Goal: Information Seeking & Learning: Find specific fact

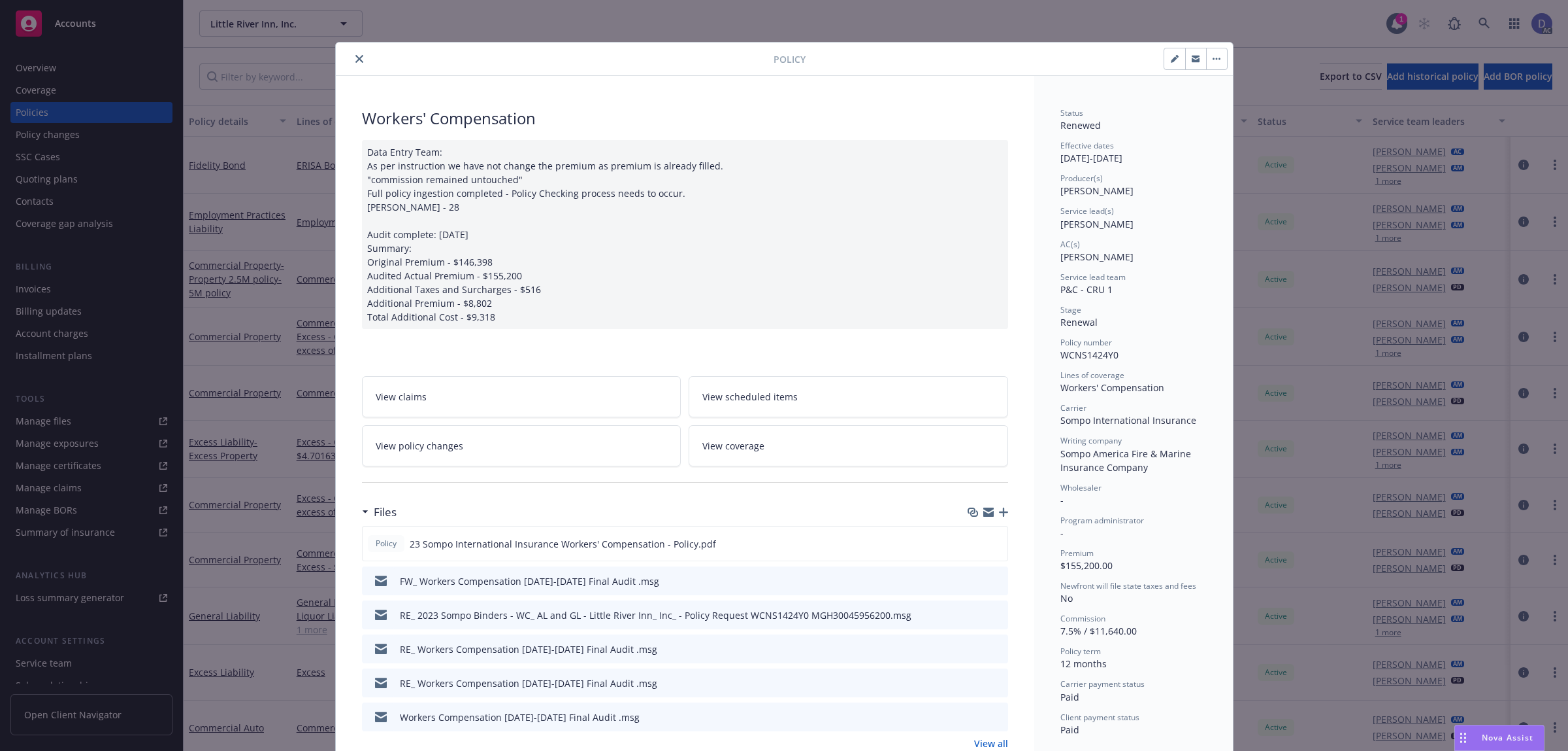
click at [1092, 354] on span "WCNS1424Y0" at bounding box center [1090, 354] width 59 height 12
copy span "WCNS1424Y0"
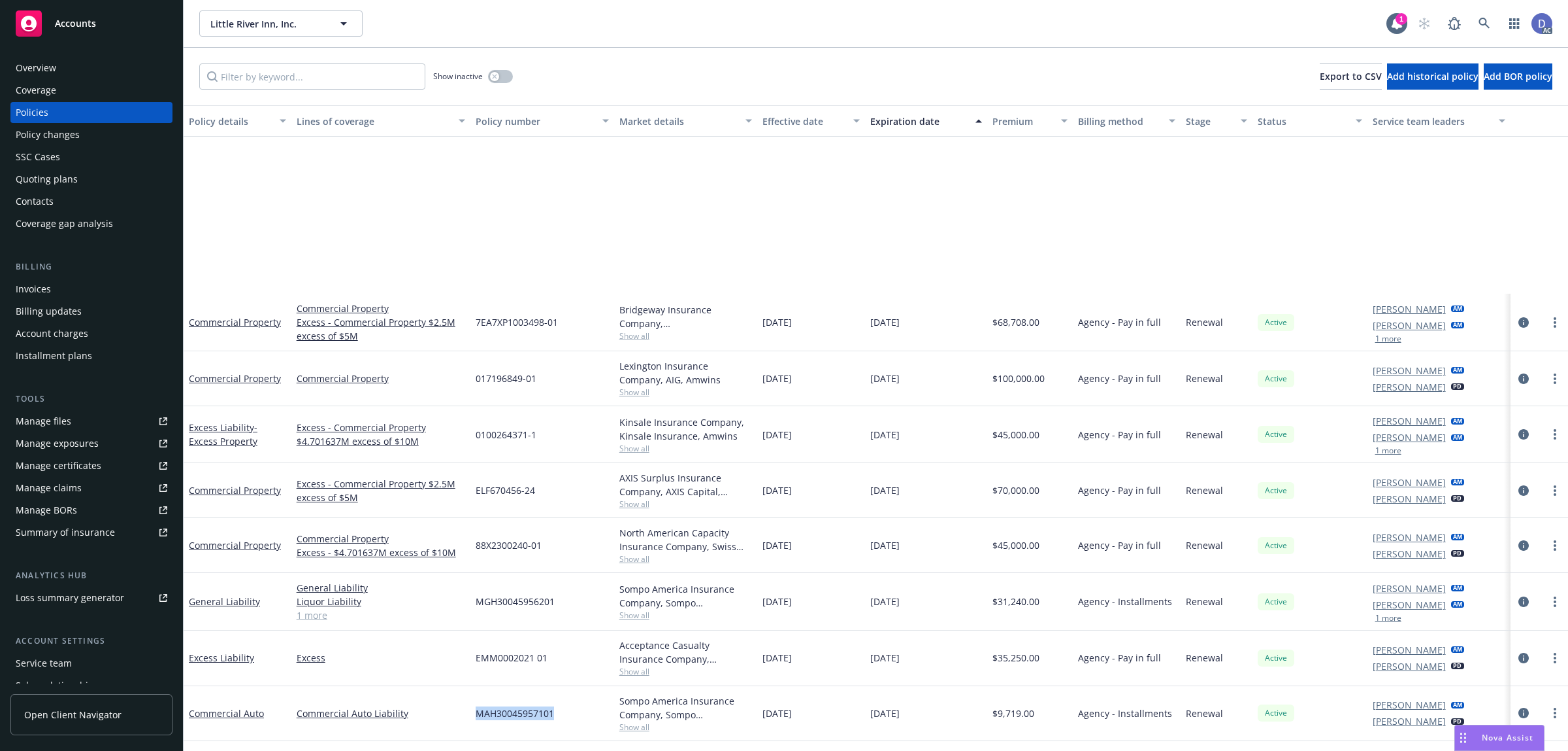
scroll to position [214, 0]
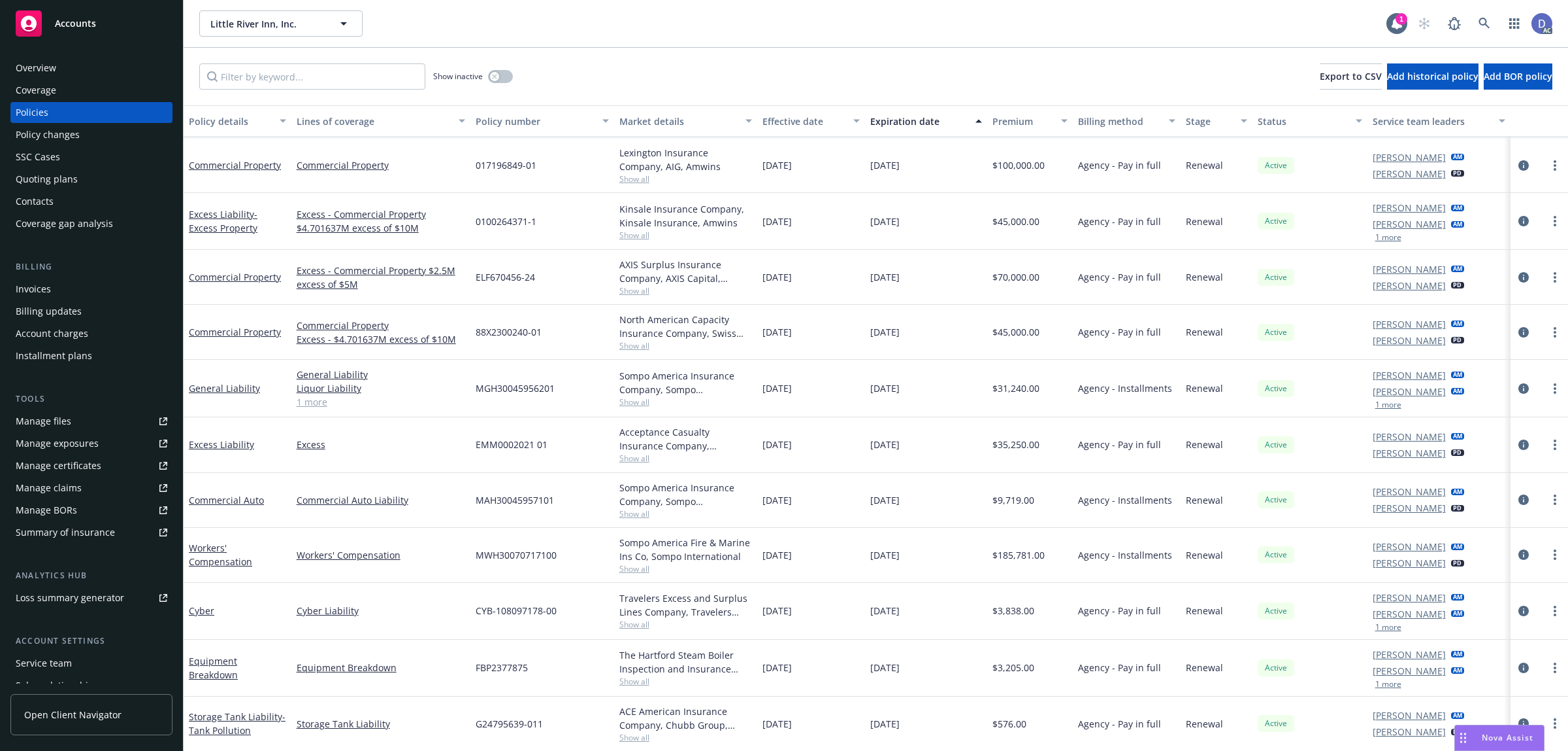
click at [1488, 39] on div "Little River Inn, Inc. Little River Inn, Inc. 1 AC" at bounding box center [876, 23] width 1385 height 47
click at [1489, 26] on icon at bounding box center [1484, 23] width 12 height 12
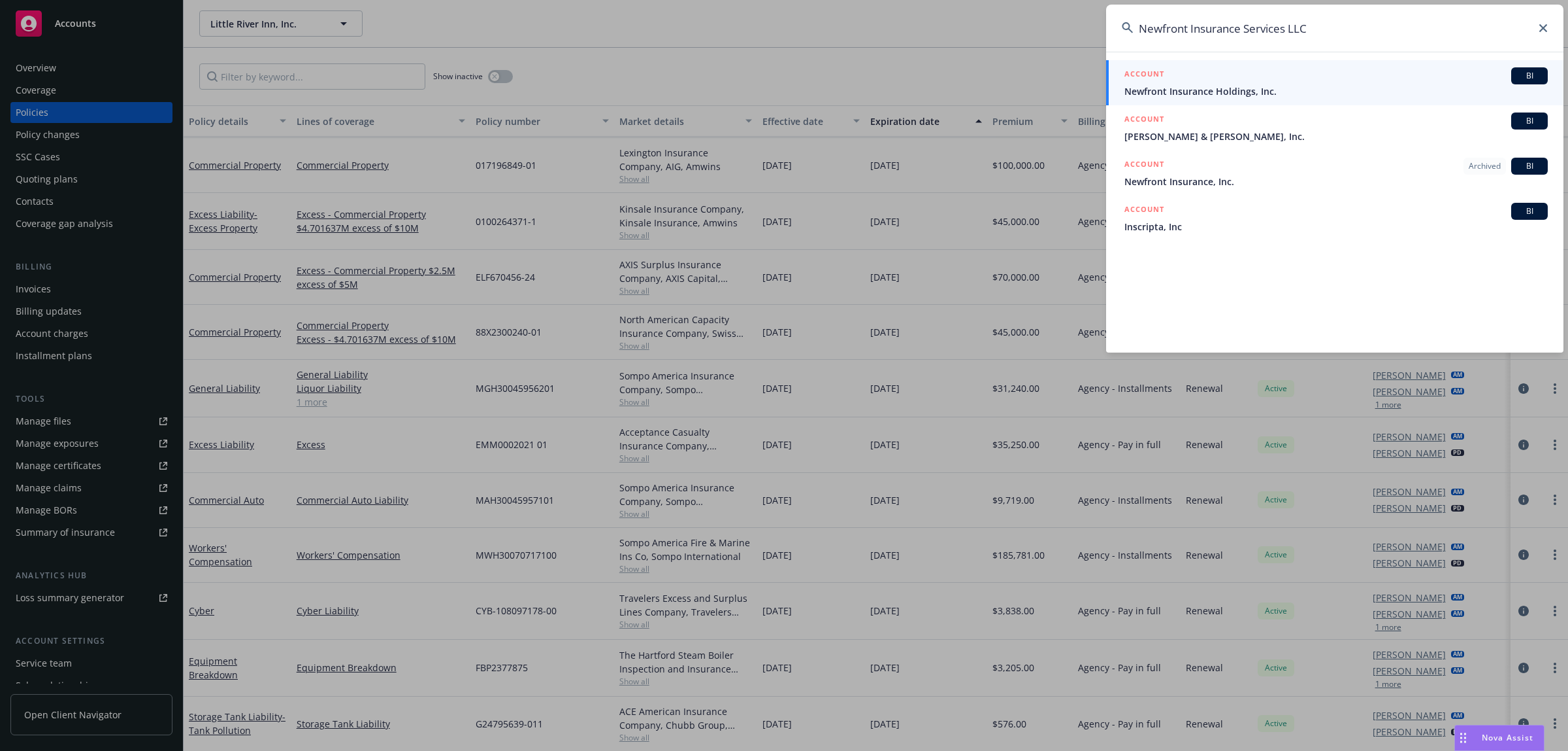
type input "Newfront Insurance Services LLC"
click at [1342, 72] on div "ACCOUNT BI" at bounding box center [1336, 75] width 423 height 17
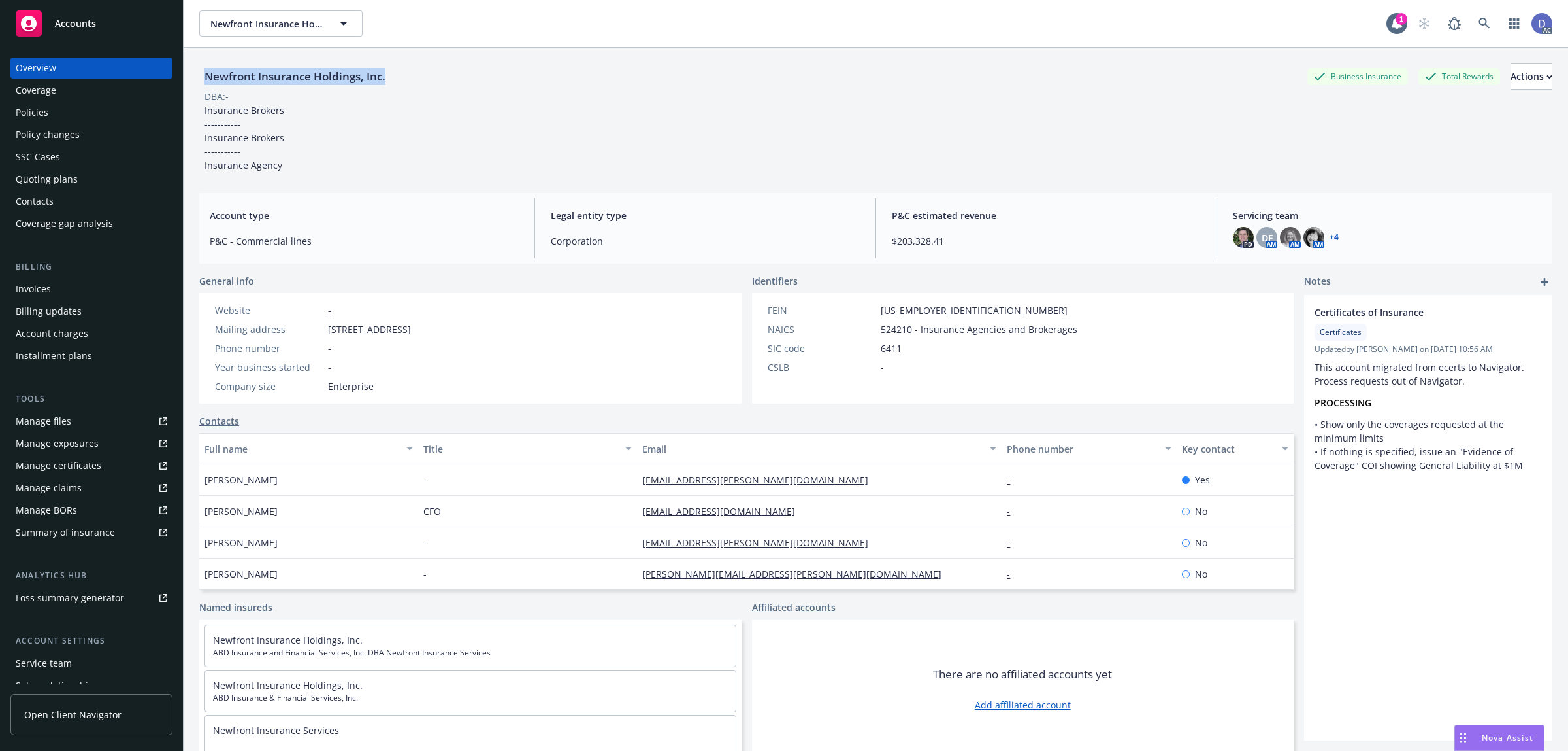
copy div "Newfront Insurance Holdings, Inc."
drag, startPoint x: 390, startPoint y: 72, endPoint x: 206, endPoint y: 80, distance: 184.2
click at [206, 80] on div "Newfront Insurance Holdings, Inc." at bounding box center [295, 76] width 192 height 17
click at [39, 106] on div "Policies" at bounding box center [32, 112] width 32 height 21
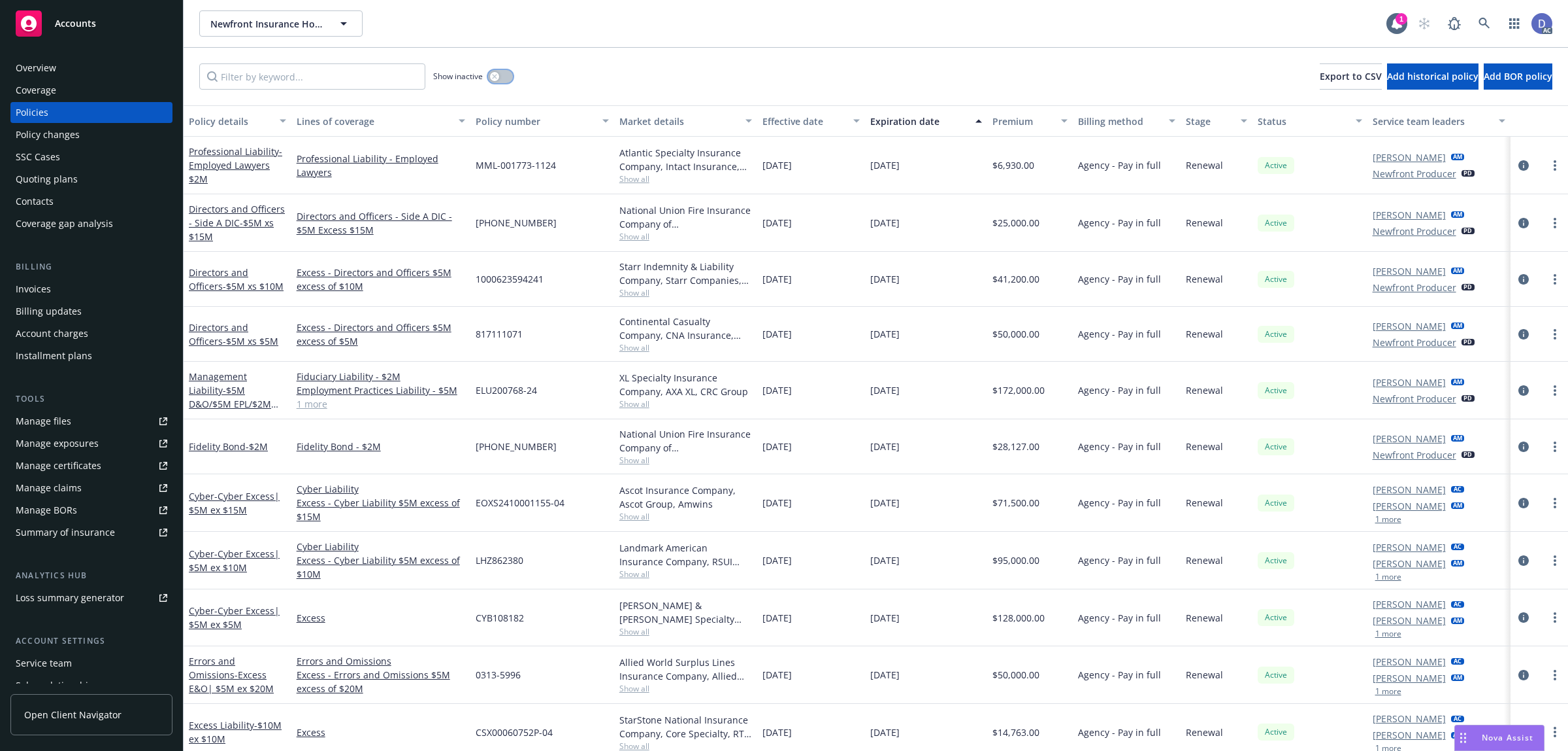
click at [497, 76] on icon "button" at bounding box center [494, 76] width 5 height 5
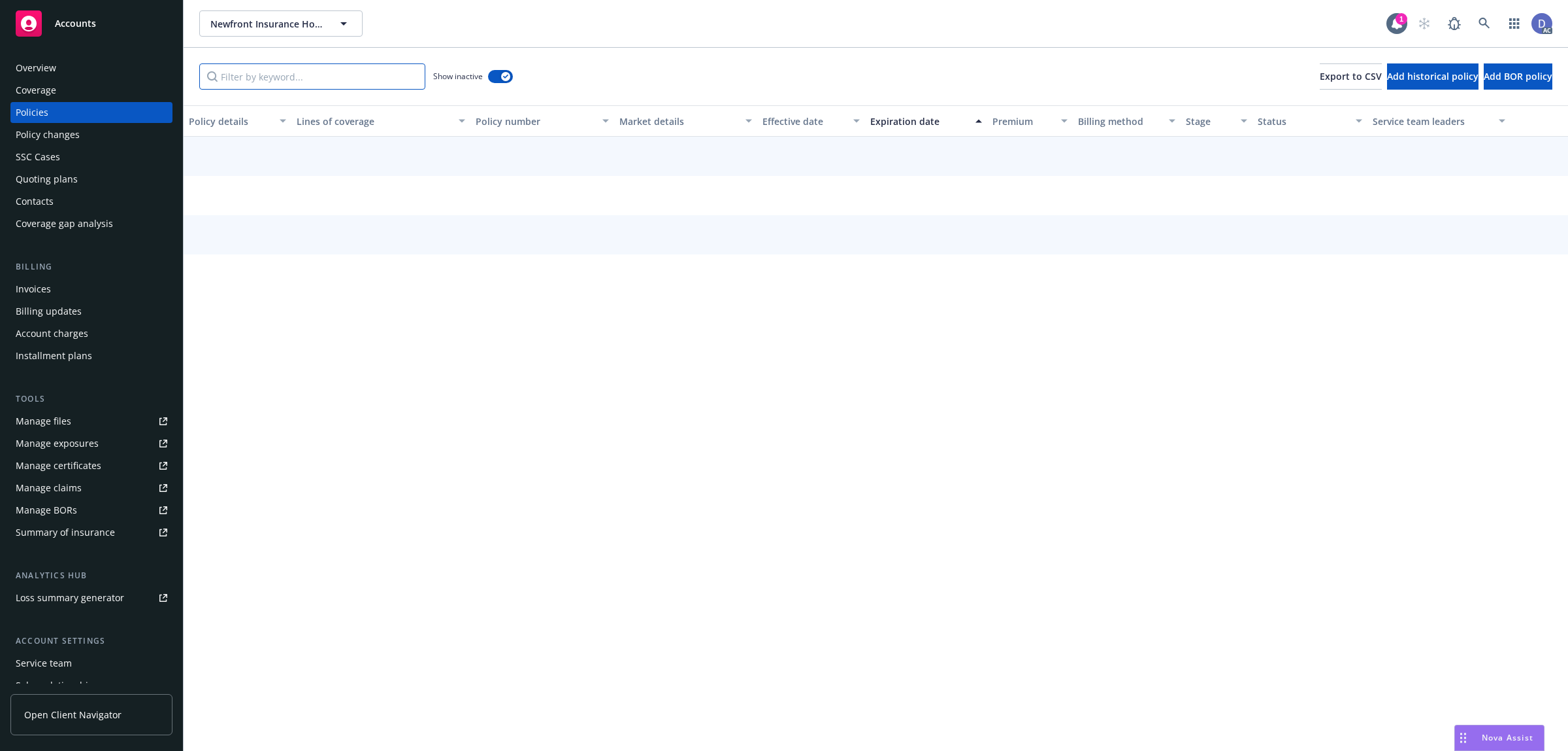
click at [305, 76] on input "Filter by keyword..." at bounding box center [313, 76] width 226 height 26
paste input "SAMTWC0039300"
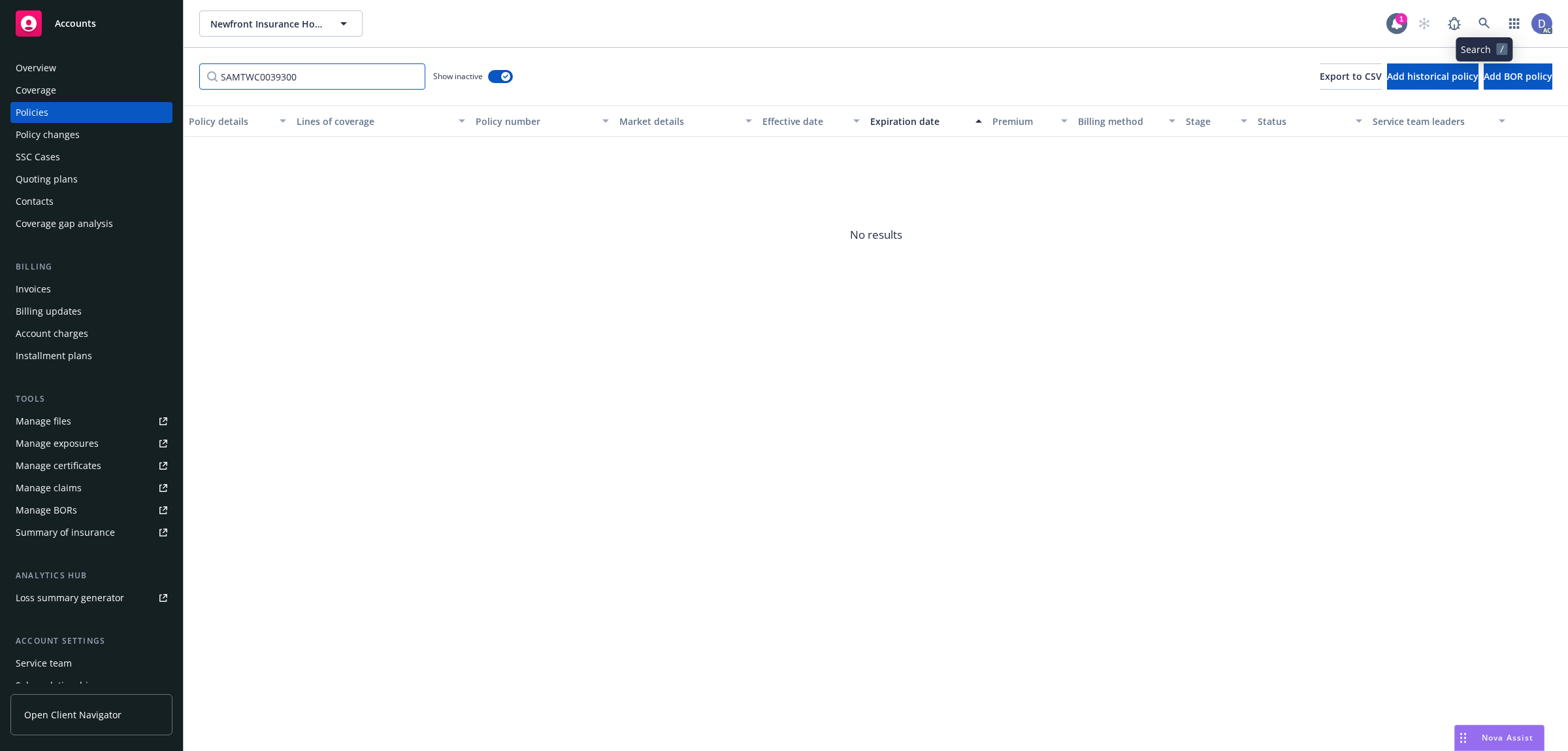
type input "SAMTWC0039300"
click at [1494, 29] on link at bounding box center [1485, 24] width 26 height 26
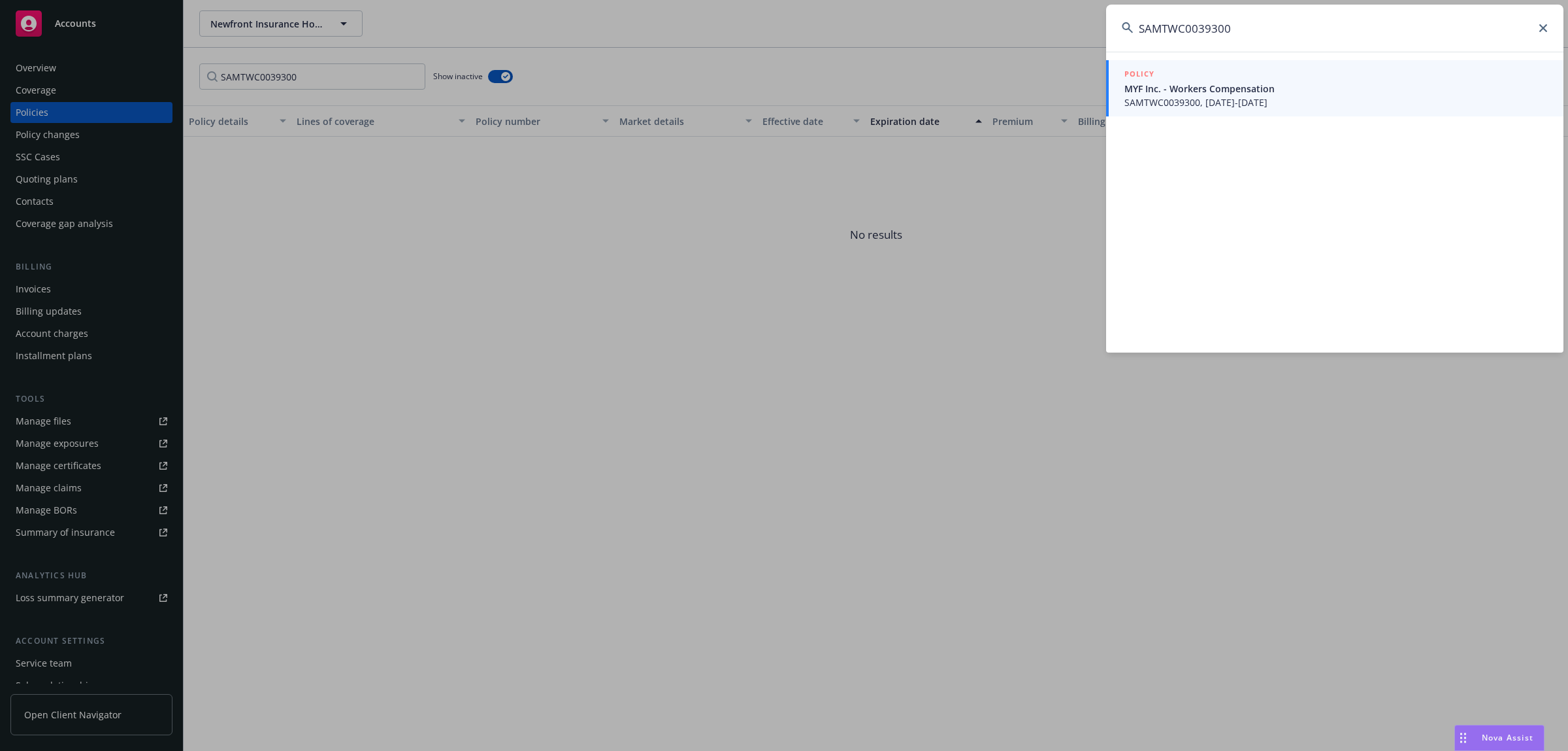
type input "SAMTWC0039300"
click at [1219, 82] on span "MYF Inc. - Workers Compensation" at bounding box center [1336, 89] width 423 height 14
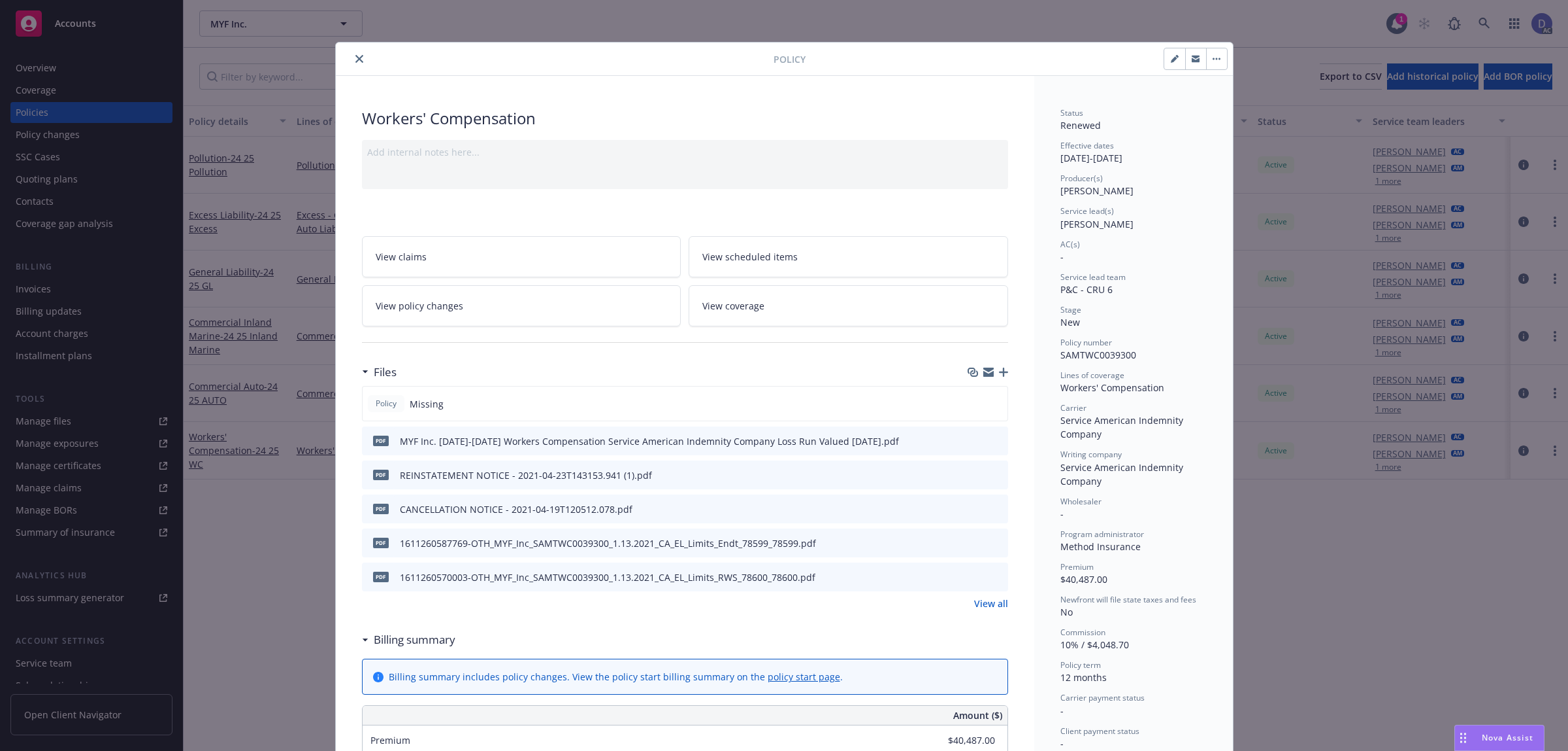
click at [357, 55] on button "close" at bounding box center [359, 59] width 15 height 15
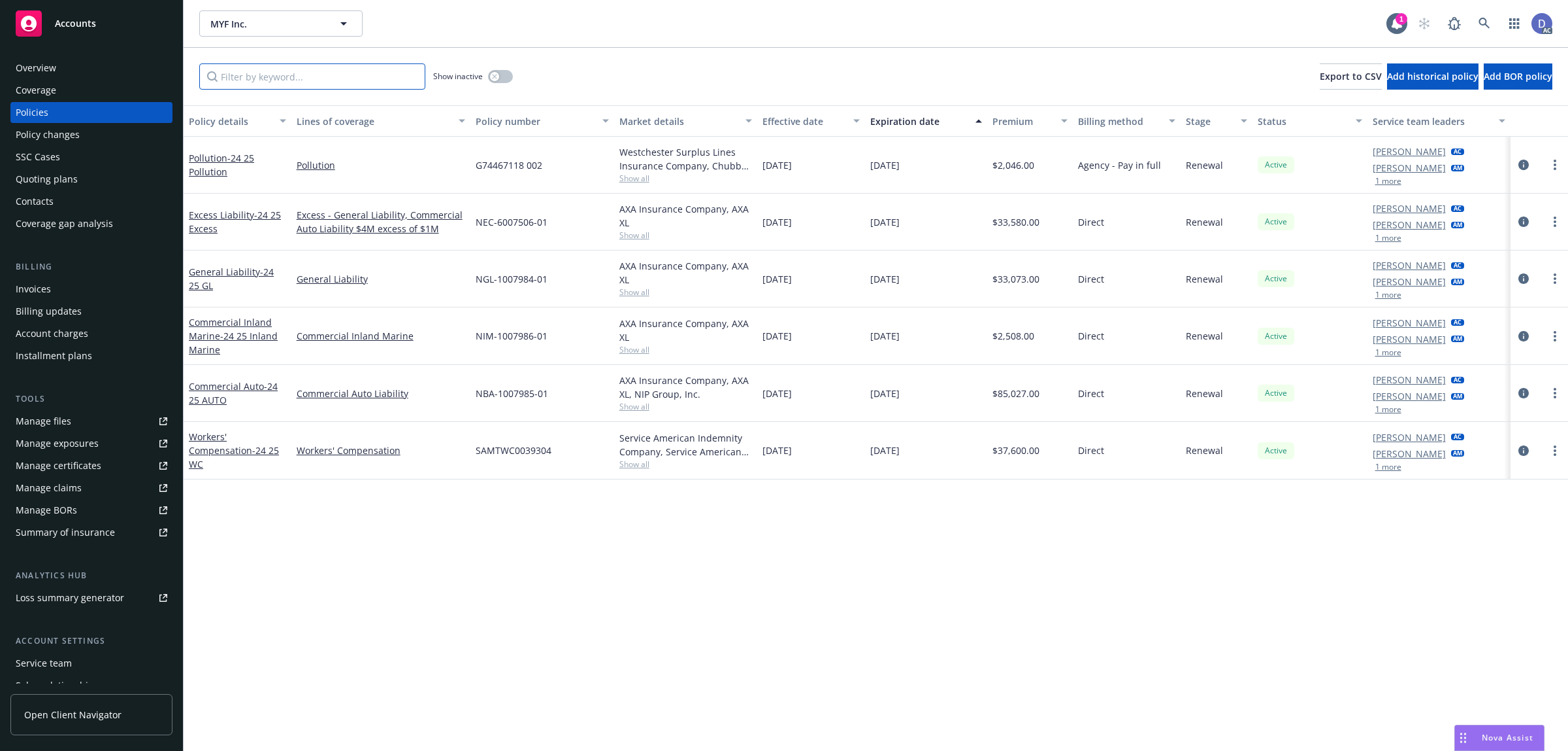
click at [313, 86] on input "Filter by keyword..." at bounding box center [313, 76] width 226 height 26
click at [1486, 18] on icon at bounding box center [1484, 23] width 12 height 12
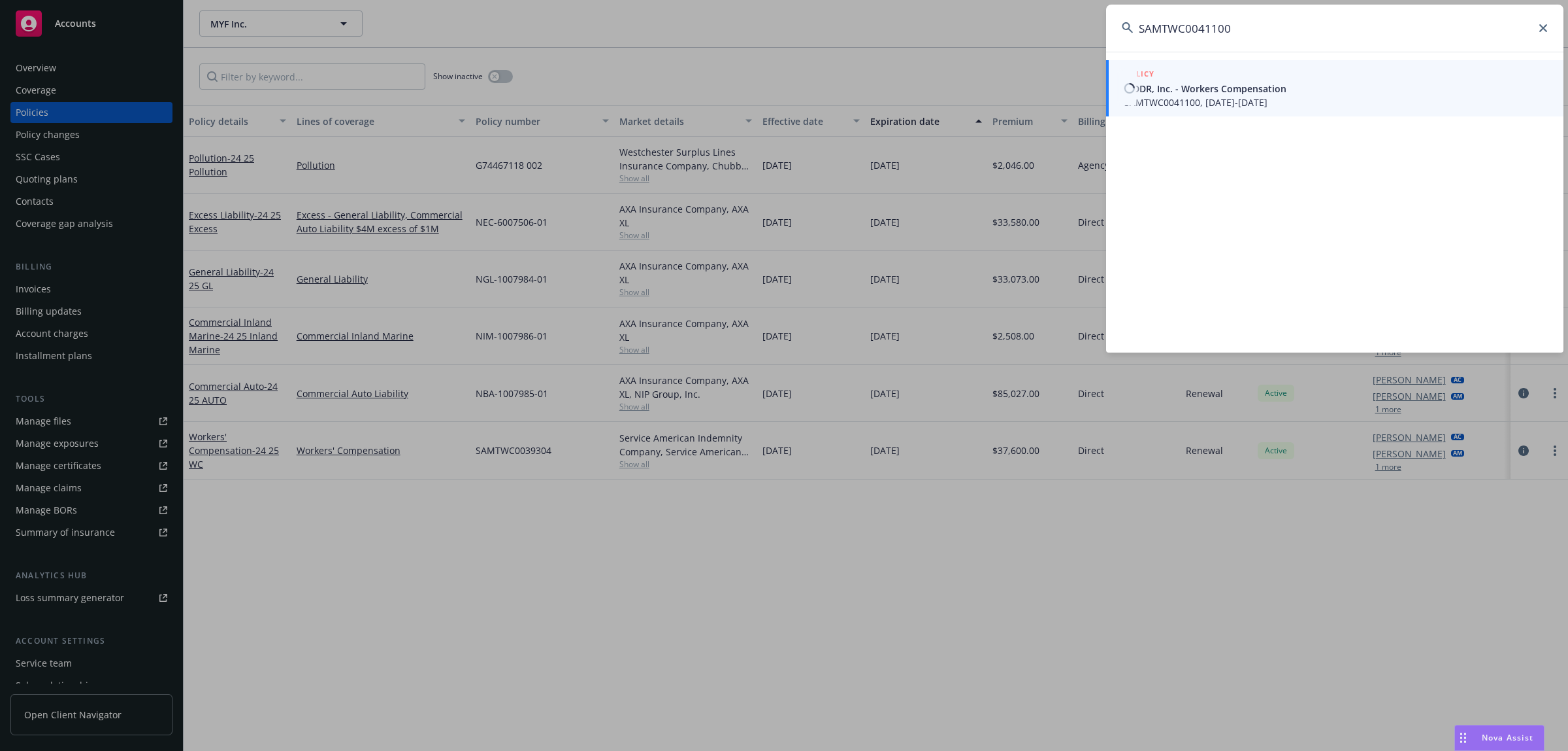
type input "SAMTWC0041100"
click at [1183, 89] on span "MDDR, Inc. - Workers Compensation" at bounding box center [1336, 89] width 423 height 14
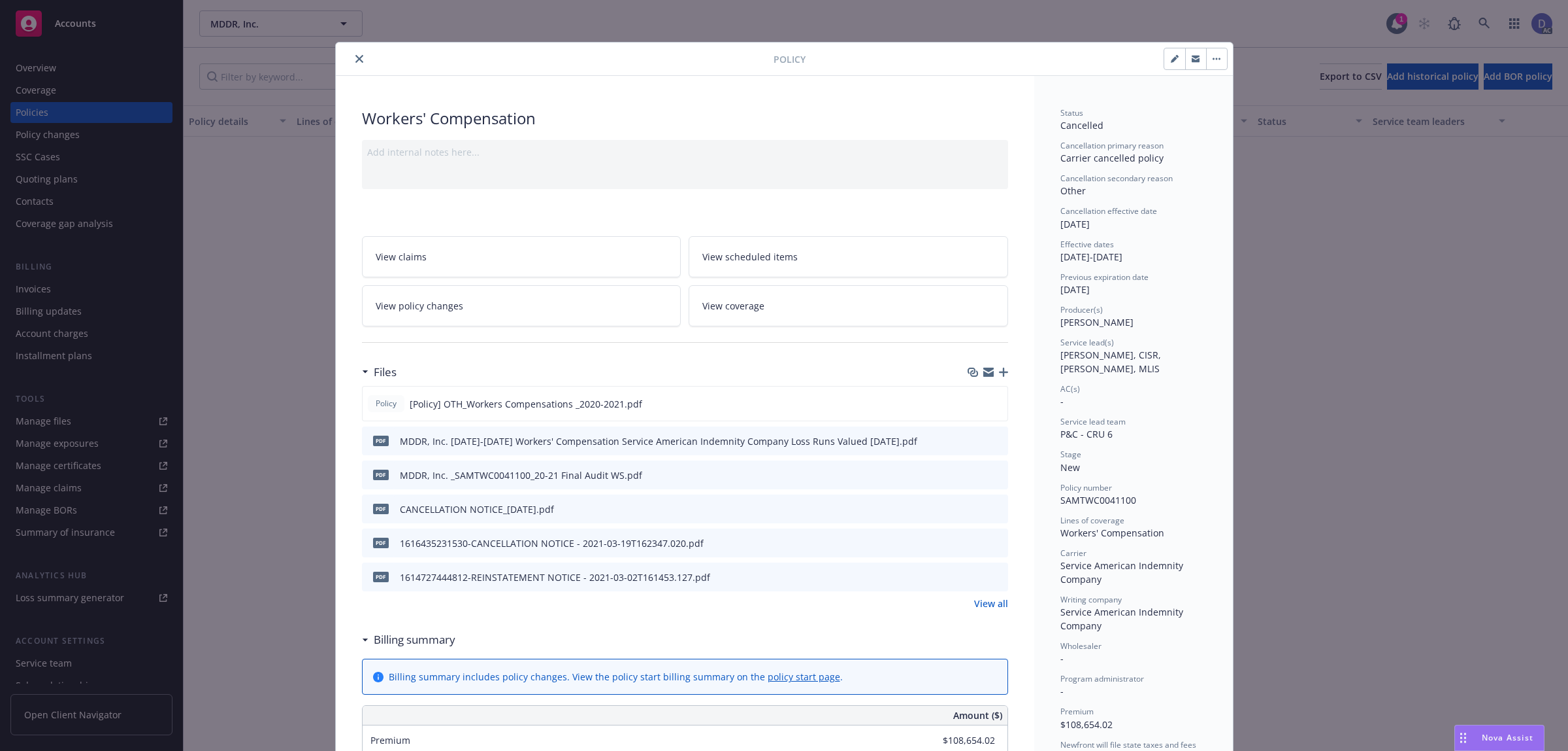
click at [356, 62] on icon "close" at bounding box center [359, 59] width 8 height 8
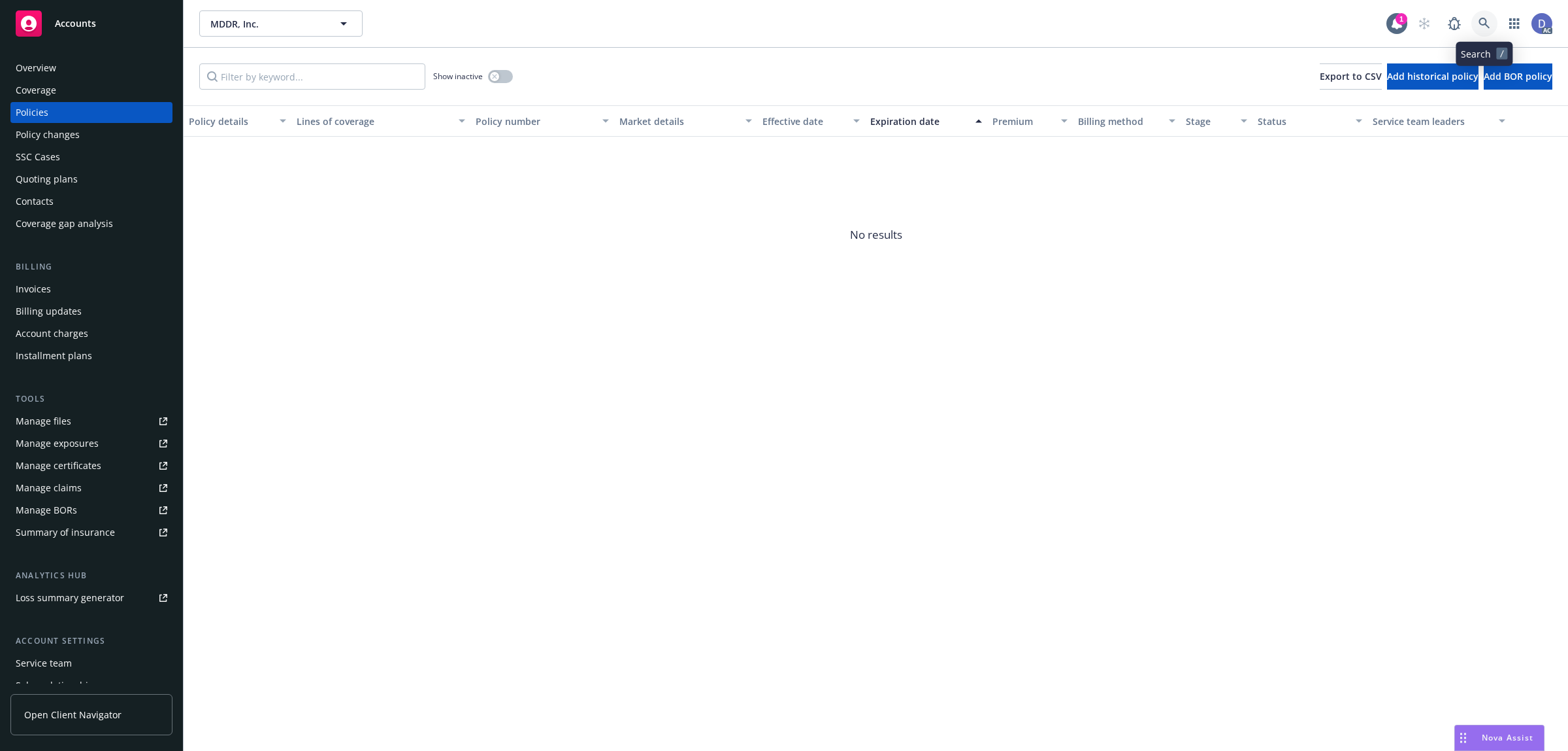
click at [1484, 32] on link at bounding box center [1485, 24] width 26 height 26
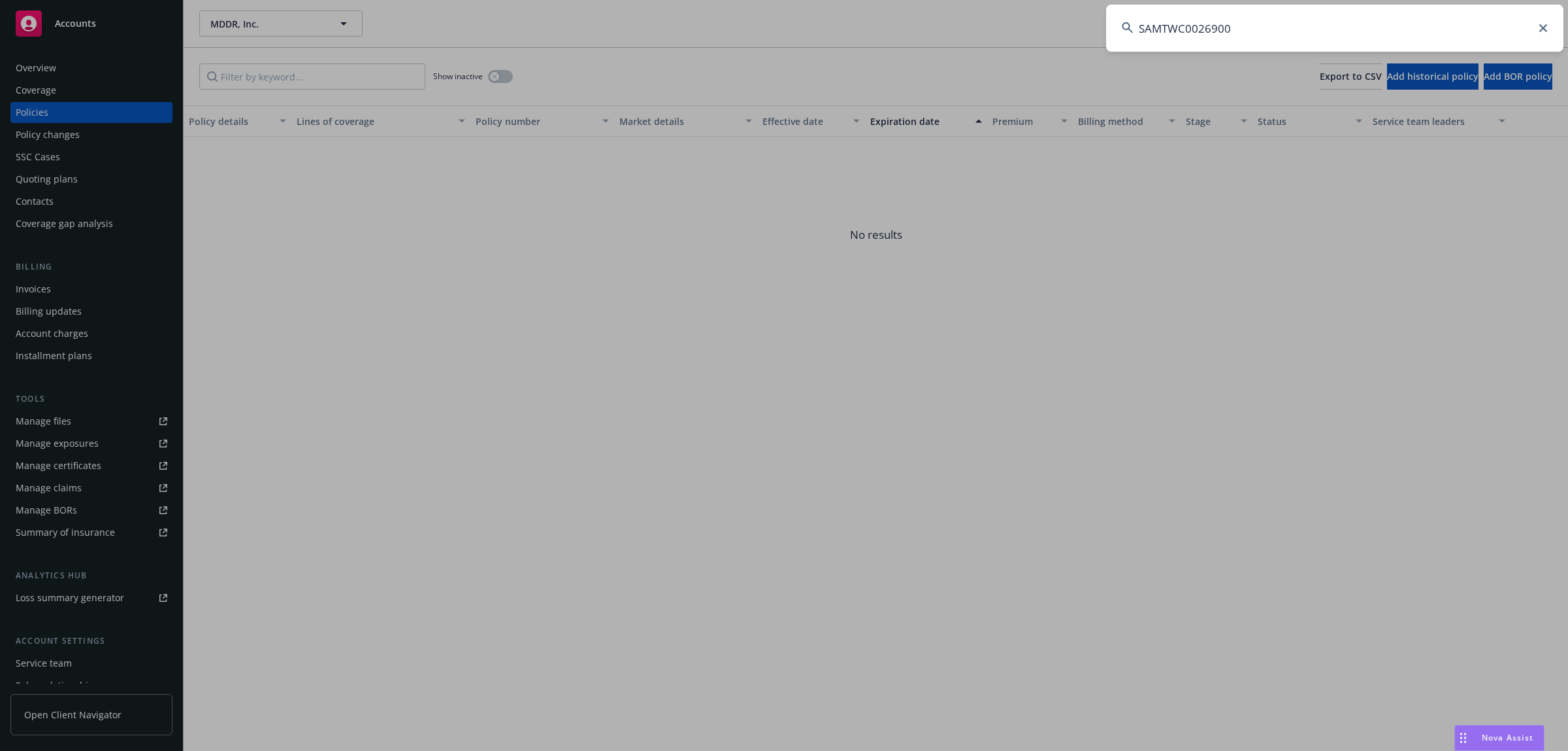
click at [1381, 22] on input "SAMTWC0026900" at bounding box center [1335, 28] width 457 height 47
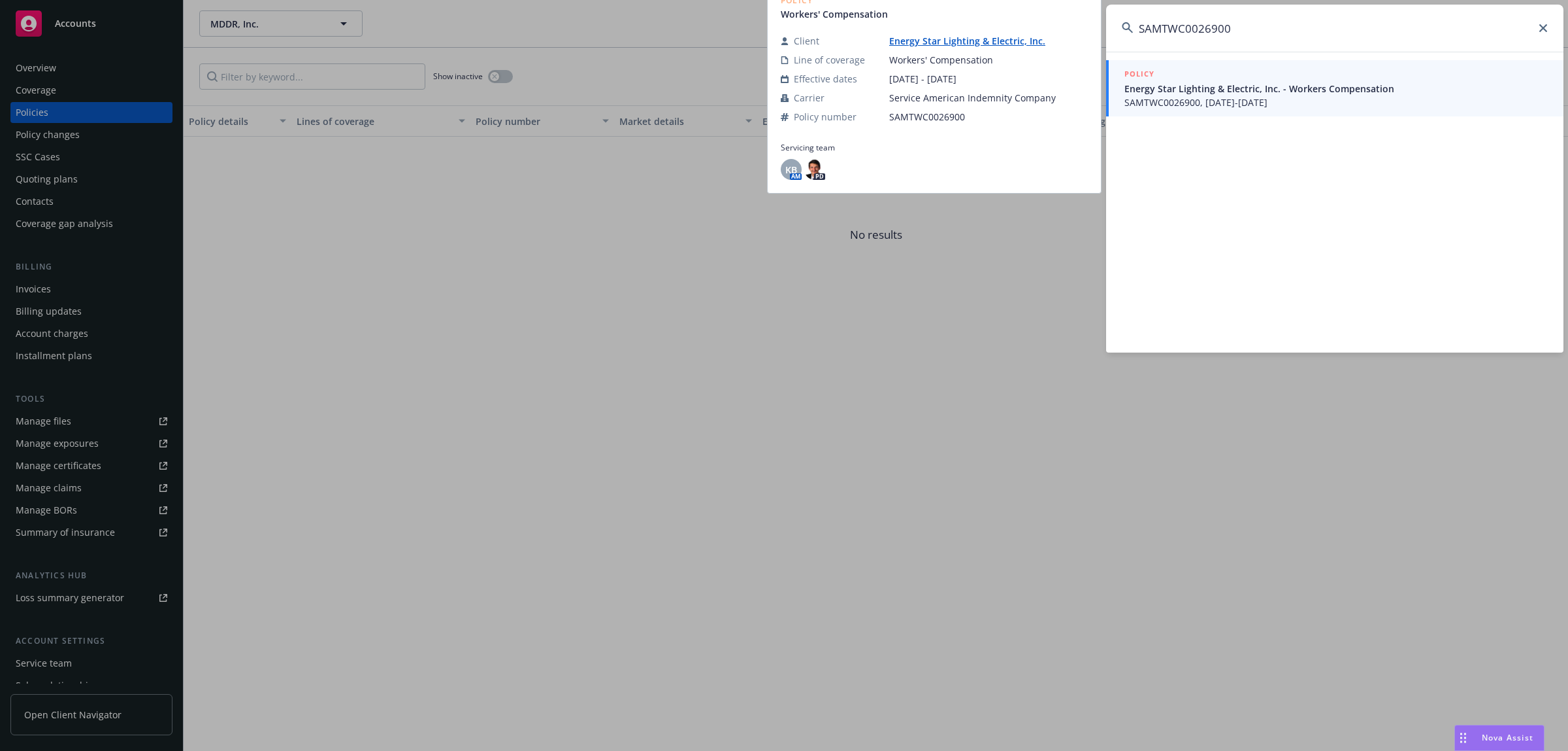
type input "SAMTWC0026900"
click at [1145, 102] on span "SAMTWC0026900, [DATE]-[DATE]" at bounding box center [1336, 102] width 423 height 14
click at [1145, 102] on div "Show inactive Export to CSV Add historical policy Add BOR policy" at bounding box center [876, 76] width 1385 height 58
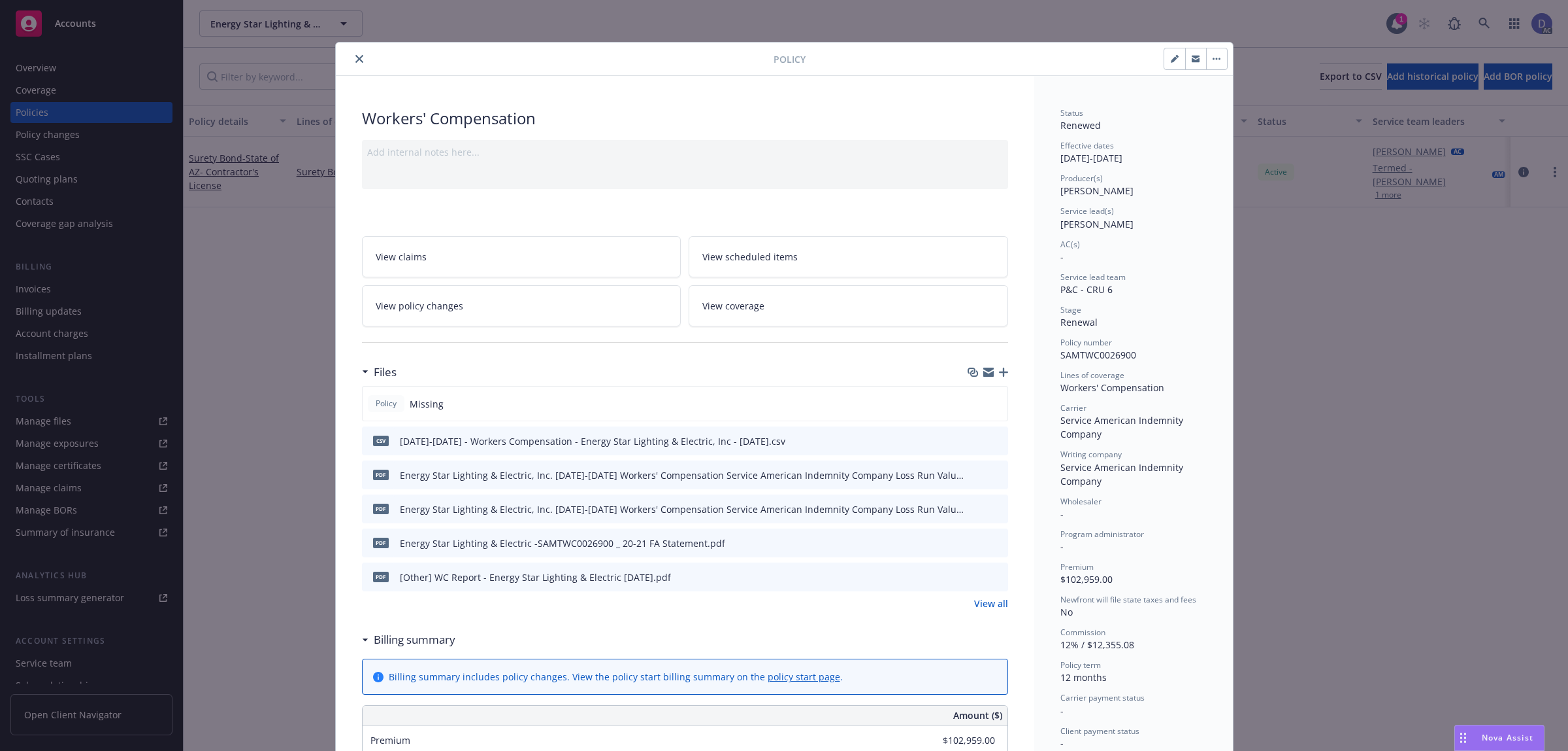
click at [356, 61] on icon "close" at bounding box center [359, 59] width 8 height 8
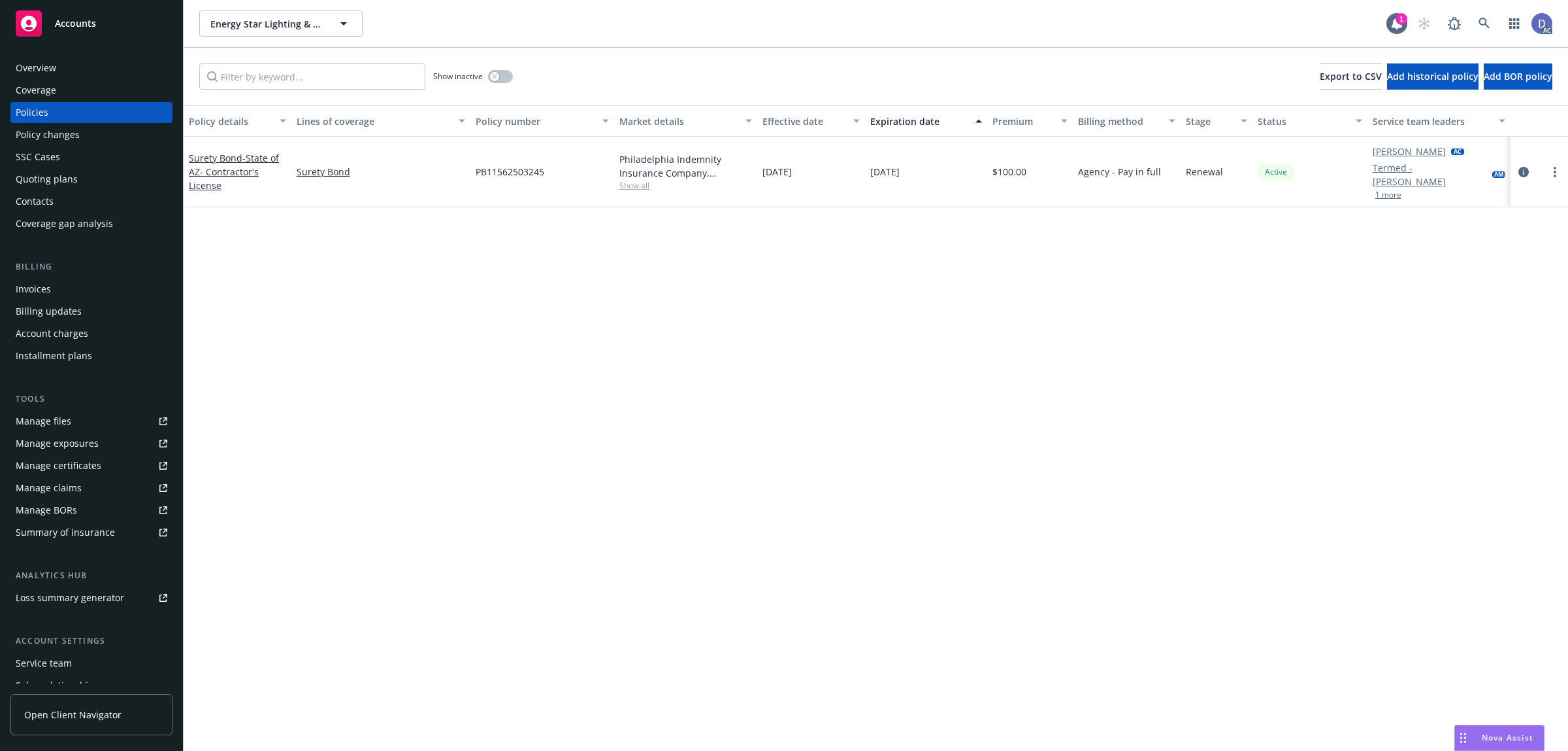
click at [37, 67] on div "Overview" at bounding box center [35, 68] width 41 height 21
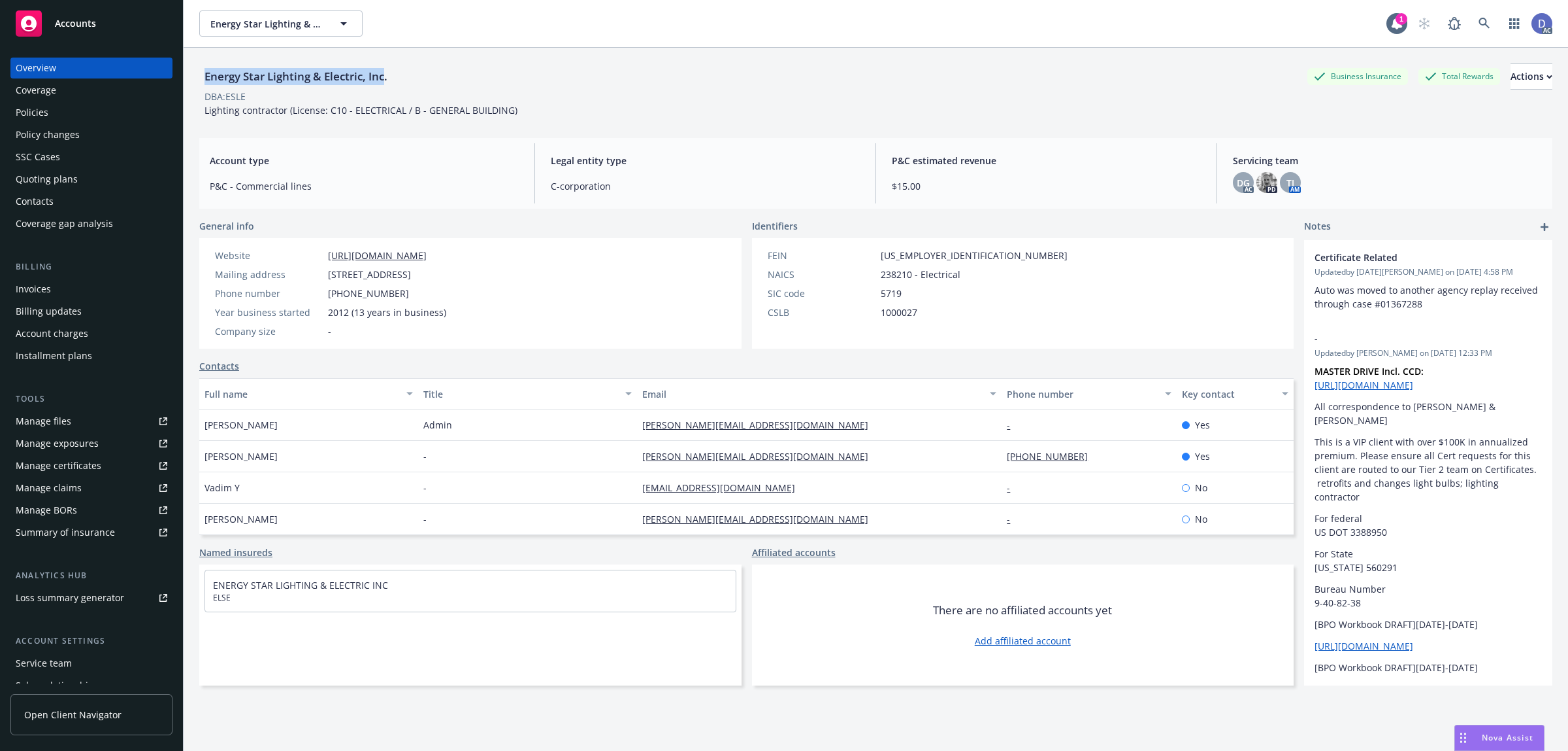
copy div "Energy Star Lighting & Electric, Inc"
drag, startPoint x: 203, startPoint y: 79, endPoint x: 387, endPoint y: 72, distance: 184.1
click at [387, 72] on div "Energy Star Lighting & Electric, Inc." at bounding box center [296, 76] width 193 height 17
click at [1480, 25] on link at bounding box center [1485, 24] width 26 height 26
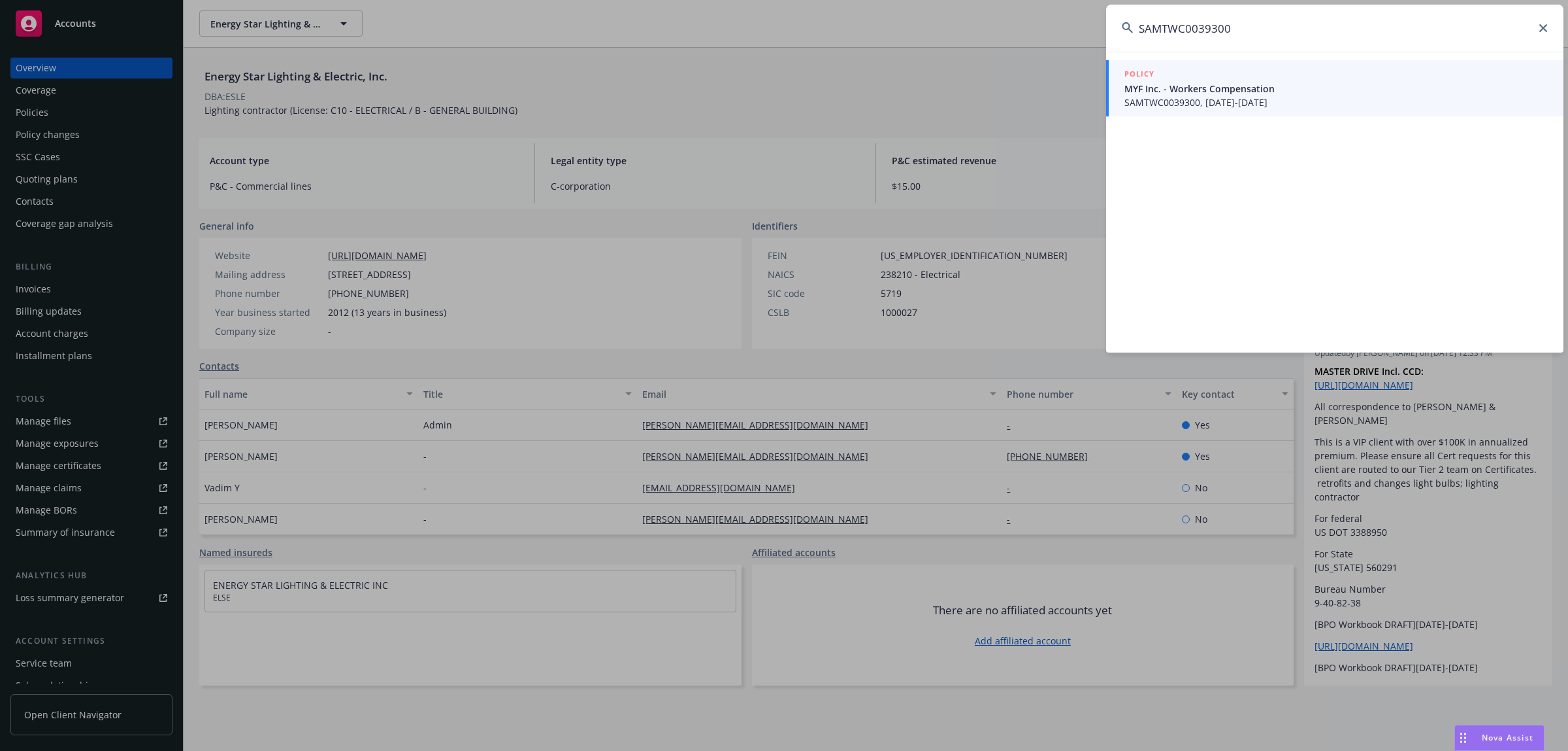
type input "SAMTWC0039300"
click at [1261, 93] on span "MYF Inc. - Workers Compensation" at bounding box center [1336, 89] width 423 height 14
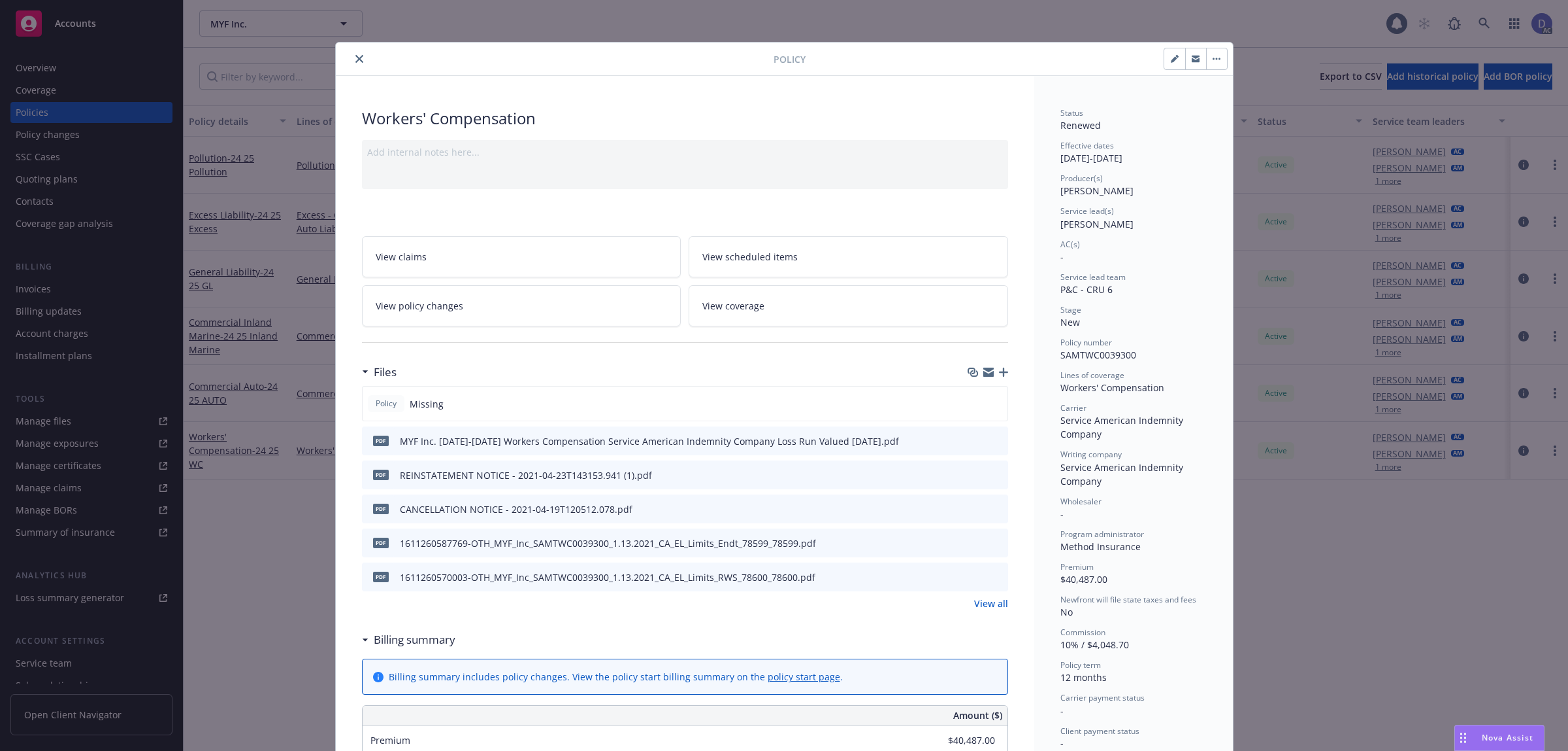
scroll to position [39, 0]
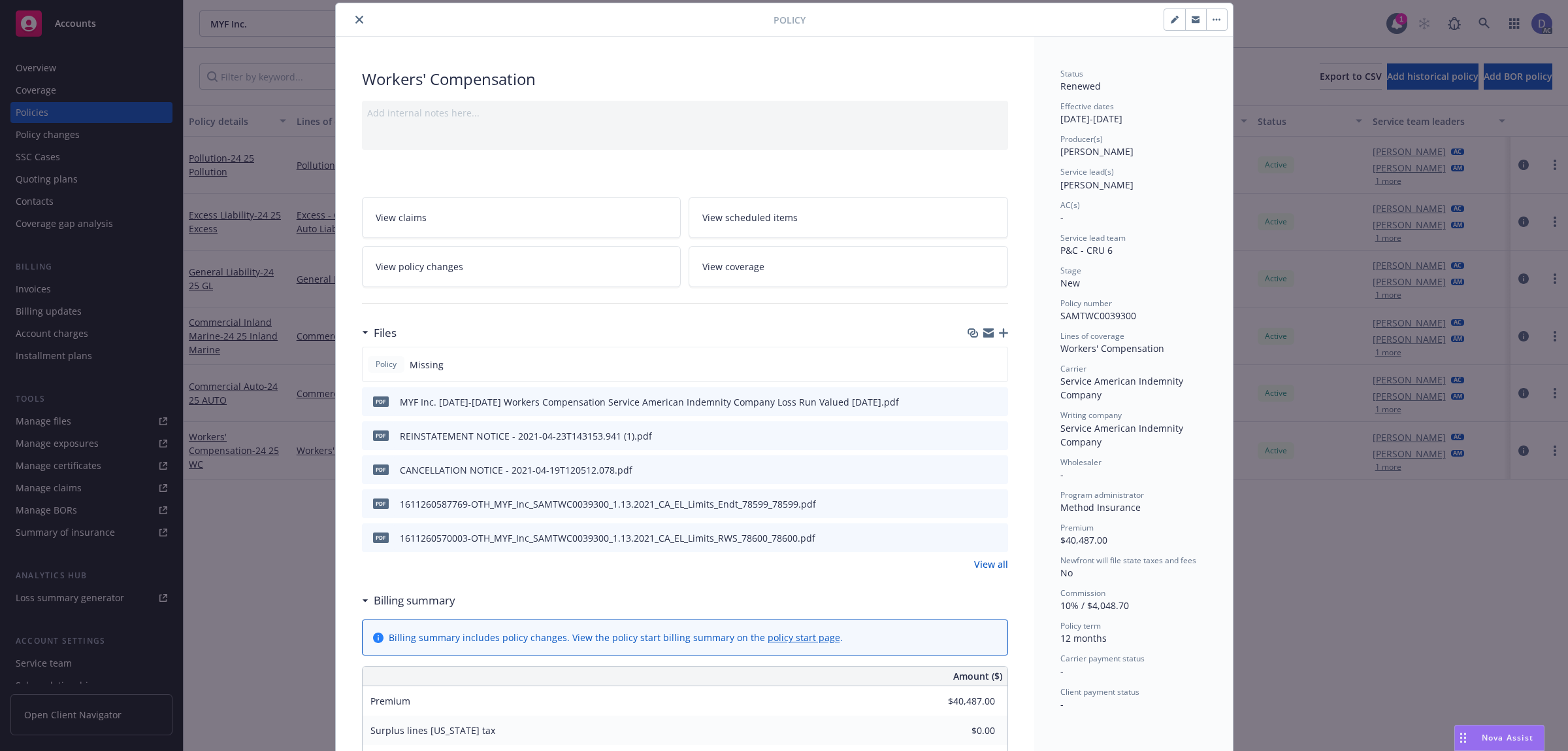
click at [356, 22] on icon "close" at bounding box center [359, 19] width 8 height 8
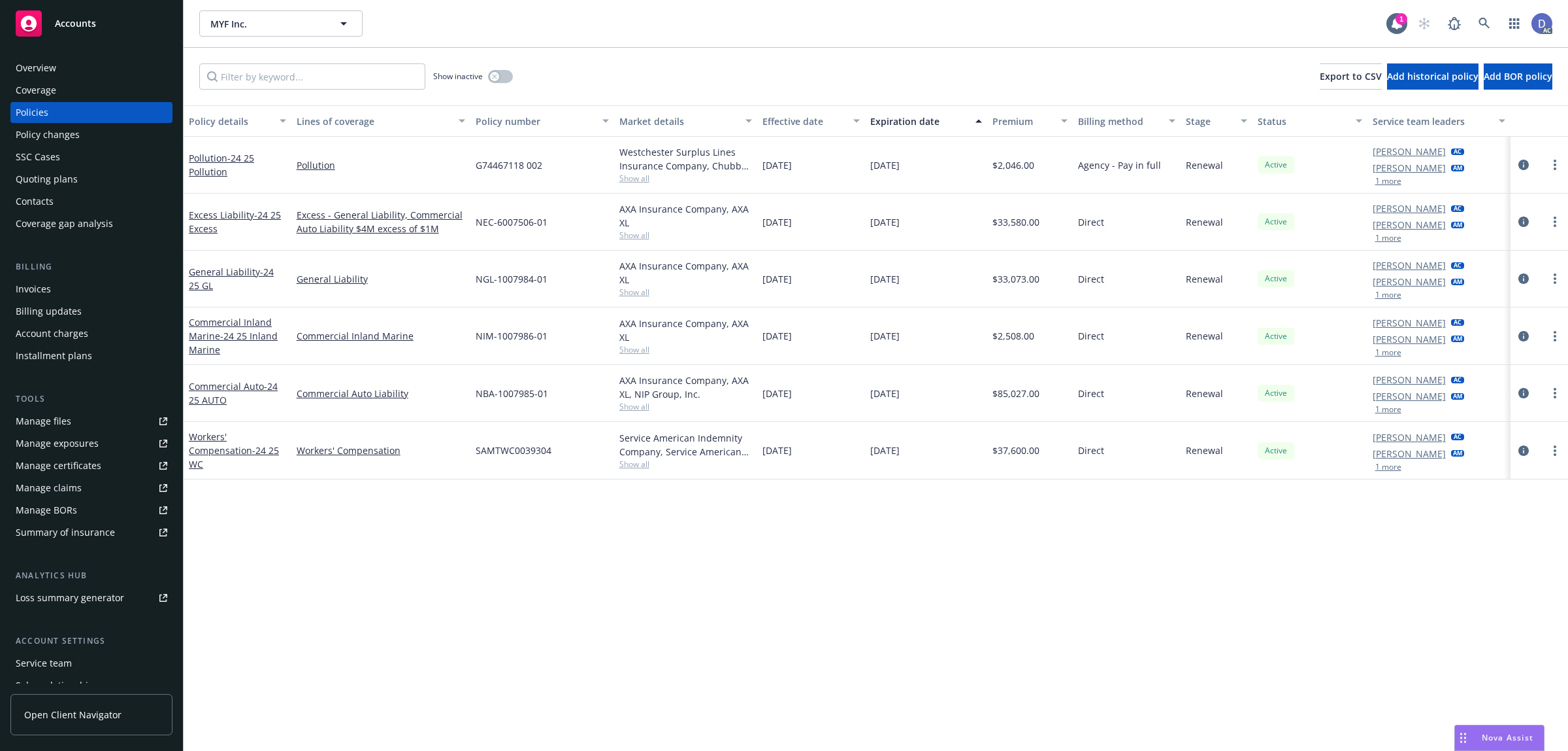
click at [62, 71] on div "Overview" at bounding box center [91, 68] width 152 height 21
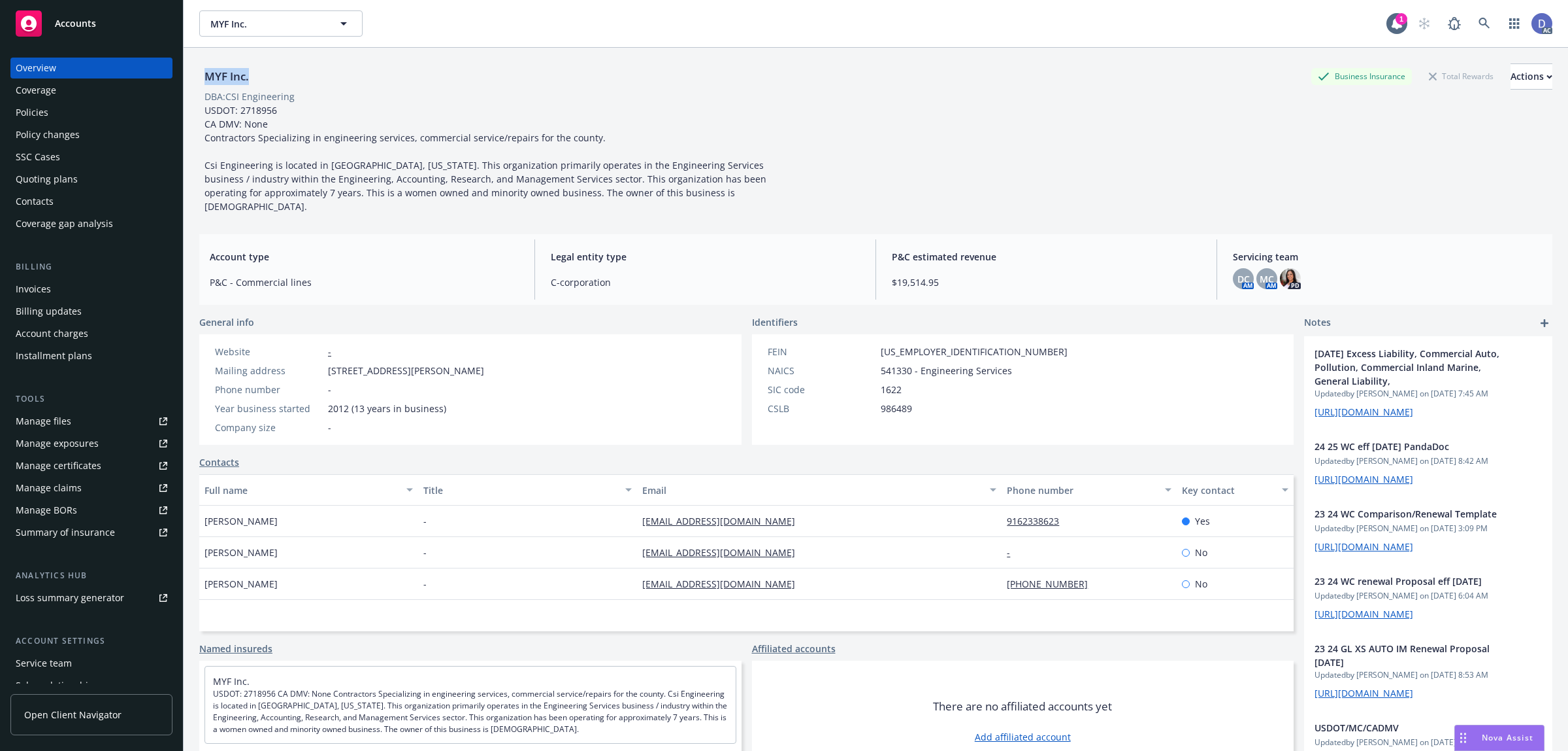
drag, startPoint x: 250, startPoint y: 80, endPoint x: 203, endPoint y: 79, distance: 47.0
click at [203, 79] on div "MYF Inc." at bounding box center [226, 76] width 55 height 17
copy div "MYF Inc."
click at [203, 79] on div "MYF Inc." at bounding box center [226, 76] width 55 height 17
click at [1479, 30] on link at bounding box center [1485, 24] width 26 height 26
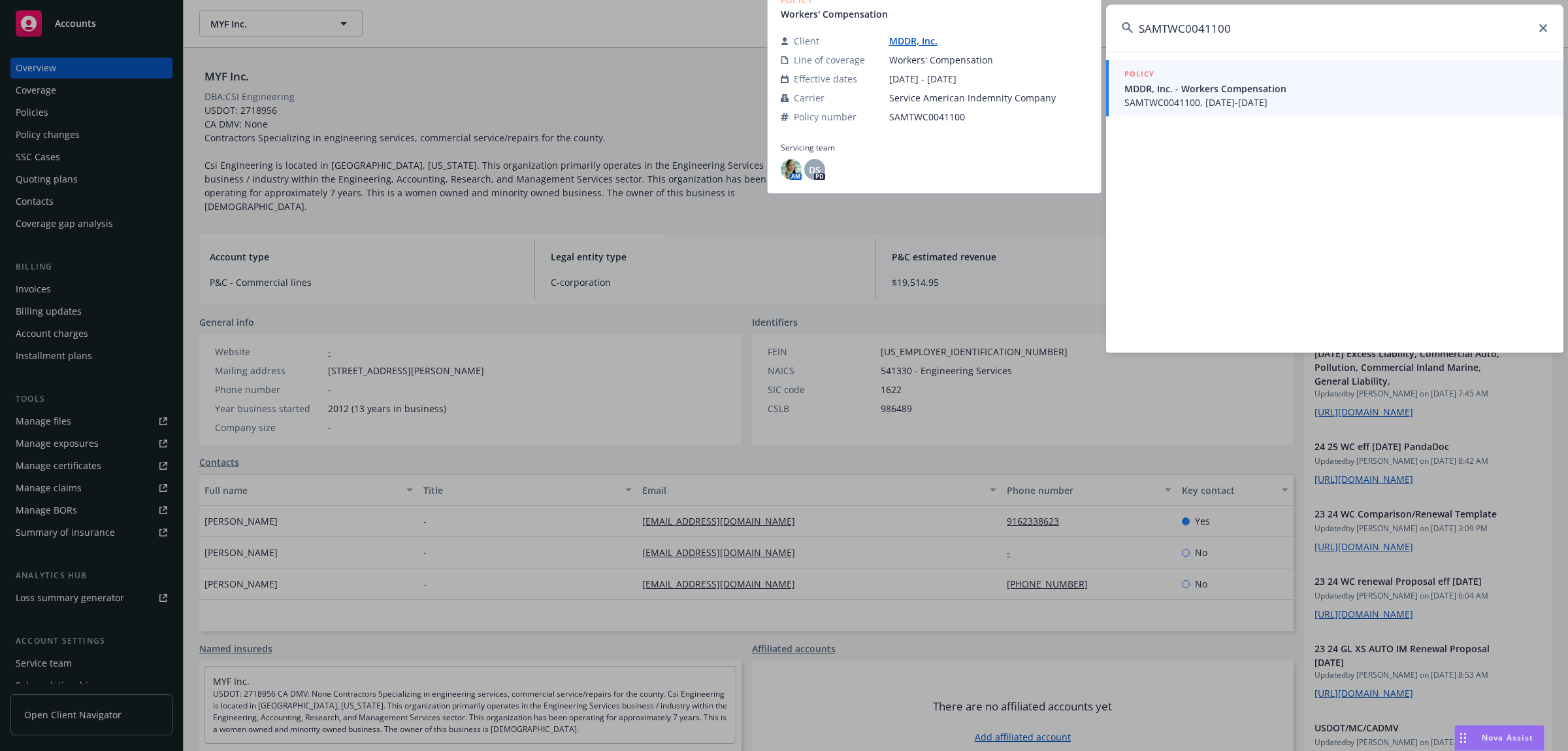
type input "SAMTWC0041100"
click at [1268, 85] on span "MDDR, Inc. - Workers Compensation" at bounding box center [1336, 89] width 423 height 14
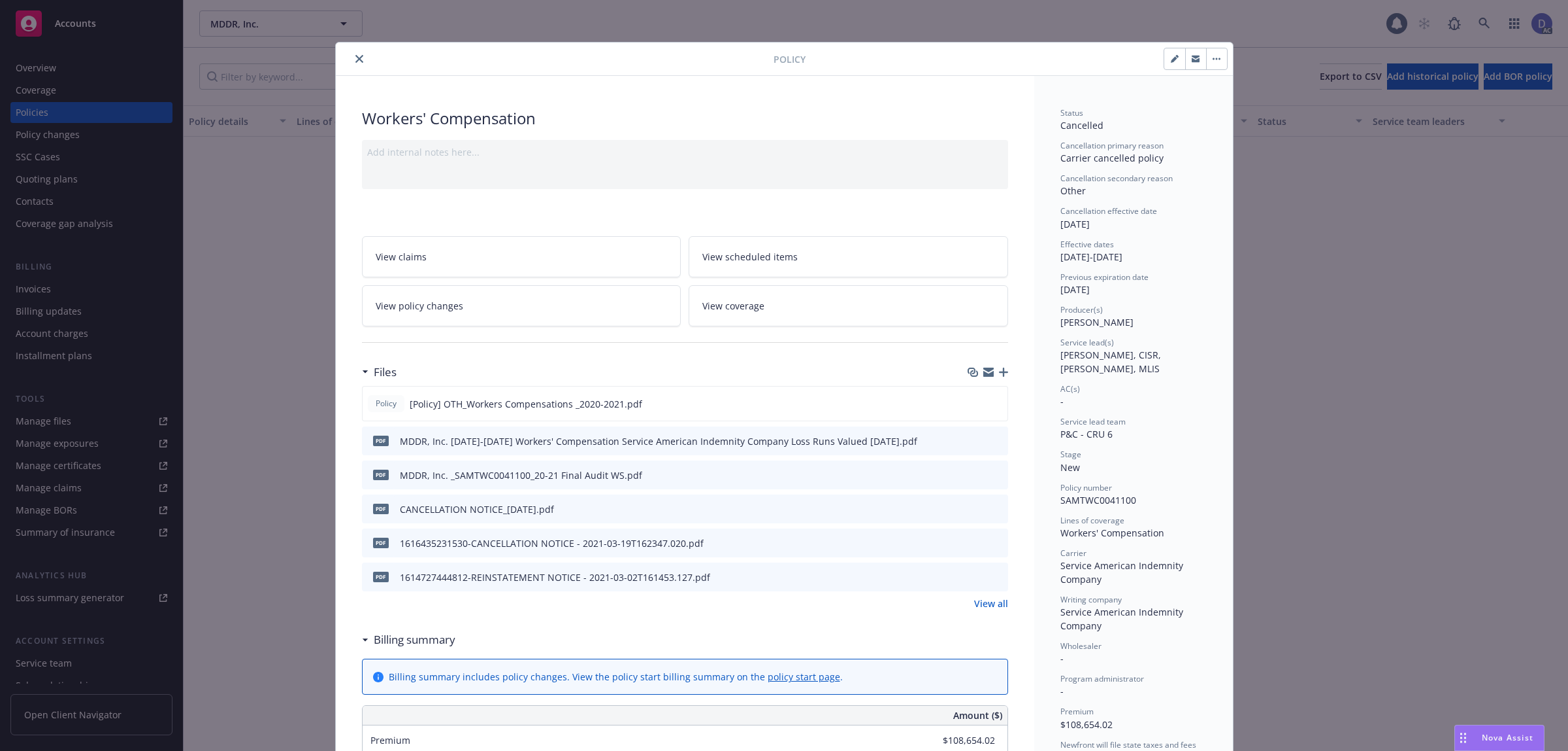
scroll to position [39, 0]
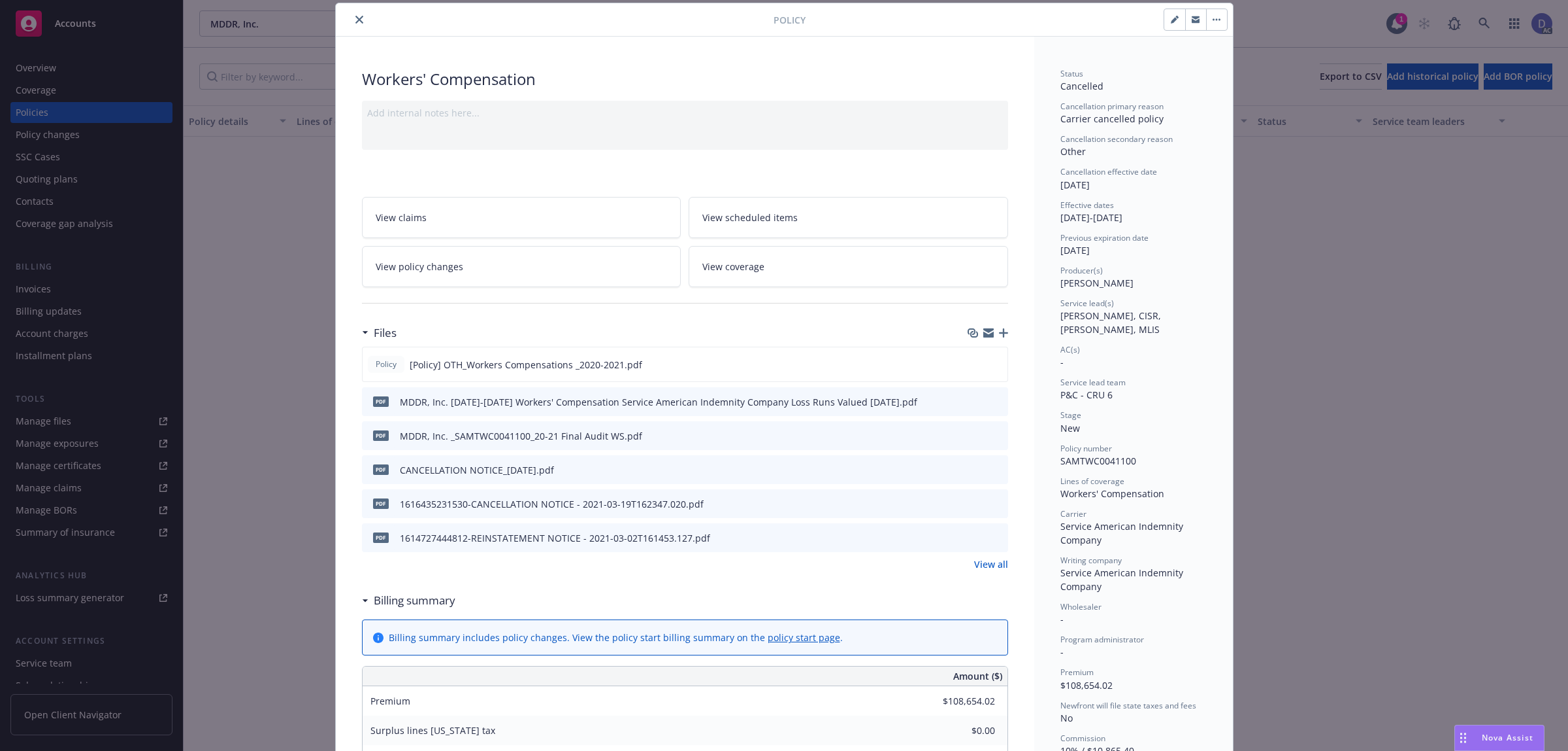
click at [353, 25] on button "close" at bounding box center [359, 19] width 15 height 15
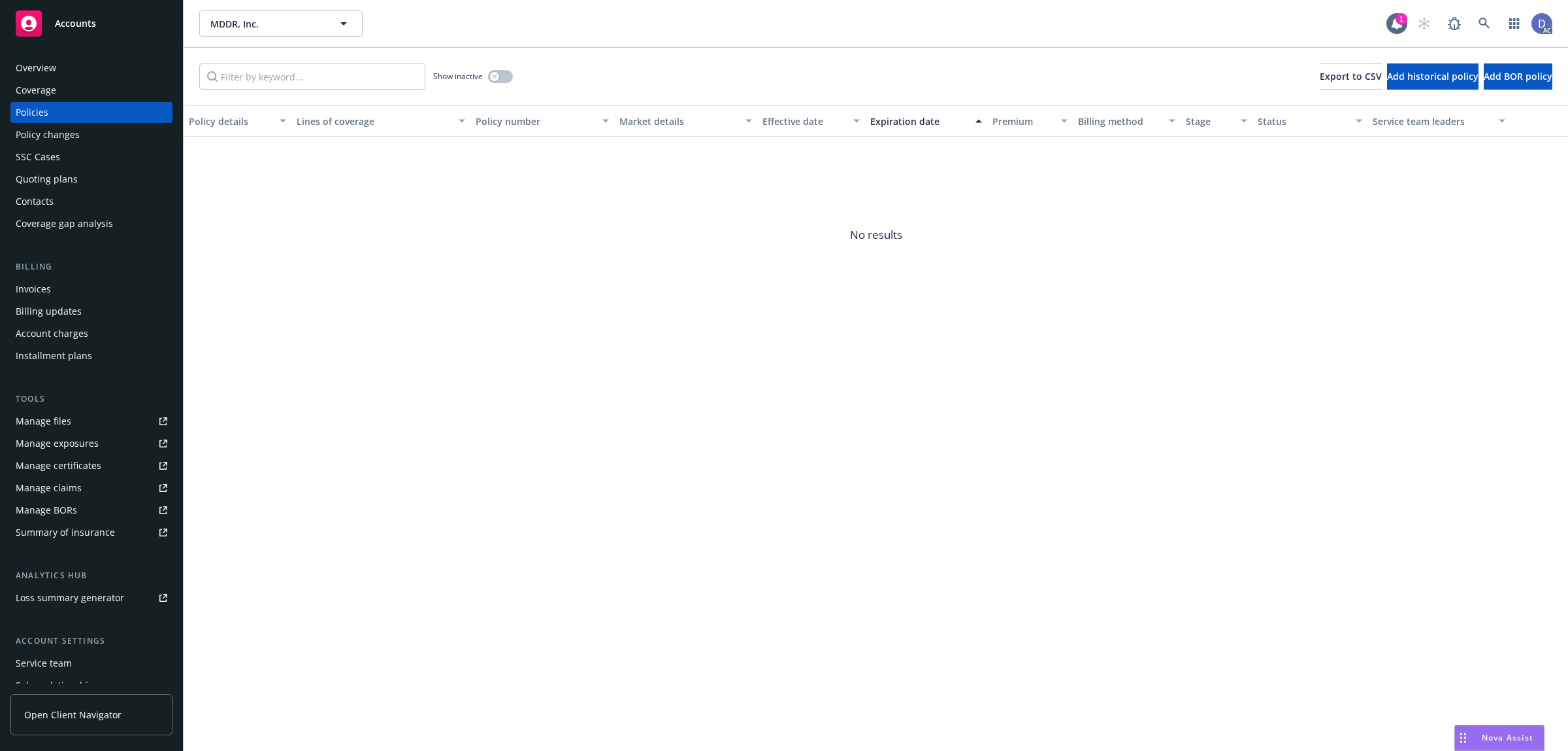
click at [95, 60] on div "Overview" at bounding box center [91, 68] width 152 height 21
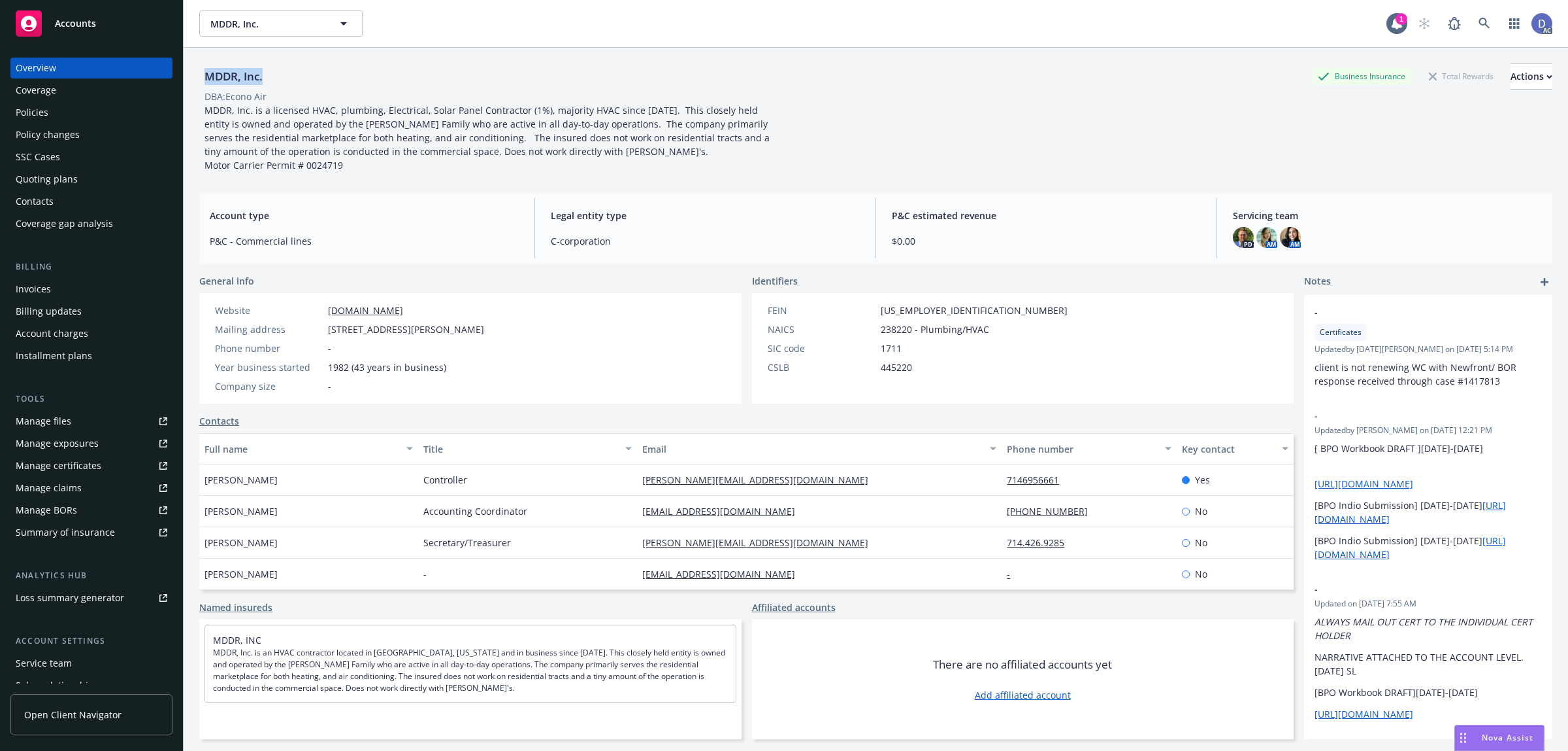
drag, startPoint x: 268, startPoint y: 82, endPoint x: 208, endPoint y: 82, distance: 60.0
click at [208, 82] on div "MDDR, Inc." at bounding box center [233, 76] width 69 height 17
copy div "MDDR, Inc."
click at [208, 82] on div "MDDR, Inc." at bounding box center [233, 76] width 69 height 17
click at [1479, 21] on icon at bounding box center [1484, 23] width 12 height 12
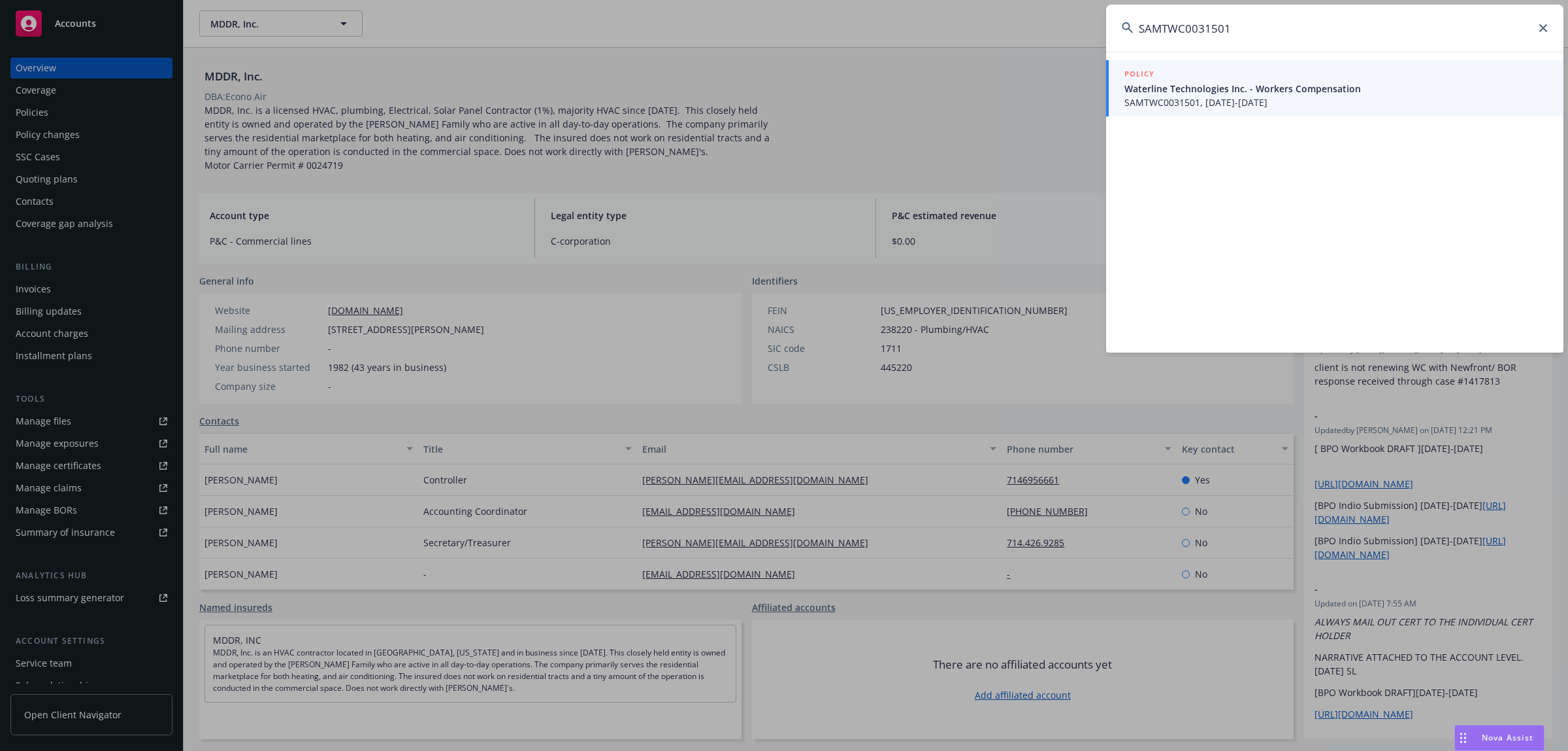
type input "SAMTWC0031501"
click at [1187, 102] on span "SAMTWC0031501, [DATE]-[DATE]" at bounding box center [1336, 102] width 423 height 14
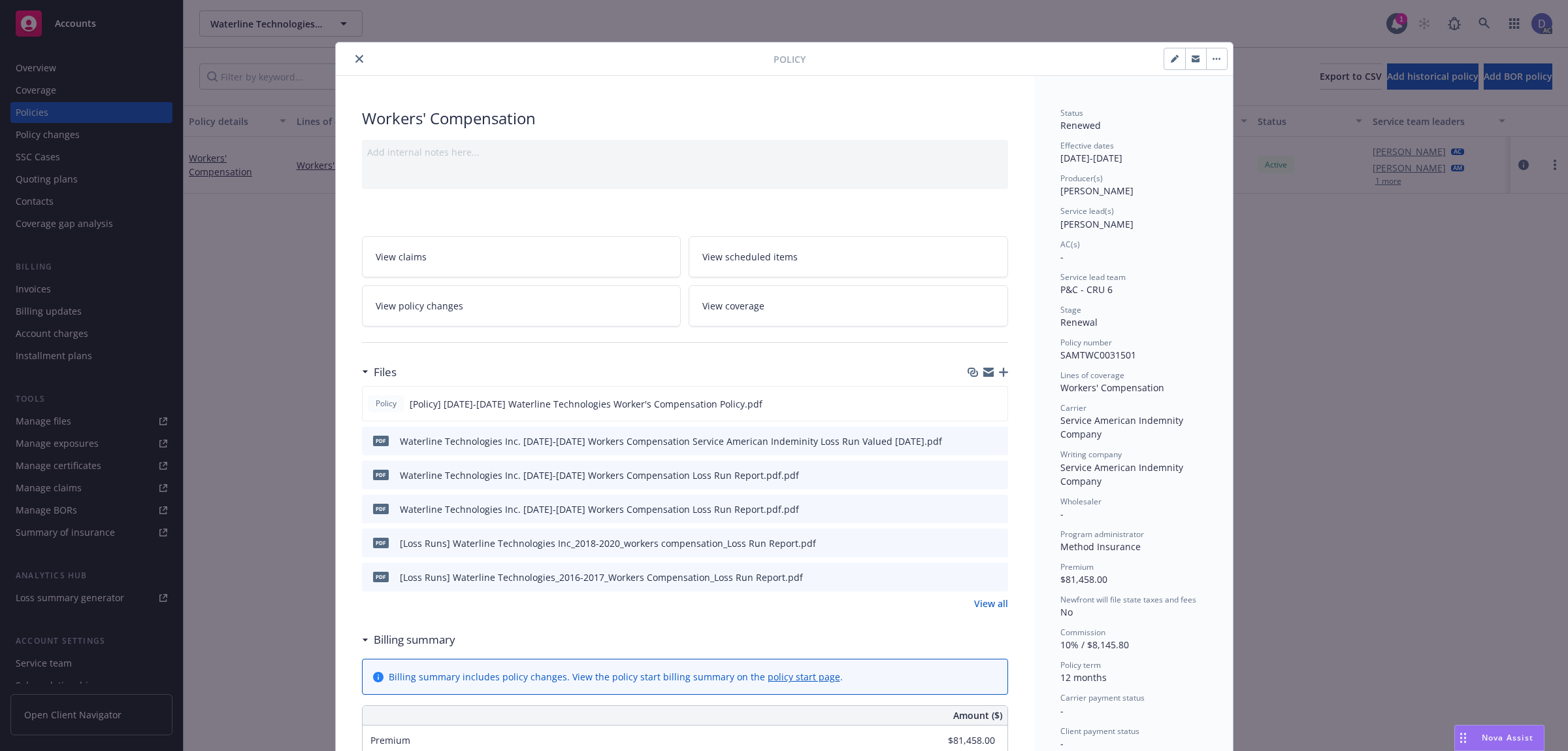
click at [357, 60] on button "close" at bounding box center [359, 59] width 15 height 15
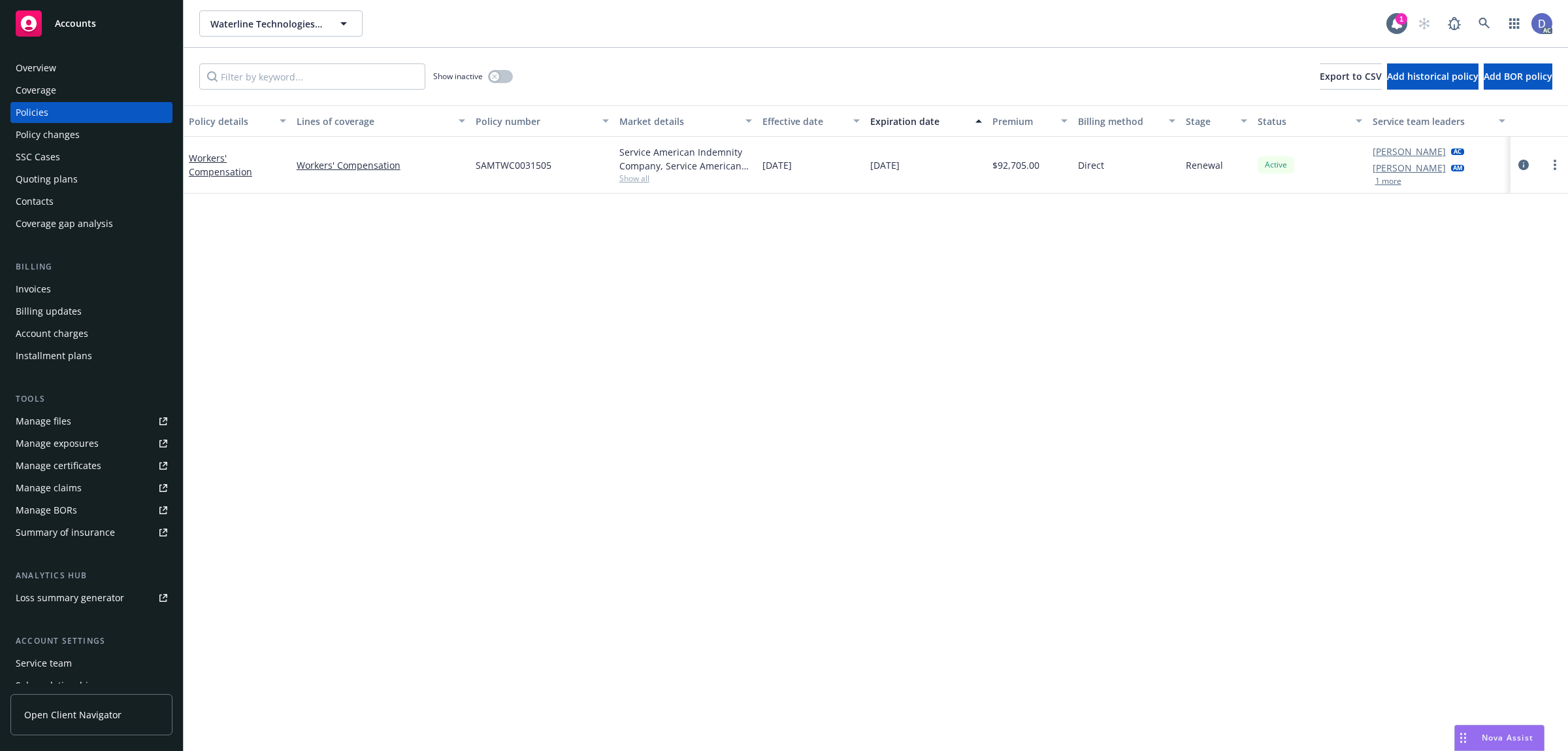
click at [83, 64] on div "Overview" at bounding box center [91, 68] width 152 height 21
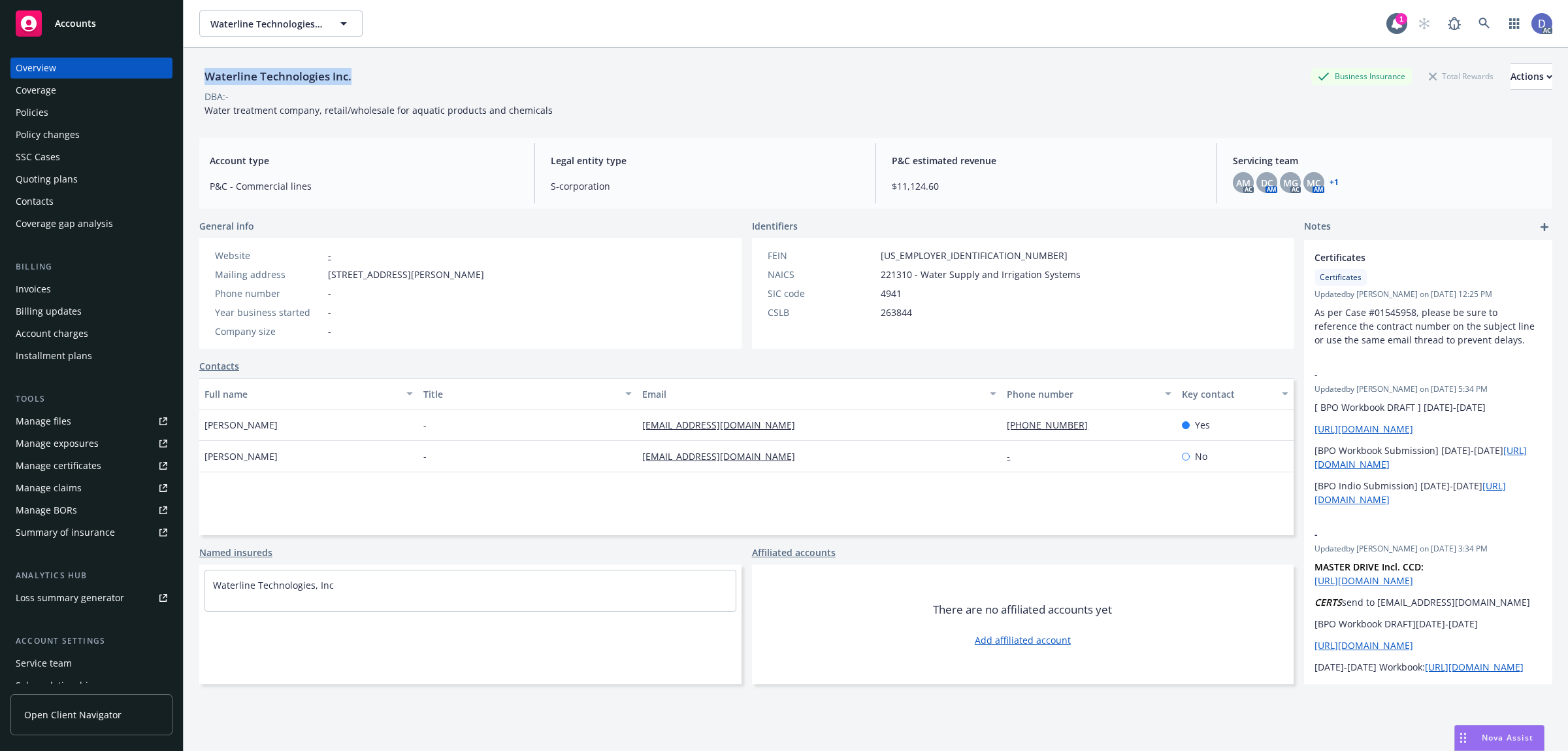
drag, startPoint x: 352, startPoint y: 80, endPoint x: 196, endPoint y: 73, distance: 156.2
click at [196, 73] on div "Waterline Technologies Inc. Business Insurance Total Rewards Actions DBA: - Wat…" at bounding box center [876, 423] width 1385 height 751
copy div "Waterline Technologies Inc."
click at [1472, 24] on link at bounding box center [1485, 24] width 26 height 26
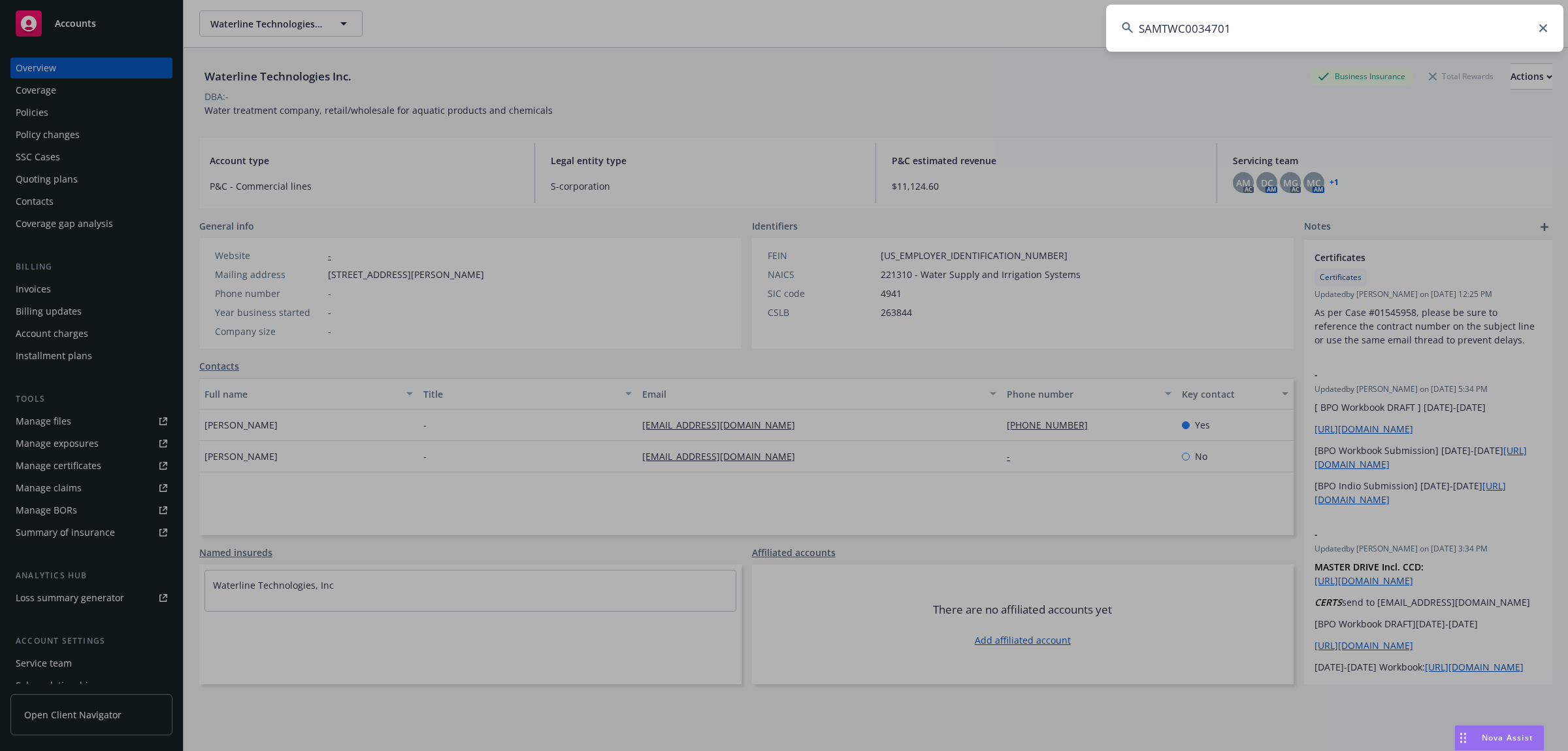
click at [1464, 24] on input "SAMTWC0034701" at bounding box center [1335, 28] width 457 height 47
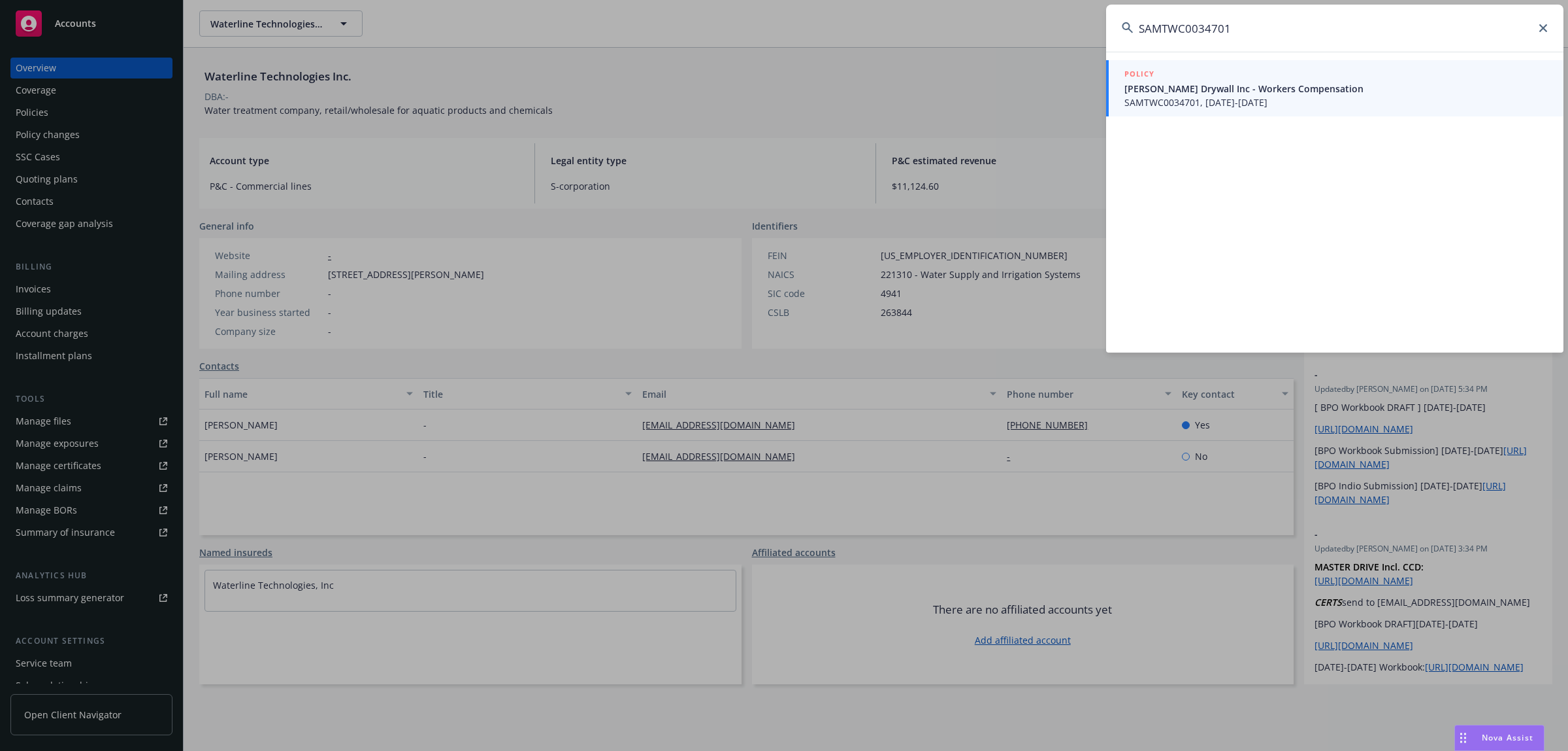
type input "SAMTWC0034701"
click at [1233, 89] on span "[PERSON_NAME] Drywall Inc - Workers Compensation" at bounding box center [1336, 89] width 423 height 14
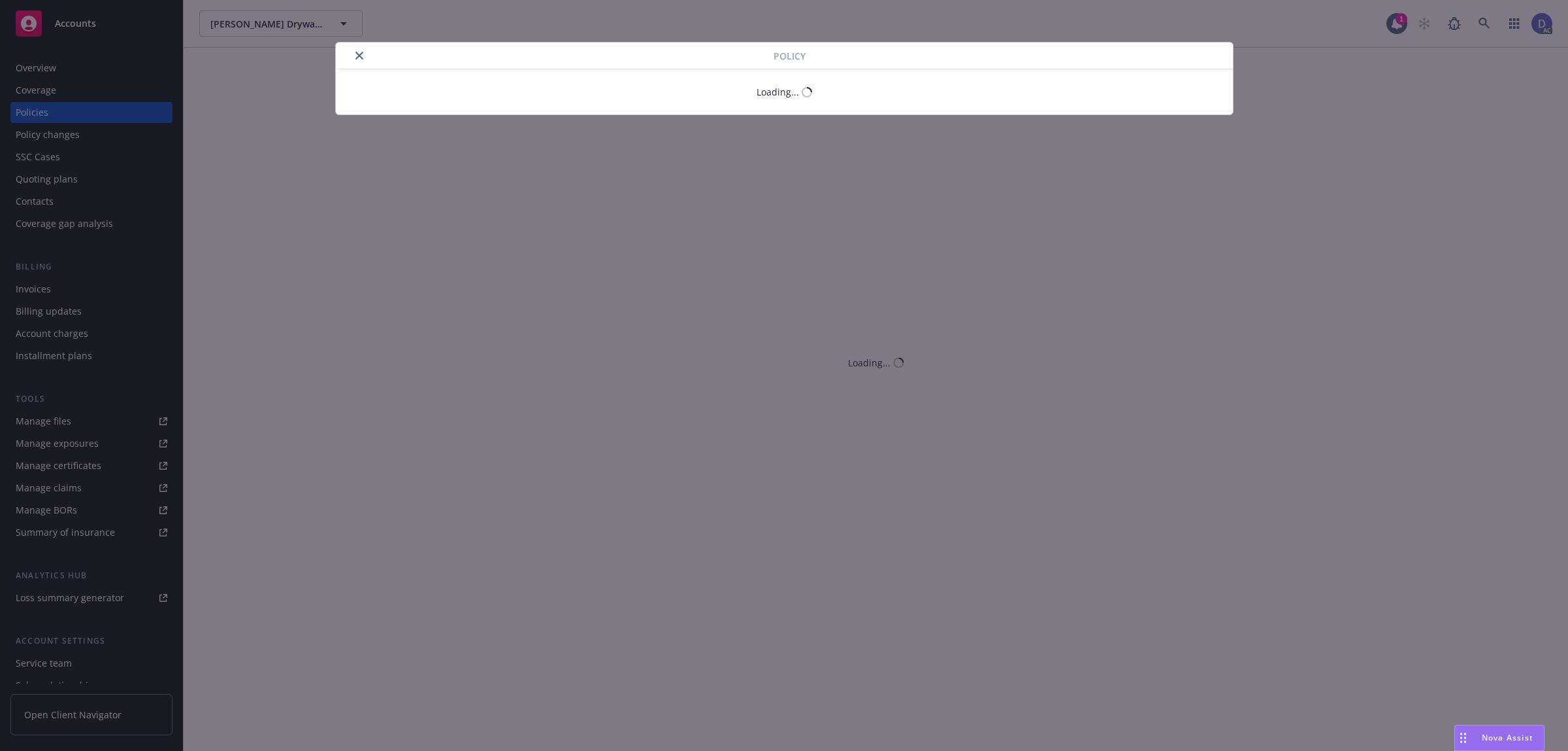
click at [361, 52] on div at bounding box center [557, 55] width 433 height 15
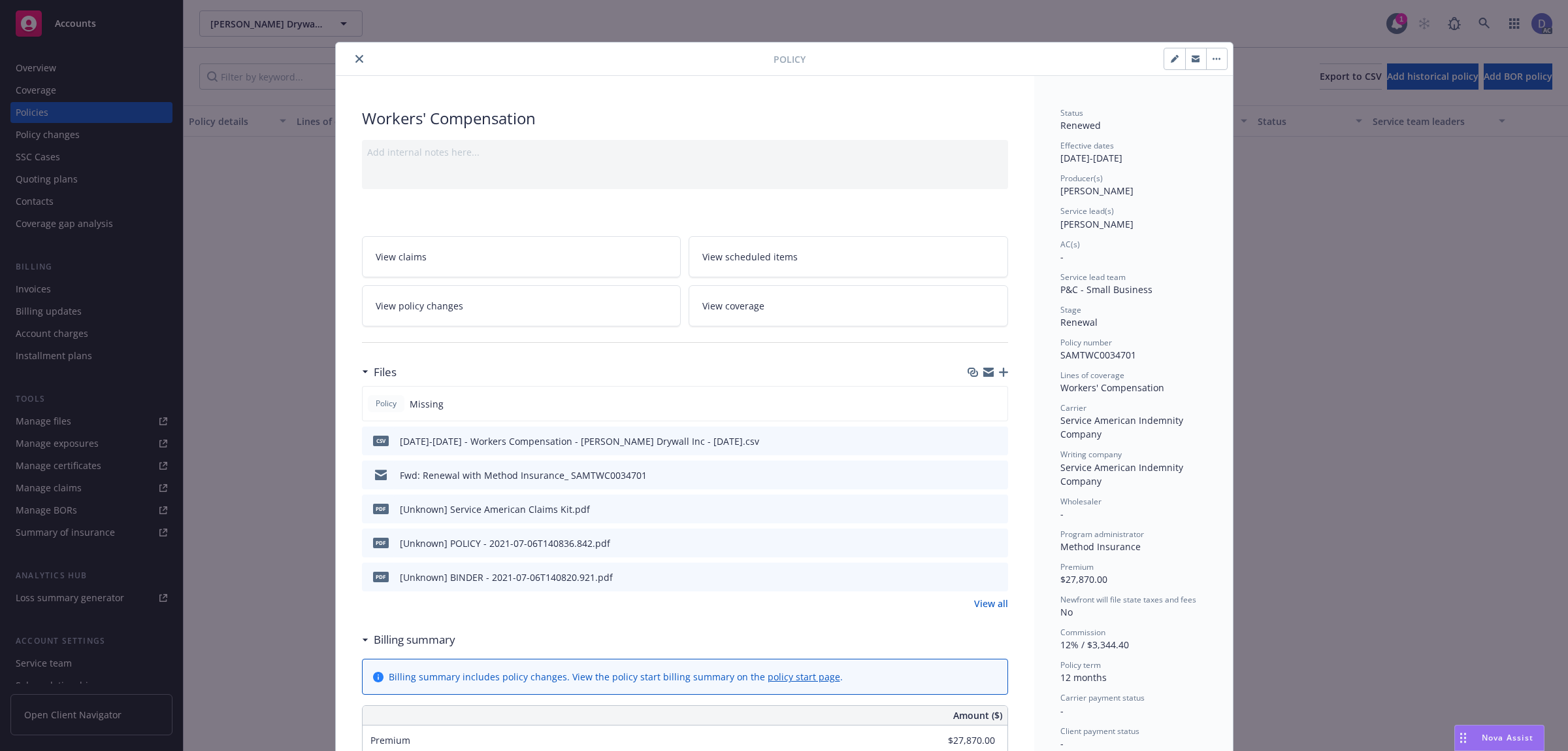
click at [356, 62] on icon "close" at bounding box center [359, 59] width 8 height 8
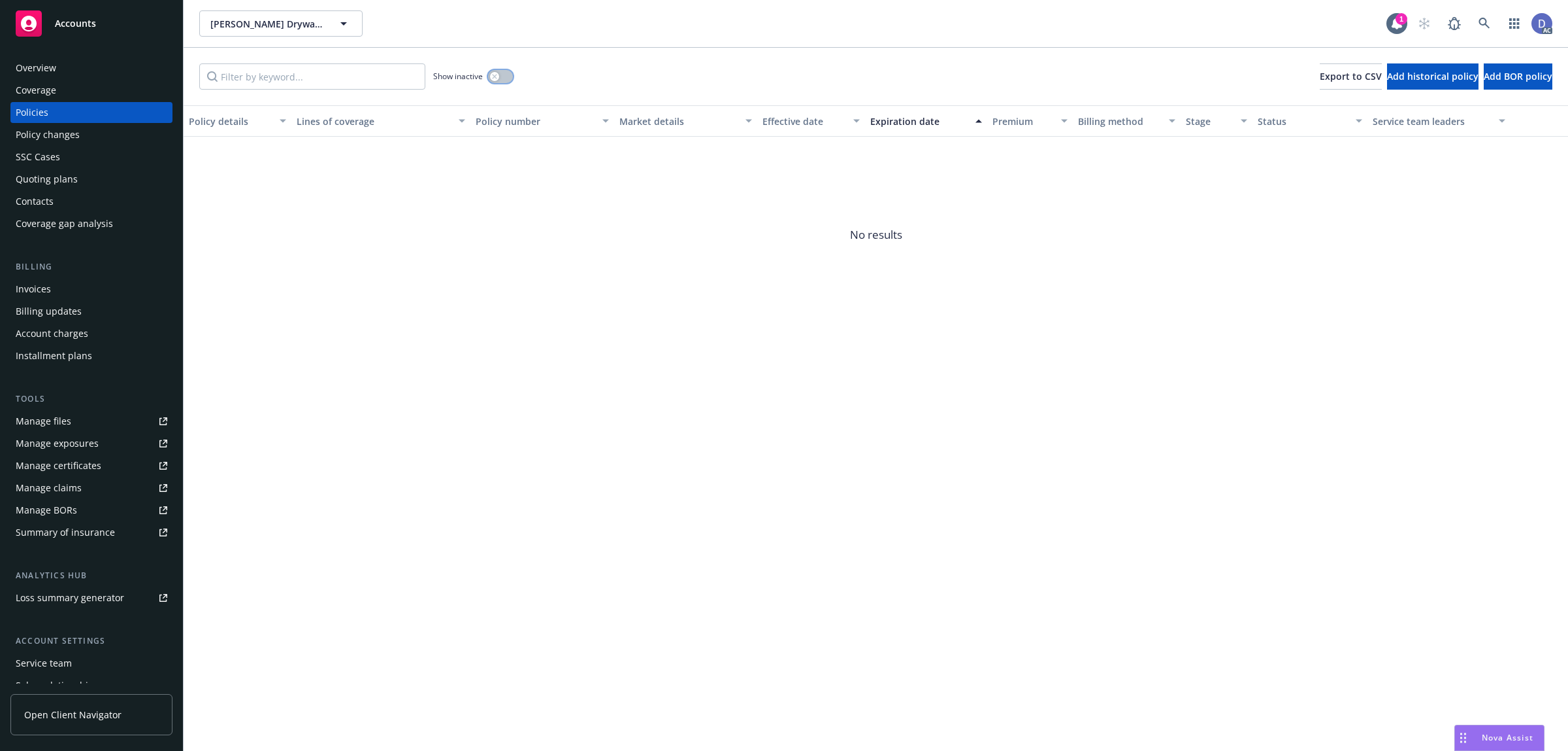
click at [501, 70] on button "button" at bounding box center [500, 76] width 25 height 13
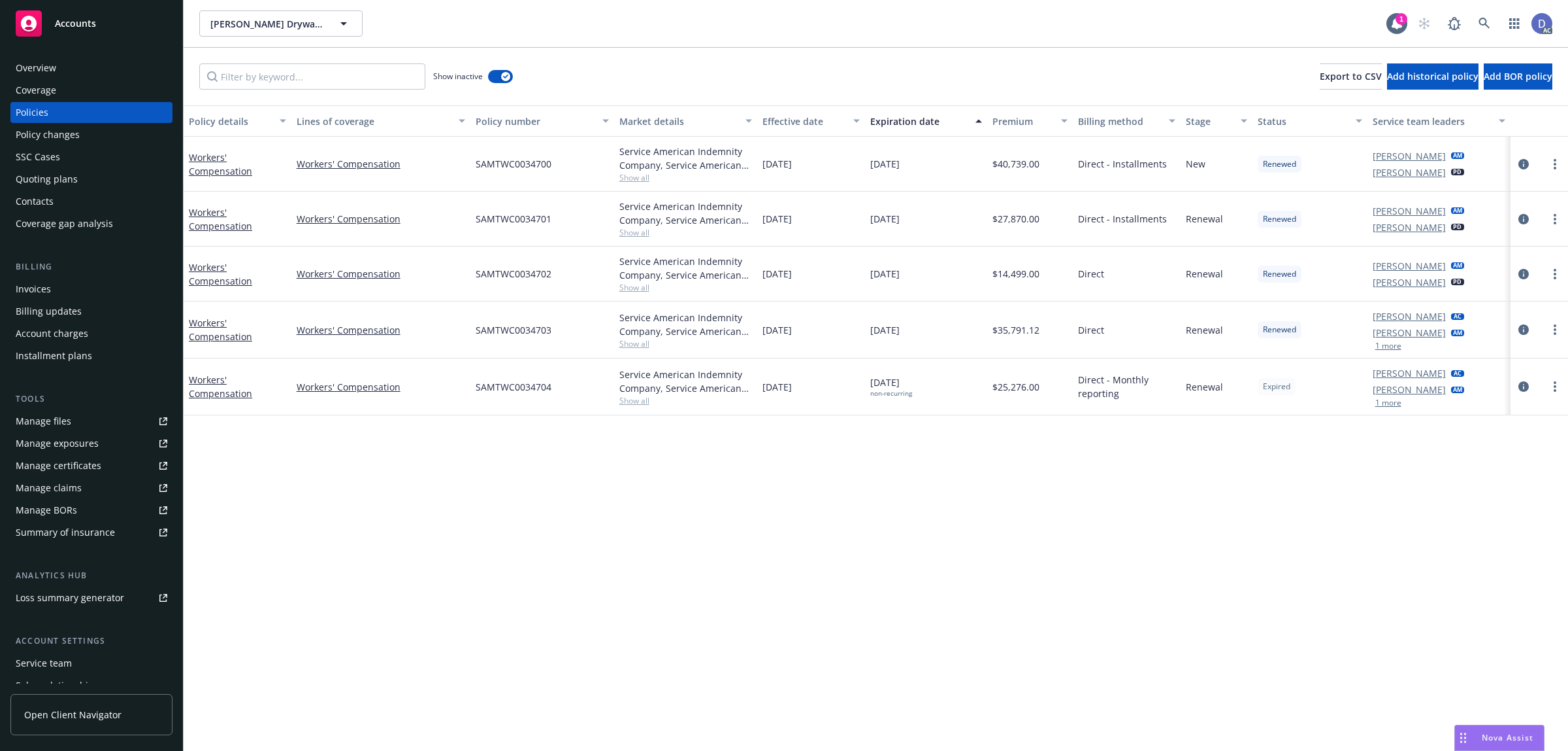
click at [118, 67] on div "Overview" at bounding box center [91, 68] width 152 height 21
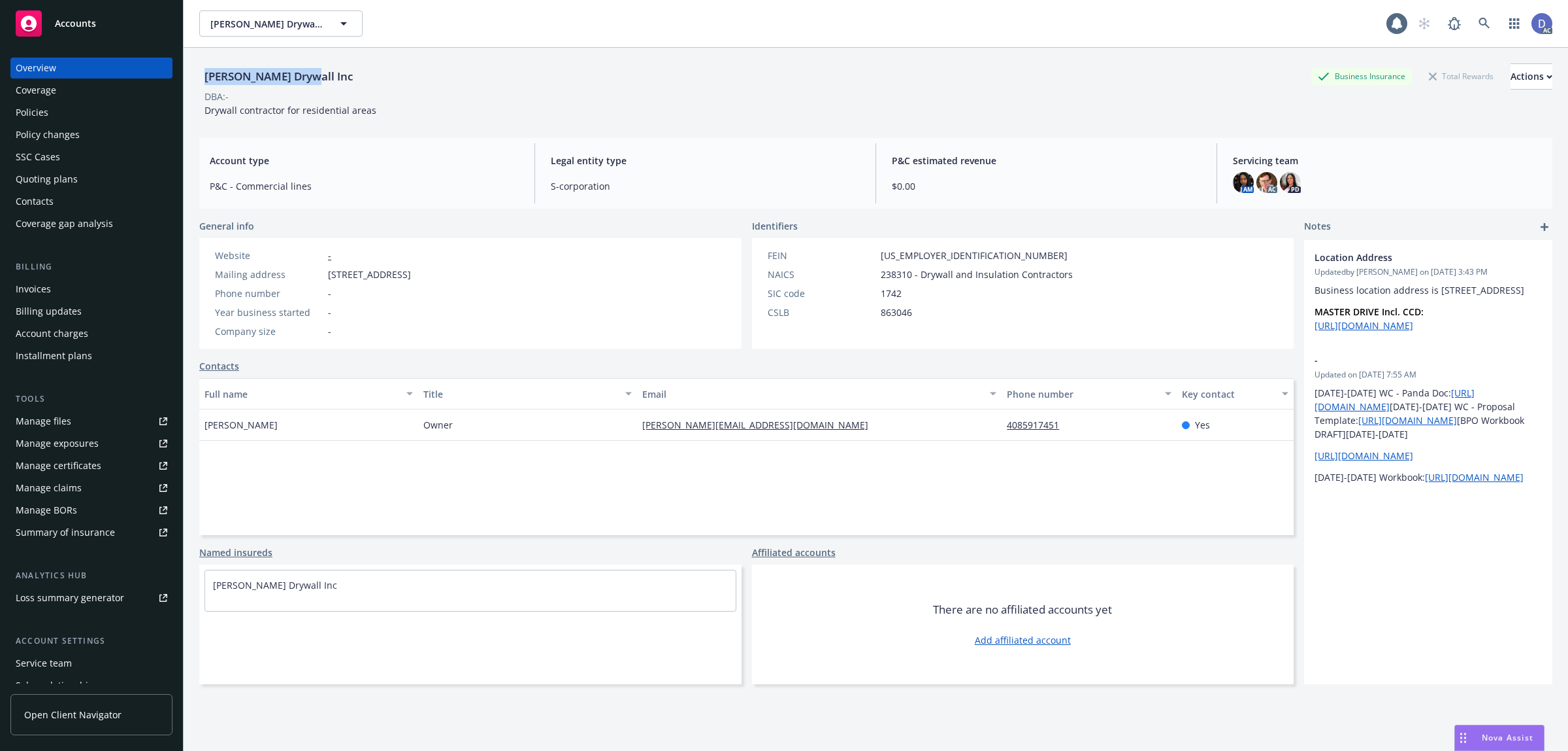
copy div "[PERSON_NAME] Drywall Inc"
drag, startPoint x: 298, startPoint y: 79, endPoint x: 209, endPoint y: 80, distance: 89.0
click at [209, 80] on div "[PERSON_NAME] Drywall Inc Business Insurance Total Rewards Actions" at bounding box center [876, 76] width 1353 height 26
click at [1479, 24] on icon at bounding box center [1484, 23] width 12 height 12
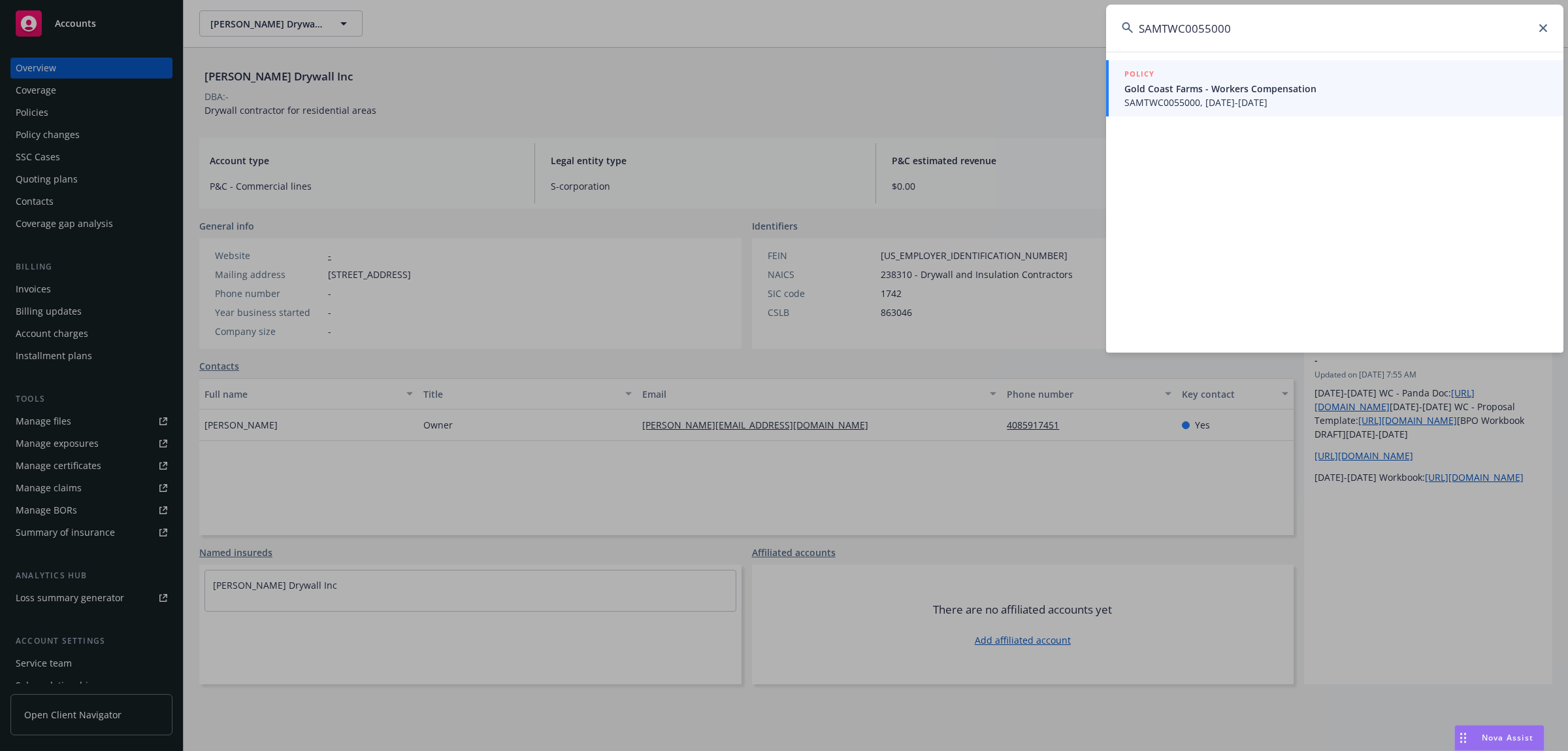
type input "SAMTWC0055000"
click at [1266, 73] on div "POLICY" at bounding box center [1336, 74] width 423 height 15
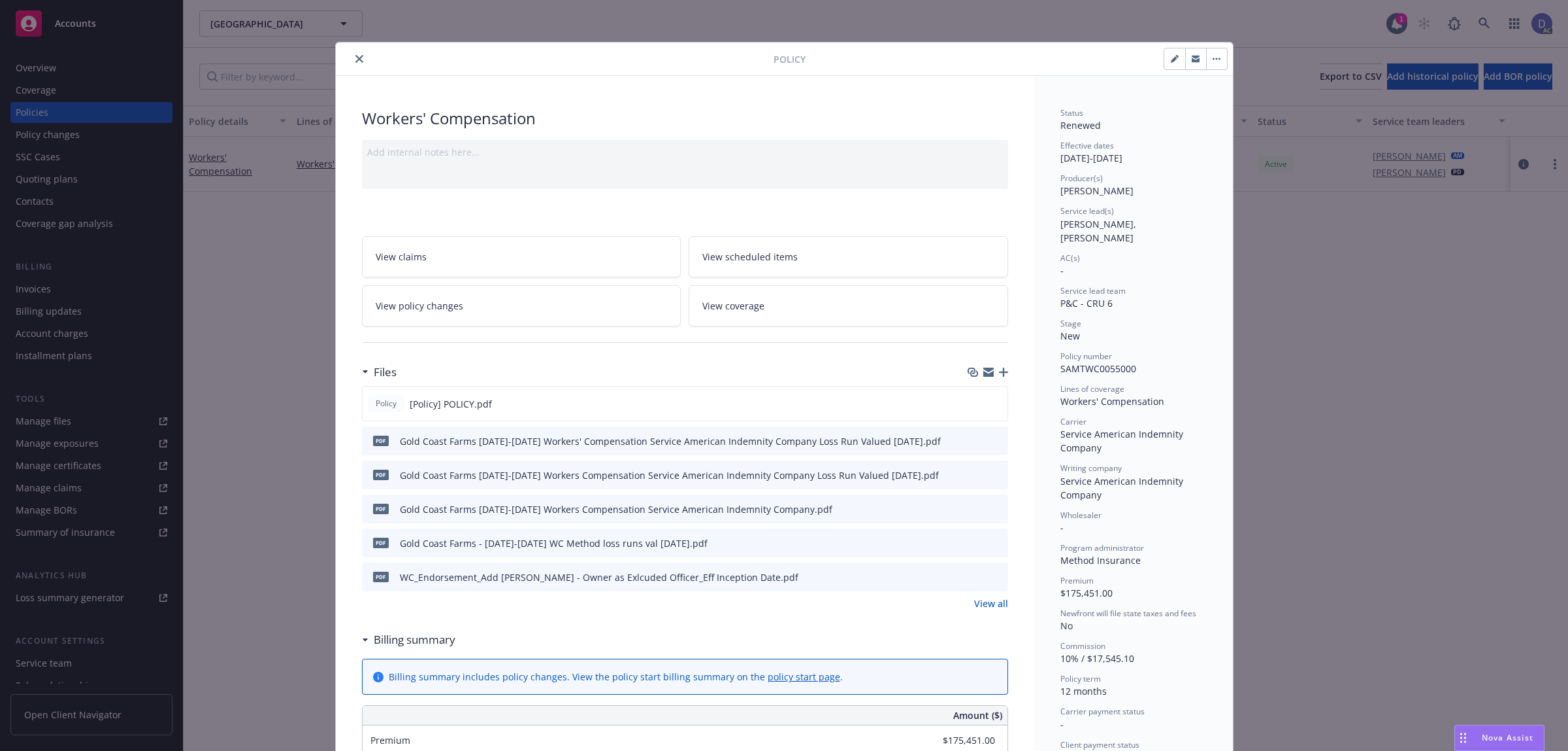
click at [352, 53] on button "close" at bounding box center [359, 59] width 15 height 15
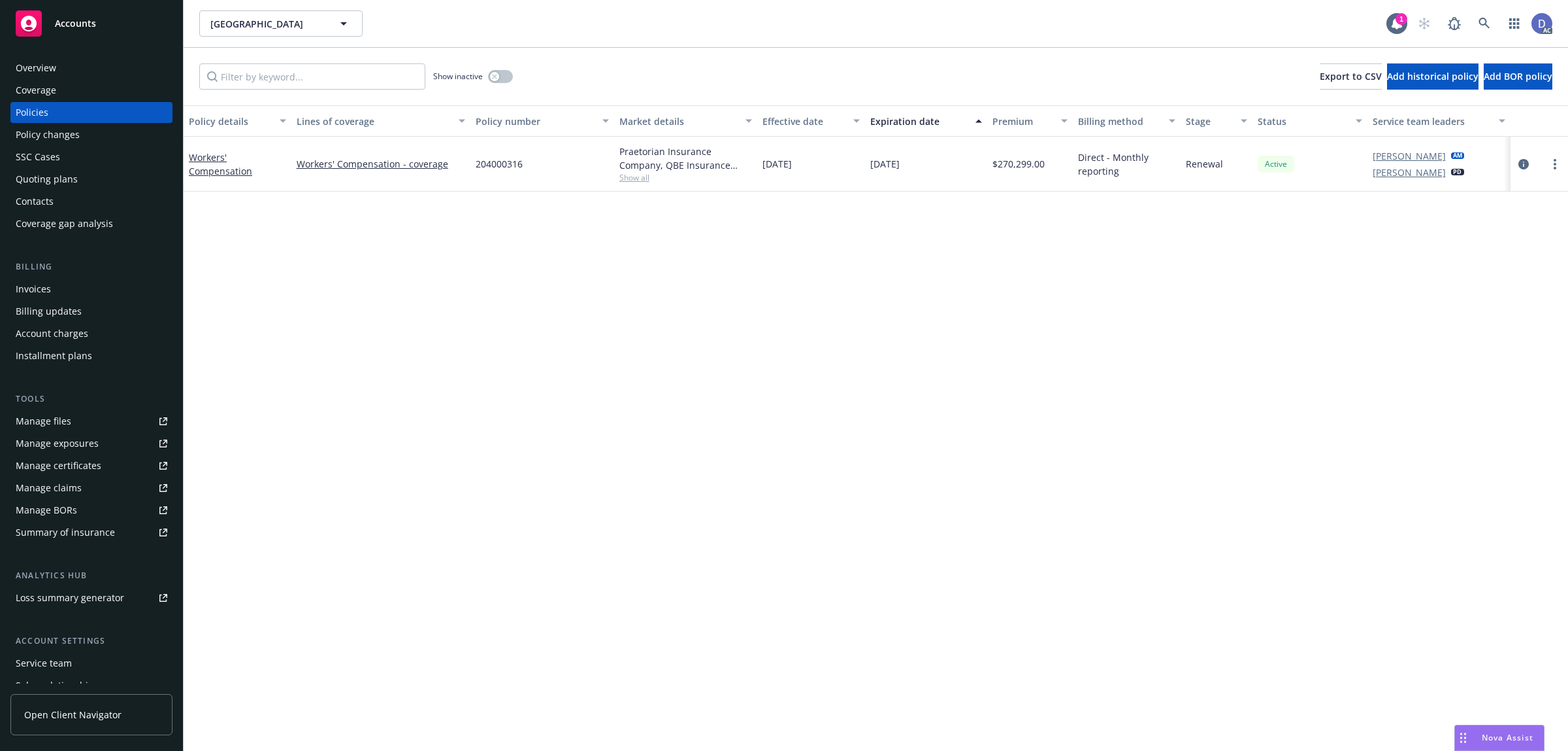
click at [45, 67] on div "Overview" at bounding box center [35, 68] width 41 height 21
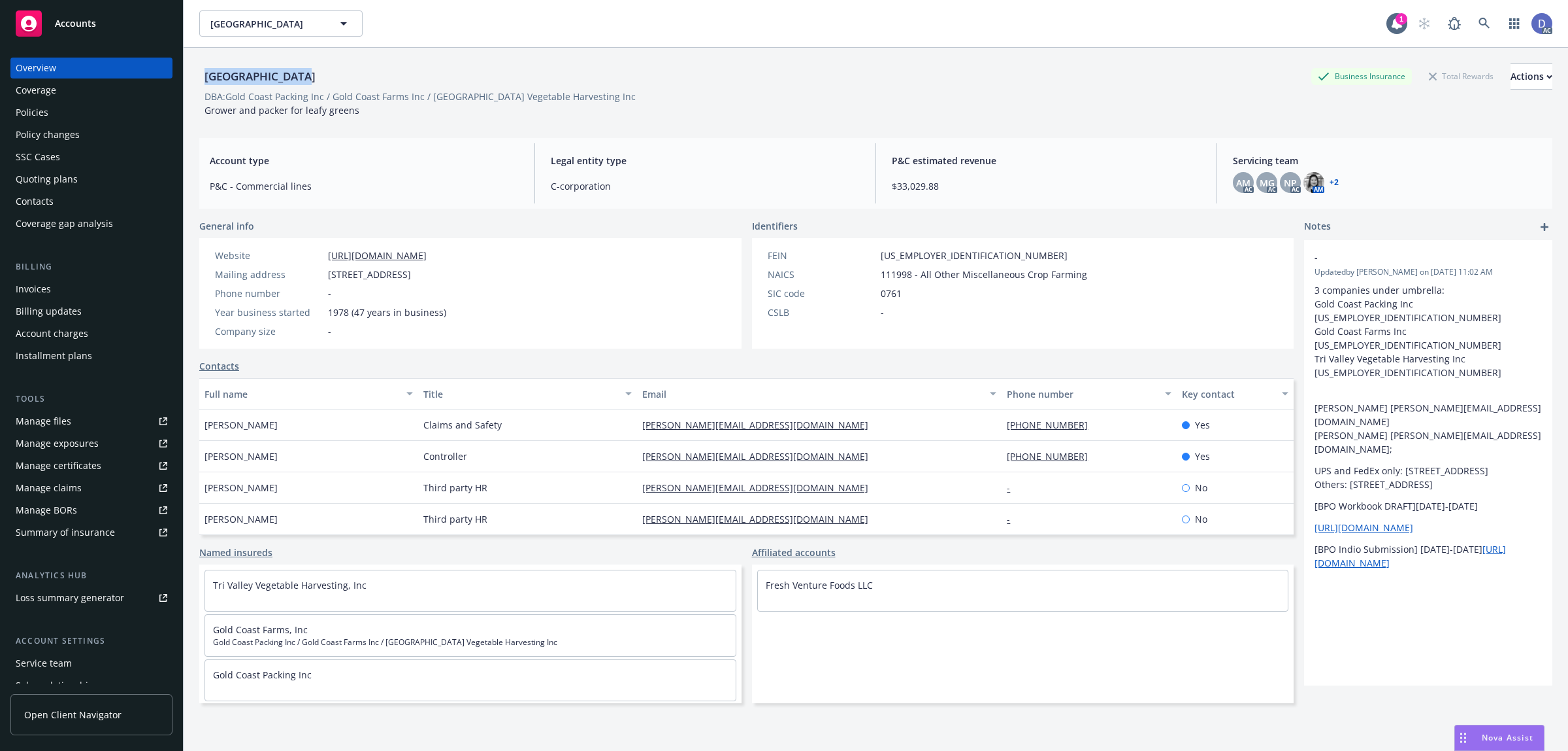
drag, startPoint x: 303, startPoint y: 85, endPoint x: 208, endPoint y: 84, distance: 95.0
click at [208, 84] on div "[GEOGRAPHIC_DATA]" at bounding box center [260, 76] width 122 height 17
copy div "[GEOGRAPHIC_DATA]"
click at [206, 84] on div "[GEOGRAPHIC_DATA]" at bounding box center [260, 76] width 122 height 17
copy div "[GEOGRAPHIC_DATA]"
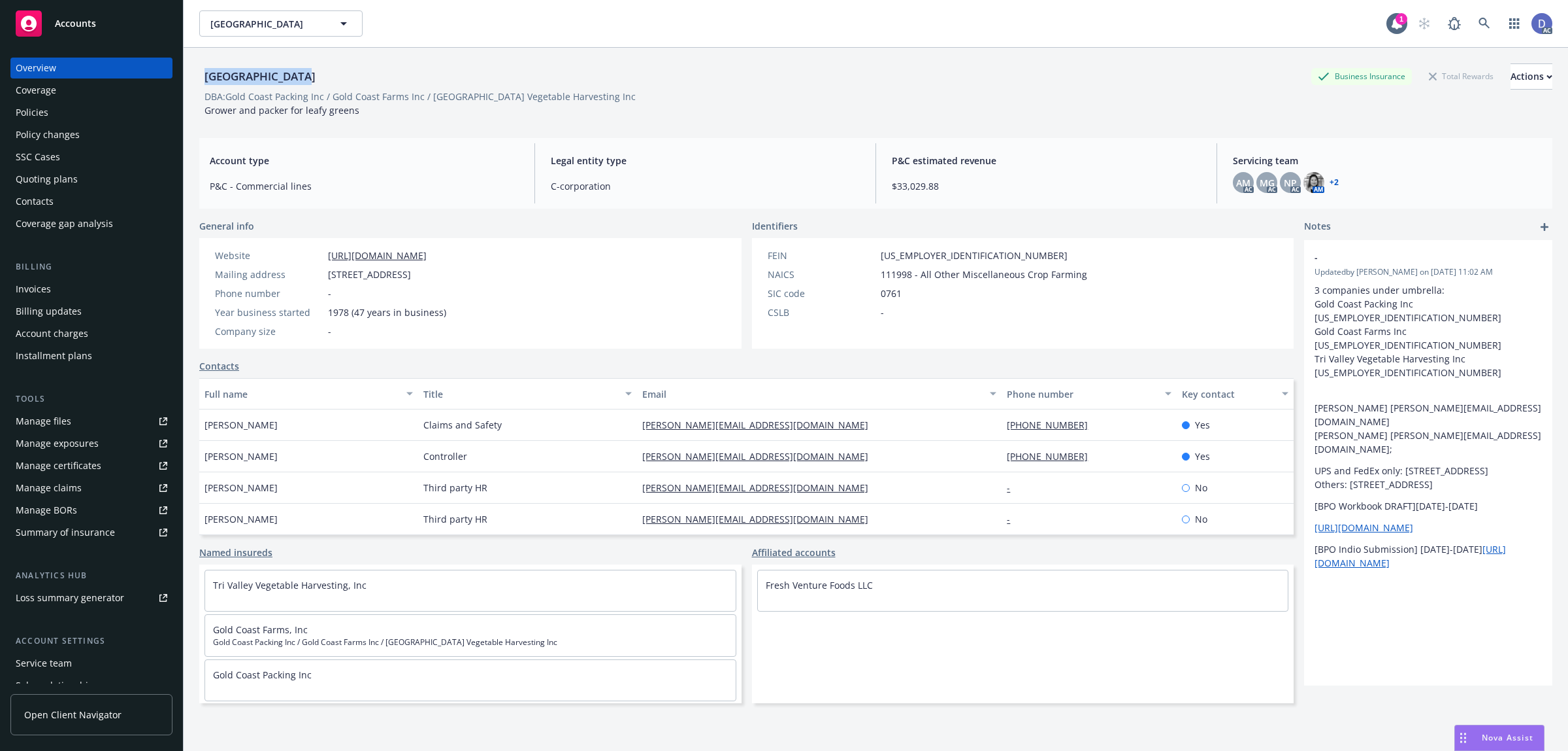
drag, startPoint x: 301, startPoint y: 79, endPoint x: 207, endPoint y: 79, distance: 94.0
click at [207, 79] on div "[GEOGRAPHIC_DATA]" at bounding box center [260, 76] width 122 height 17
click at [1479, 28] on icon at bounding box center [1484, 23] width 12 height 12
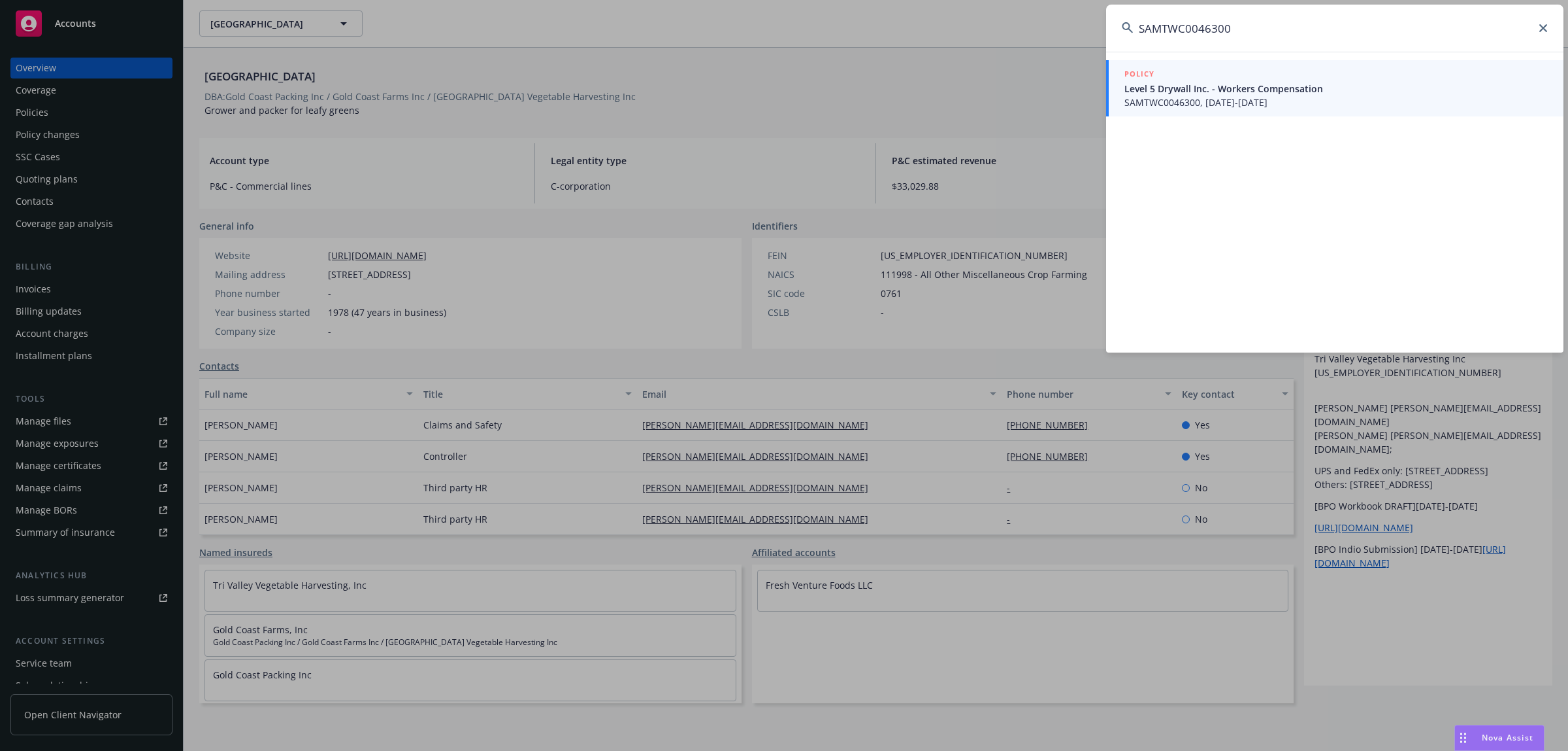
type input "SAMTWC0046300"
click at [1252, 83] on span "Level 5 Drywall Inc. - Workers Compensation" at bounding box center [1336, 89] width 423 height 14
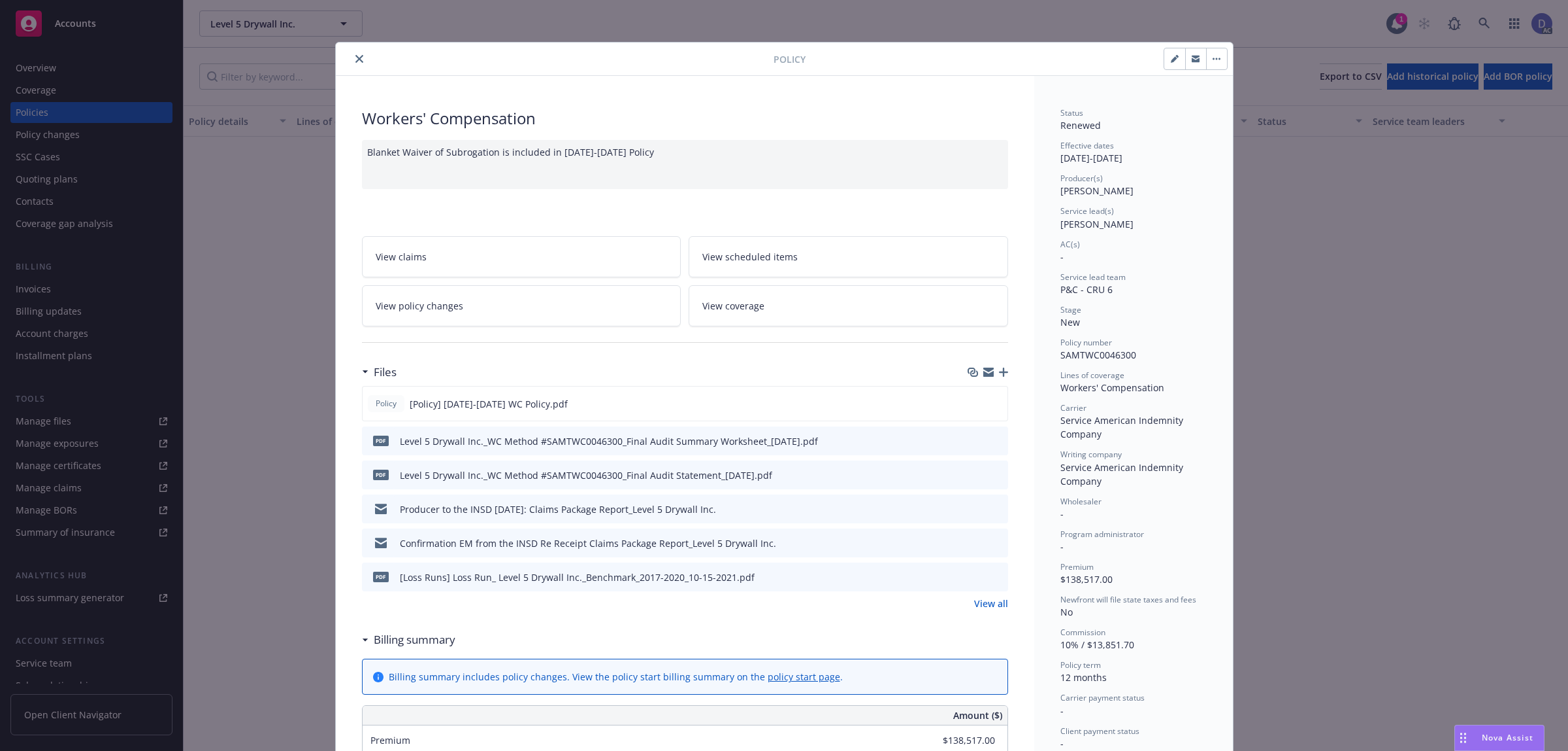
click at [356, 55] on icon "close" at bounding box center [359, 59] width 8 height 8
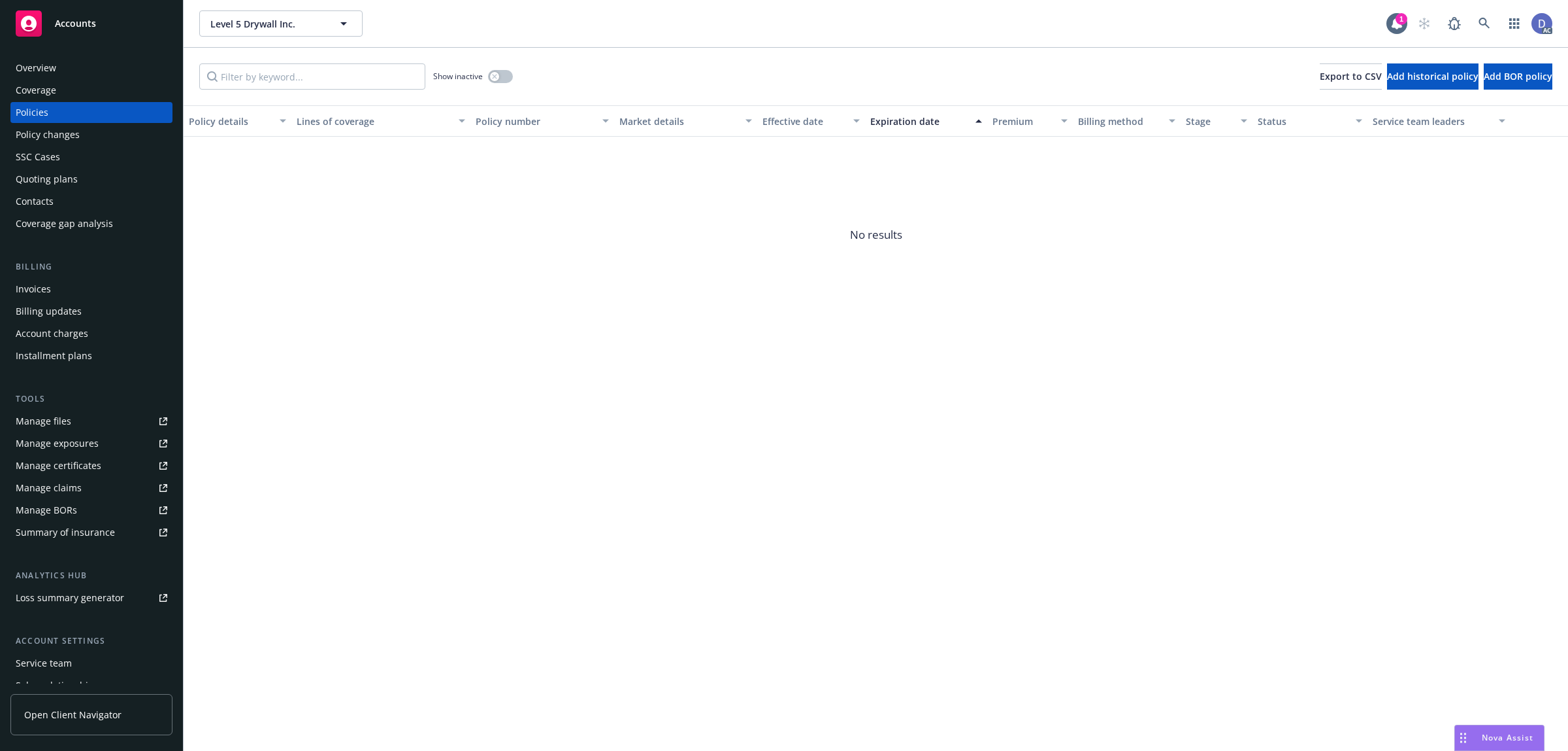
click at [112, 62] on div "Overview" at bounding box center [91, 68] width 152 height 21
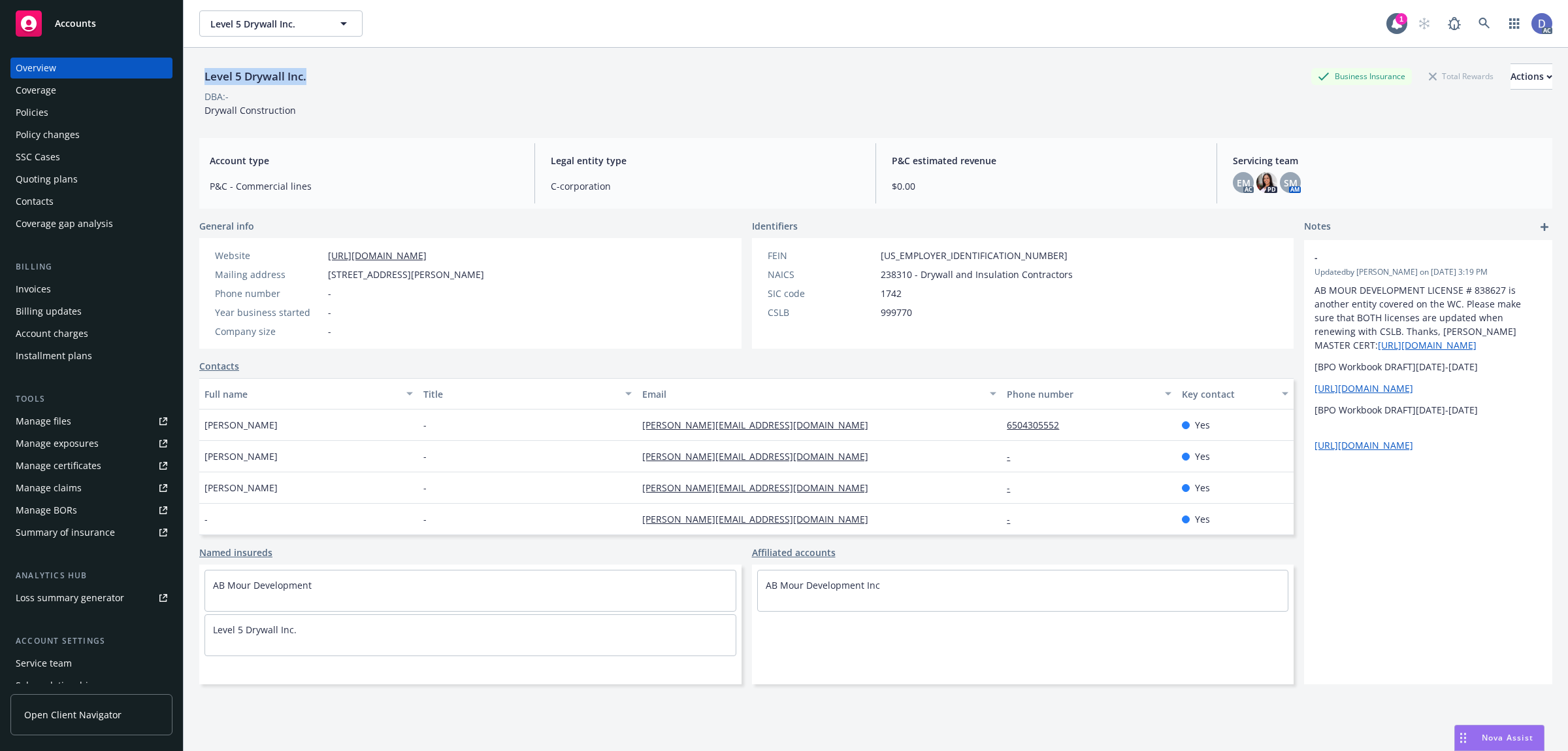
copy div "Level 5 Drywall Inc."
drag, startPoint x: 309, startPoint y: 82, endPoint x: 200, endPoint y: 82, distance: 109.0
click at [200, 82] on div "Level 5 Drywall Inc." at bounding box center [256, 76] width 112 height 17
click at [1476, 34] on link at bounding box center [1485, 24] width 26 height 26
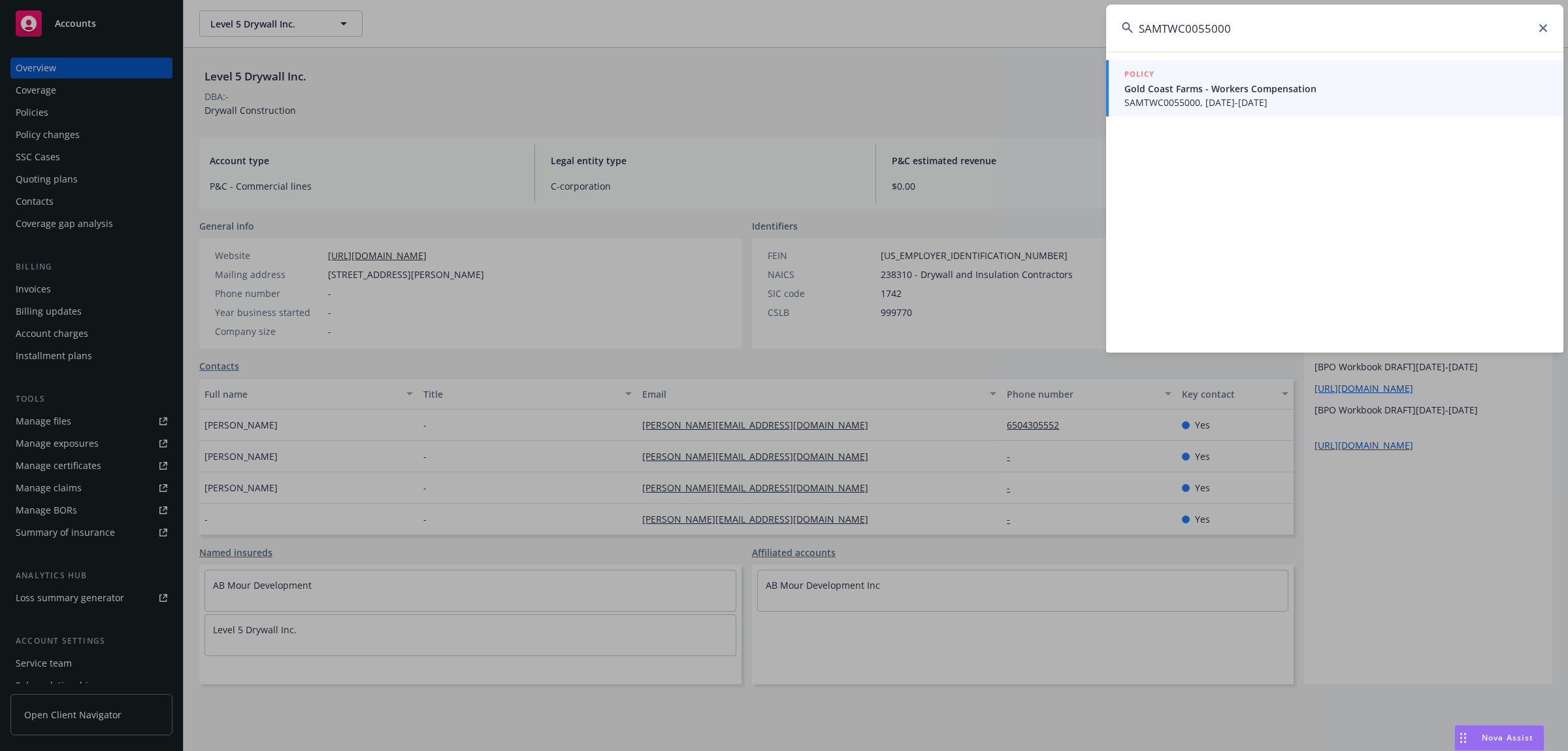
click at [1478, 43] on input "SAMTWC0055000" at bounding box center [1335, 28] width 457 height 47
paste input "37601"
type input "SAMTWC0037601"
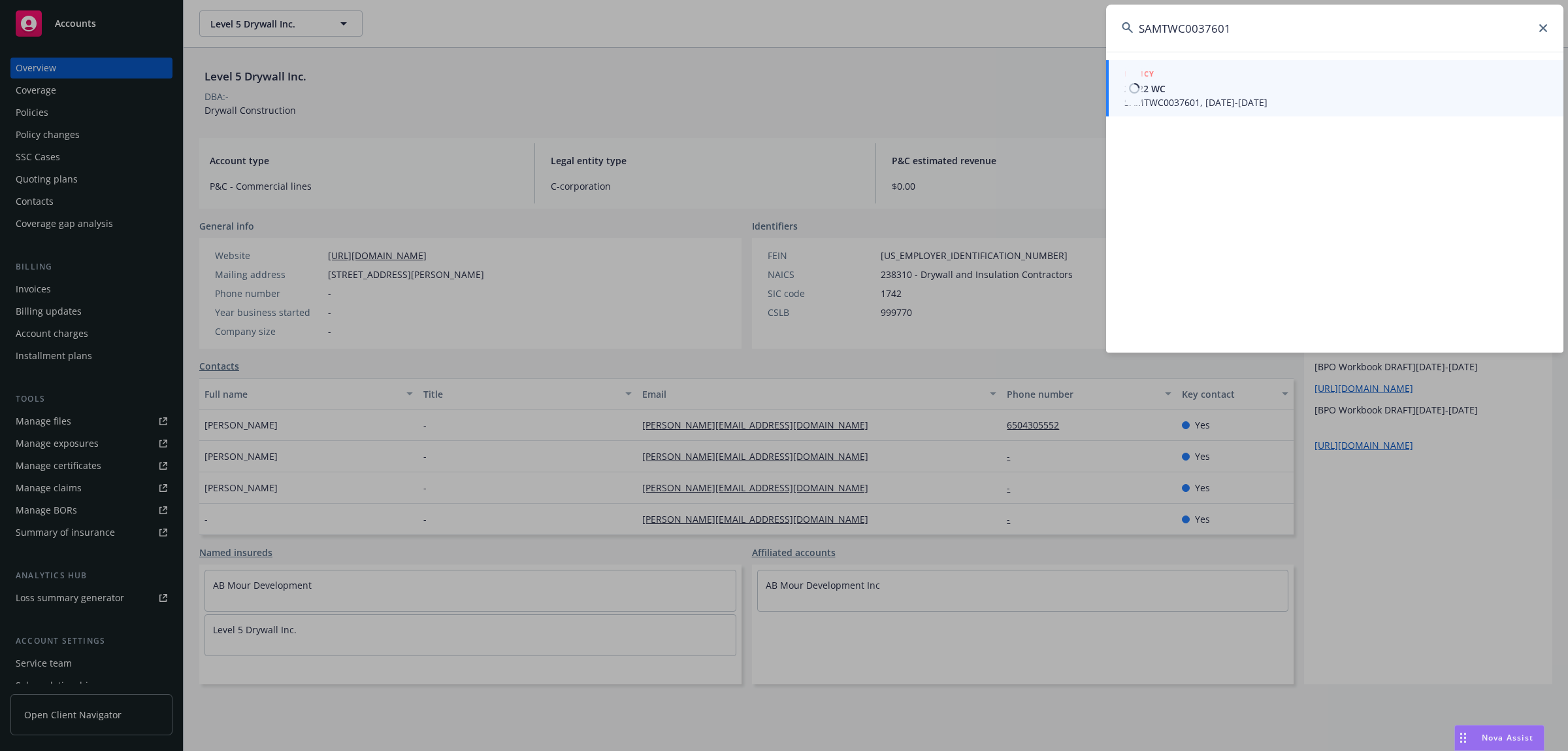
click at [1174, 86] on span "21-22 WC" at bounding box center [1336, 89] width 423 height 14
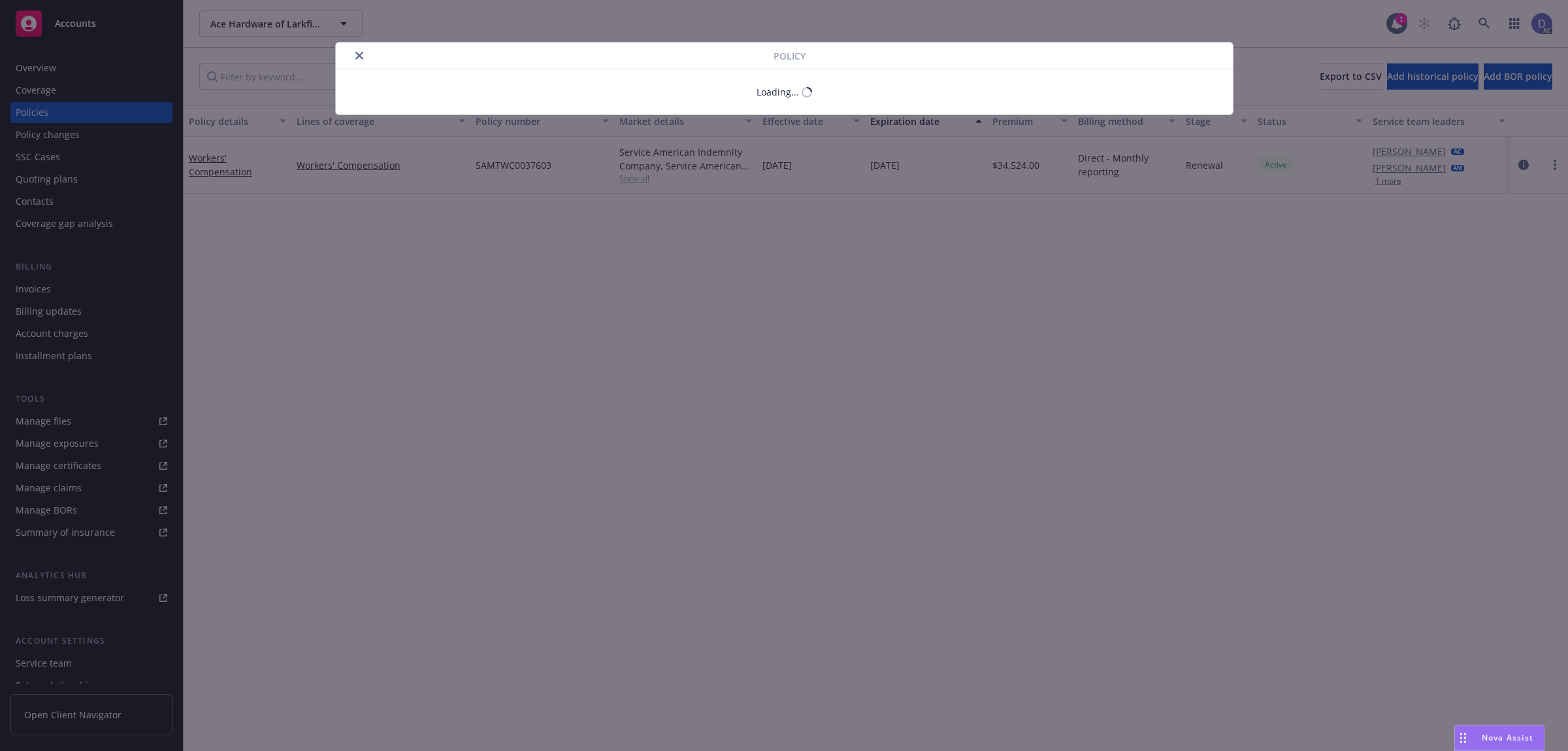
click at [92, 61] on div "Policy Loading..." at bounding box center [784, 375] width 1568 height 751
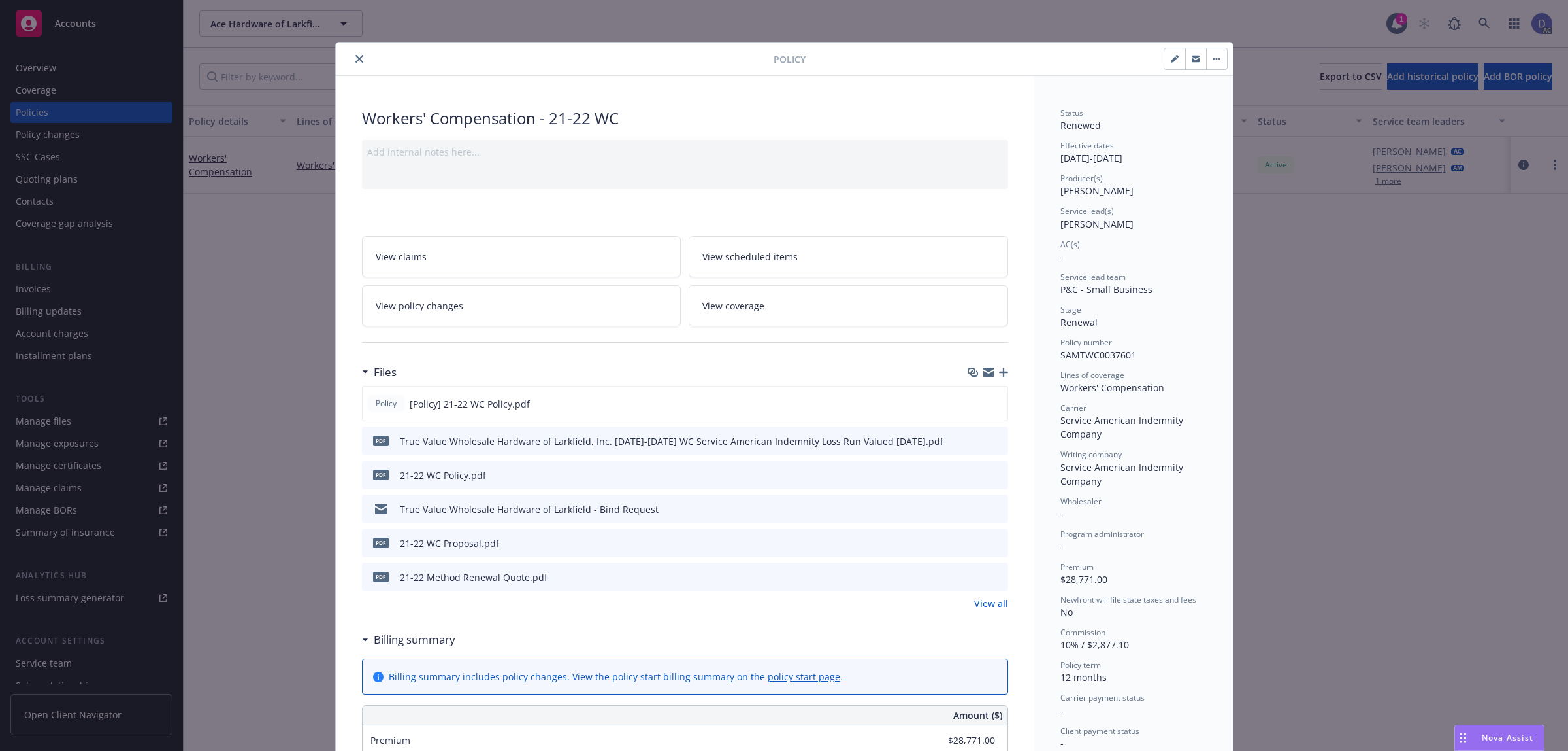
click at [353, 65] on button "close" at bounding box center [359, 59] width 15 height 15
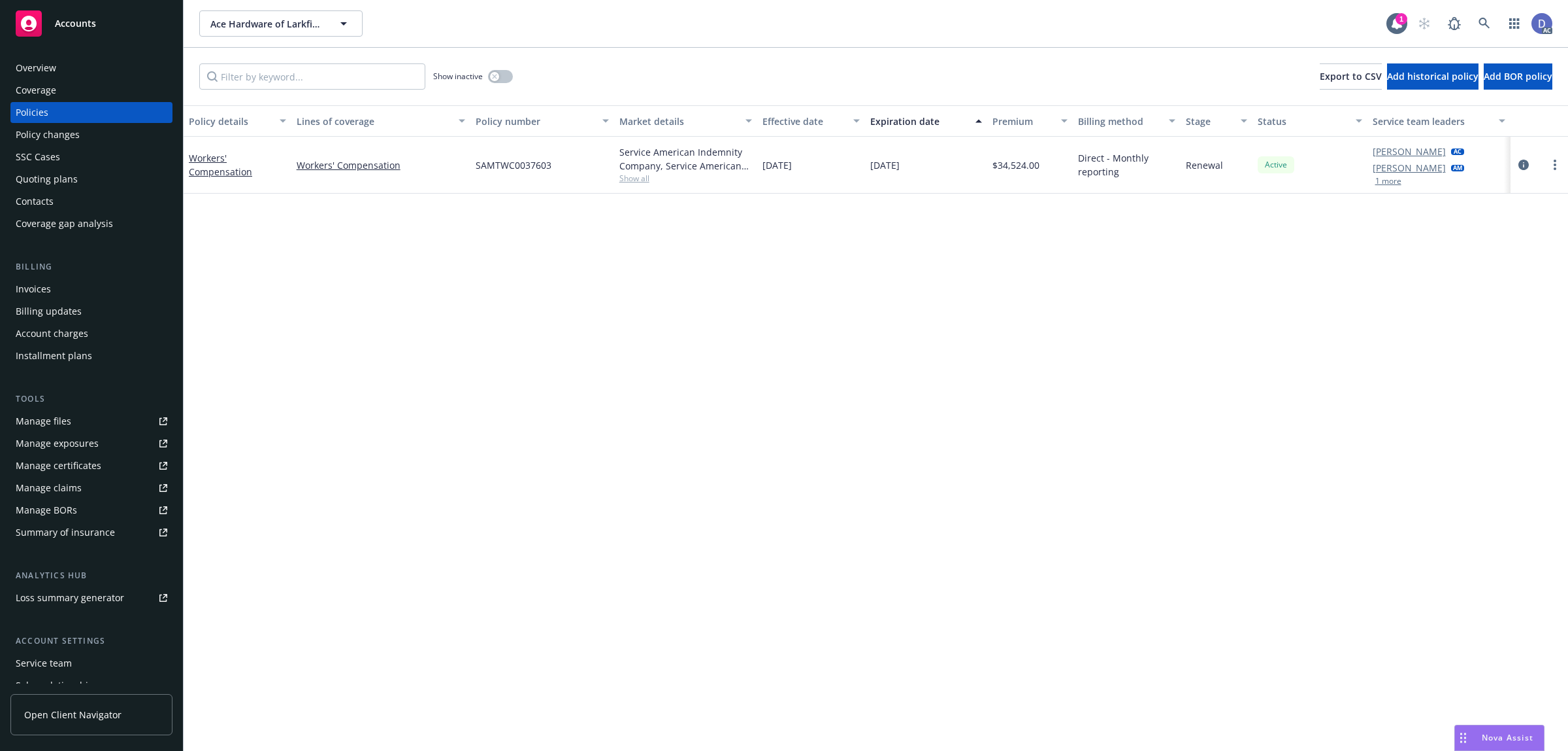
click at [40, 72] on div "Overview" at bounding box center [35, 68] width 41 height 21
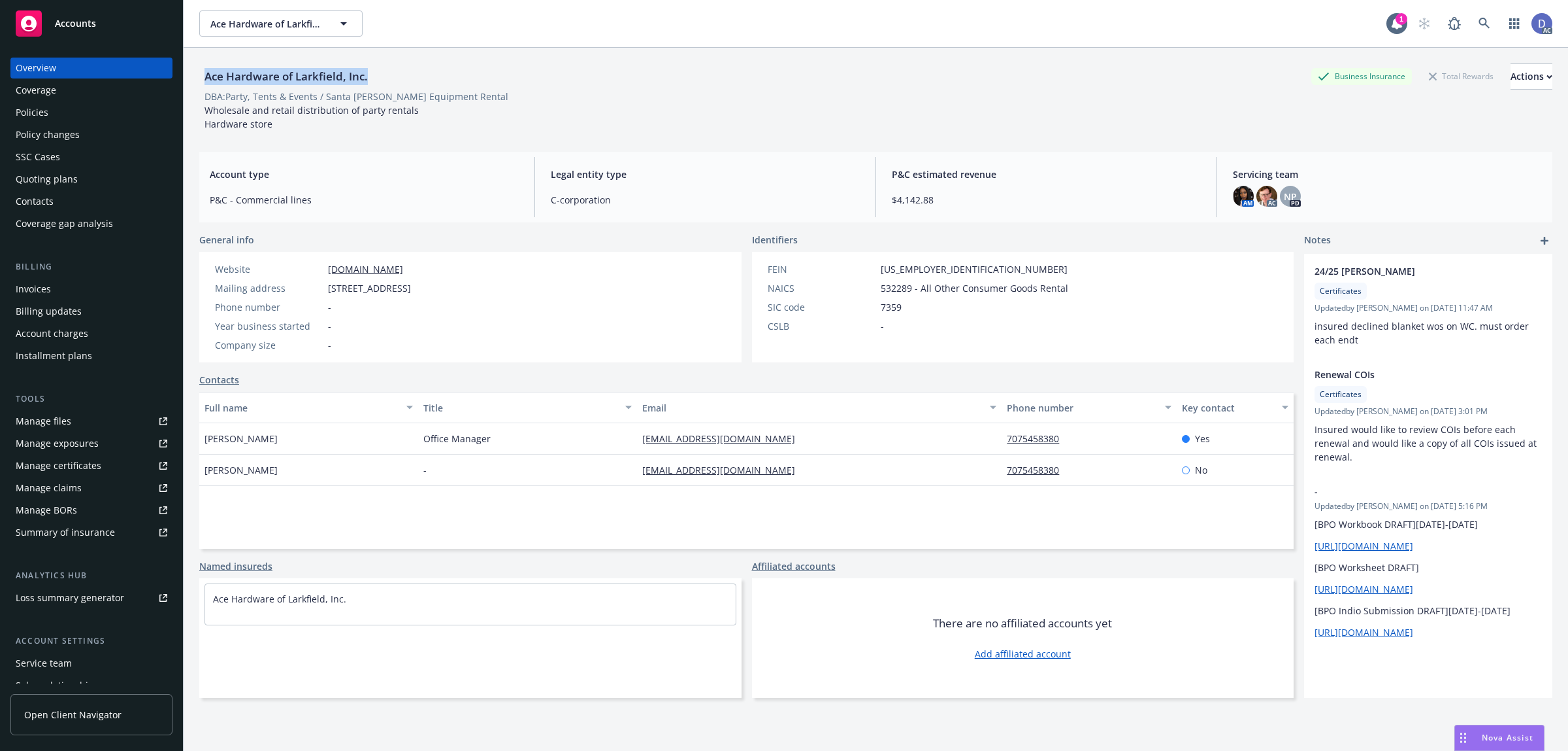
copy div "Ace Hardware of Larkfield, Inc."
drag, startPoint x: 369, startPoint y: 79, endPoint x: 206, endPoint y: 76, distance: 163.0
click at [206, 76] on div "Ace Hardware of Larkfield, Inc." at bounding box center [286, 76] width 174 height 17
click at [1472, 15] on link at bounding box center [1485, 24] width 26 height 26
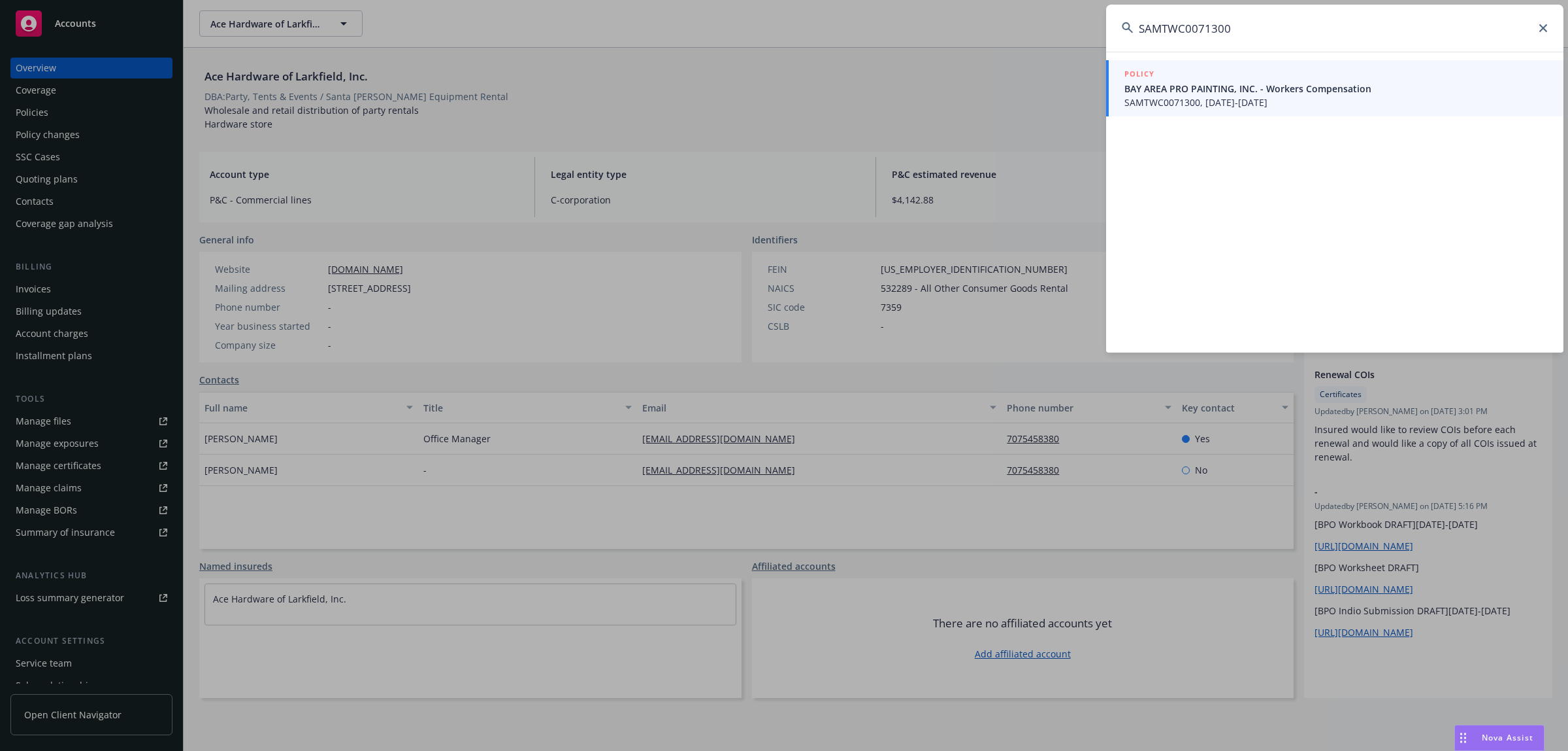
type input "SAMTWC0071300"
click at [1227, 82] on span "BAY AREA PRO PAINTING, INC. - Workers Compensation" at bounding box center [1336, 89] width 423 height 14
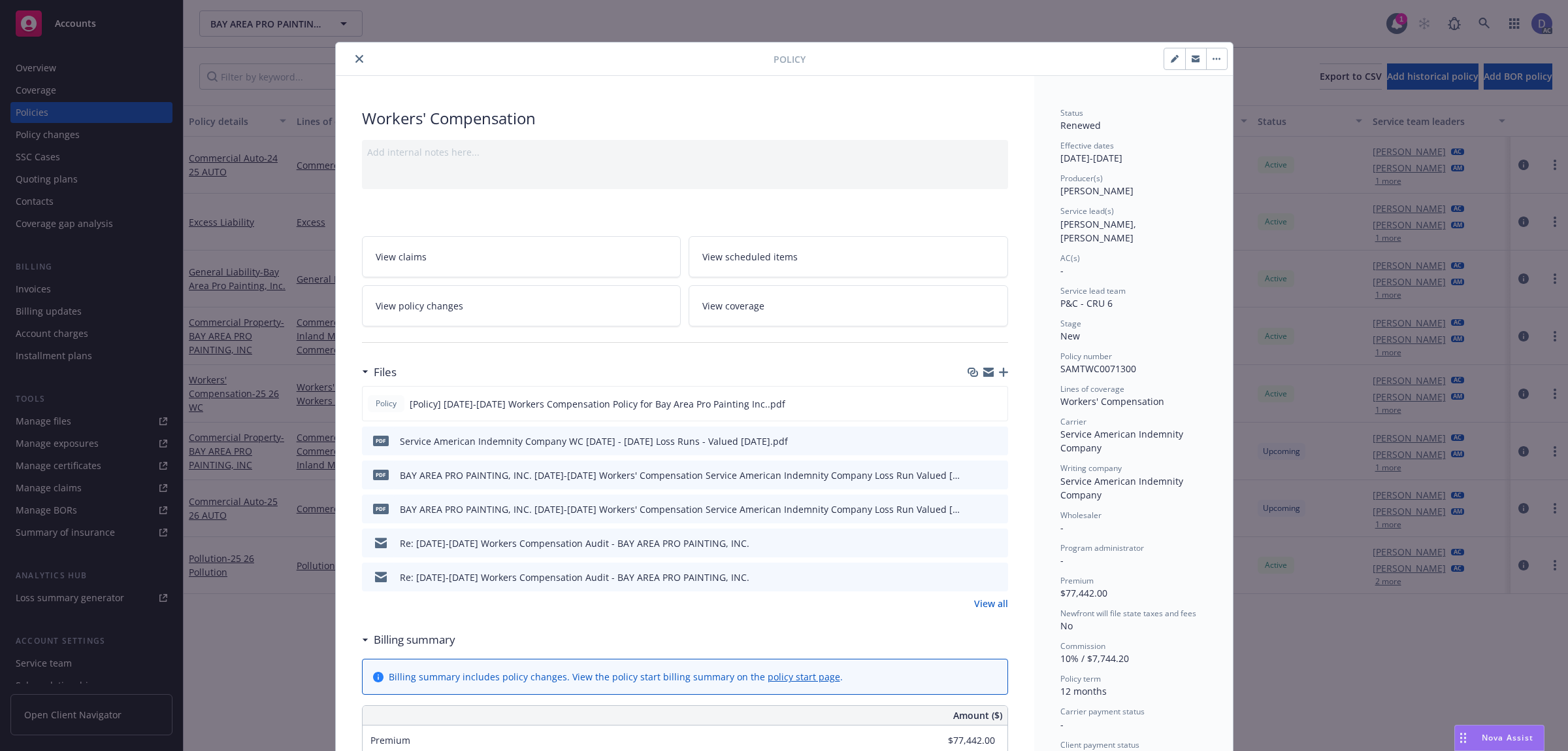
click at [356, 60] on icon "close" at bounding box center [359, 59] width 8 height 8
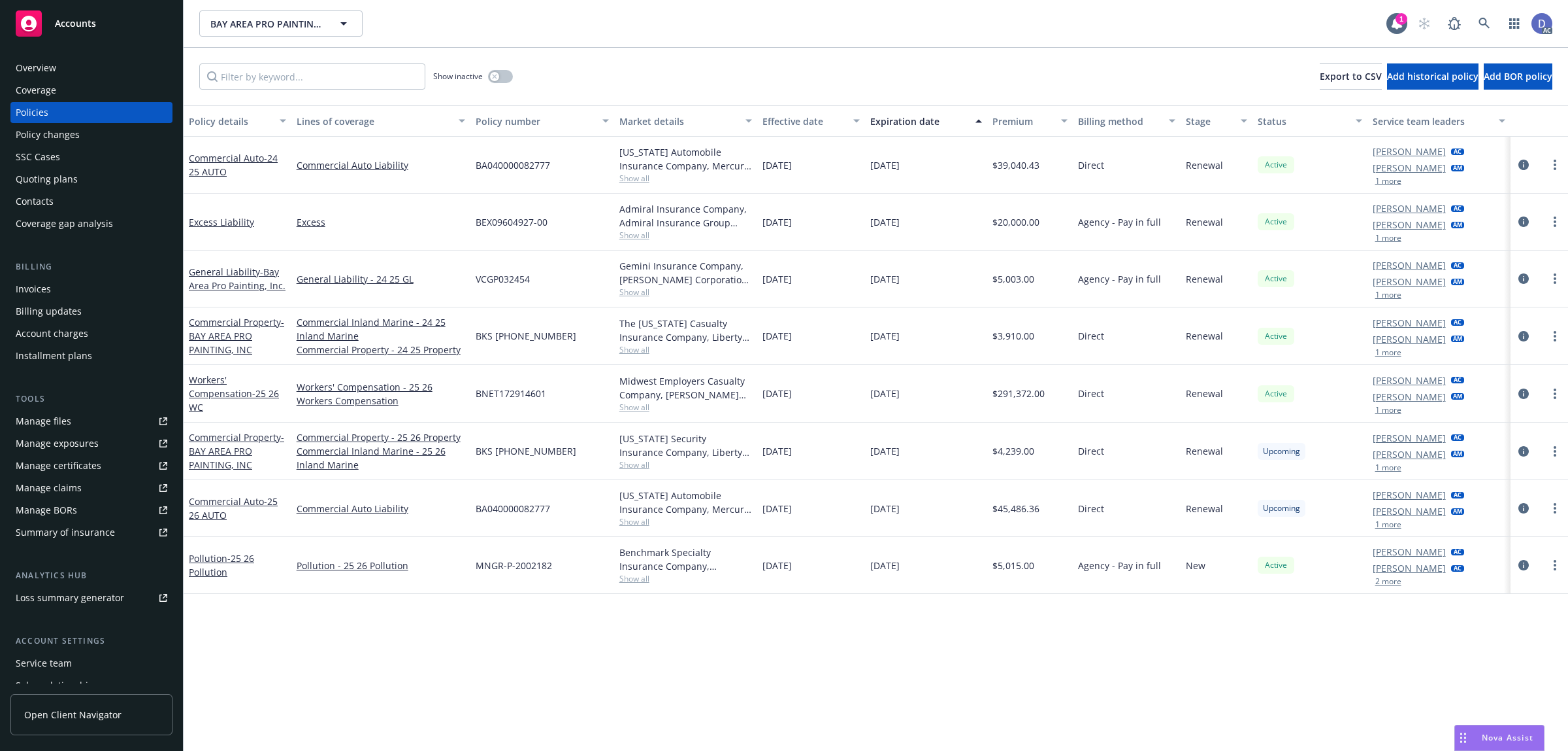
click at [46, 69] on div "Overview" at bounding box center [35, 68] width 41 height 21
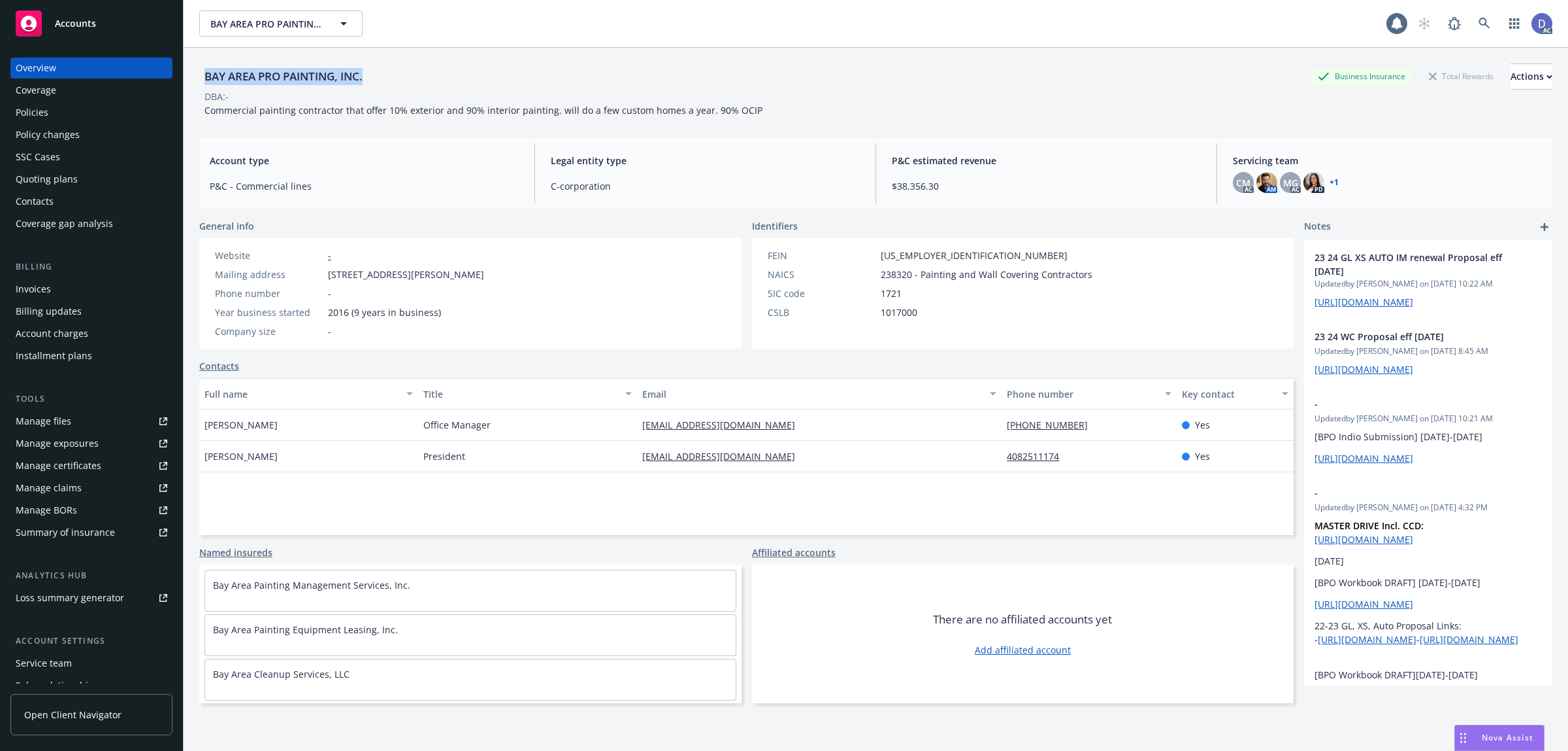
drag, startPoint x: 247, startPoint y: 80, endPoint x: 193, endPoint y: 82, distance: 54.0
click at [193, 82] on div "BAY AREA PRO PAINTING, INC. Business Insurance Total Rewards Actions DBA: - Com…" at bounding box center [876, 423] width 1385 height 751
drag, startPoint x: 195, startPoint y: 82, endPoint x: 202, endPoint y: 82, distance: 7.0
click at [196, 82] on div "BAY AREA PRO PAINTING, INC. Business Insurance Total Rewards Actions DBA: - Com…" at bounding box center [876, 423] width 1385 height 751
click at [74, 32] on div "Accounts" at bounding box center [91, 24] width 152 height 26
